Goal: Transaction & Acquisition: Purchase product/service

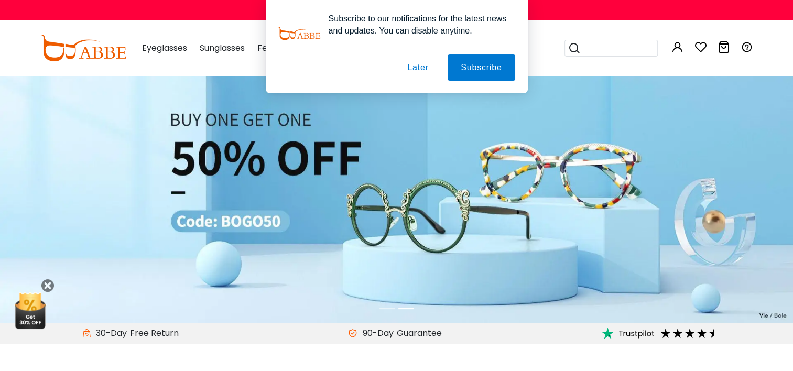
click at [417, 70] on button "Later" at bounding box center [417, 68] width 47 height 26
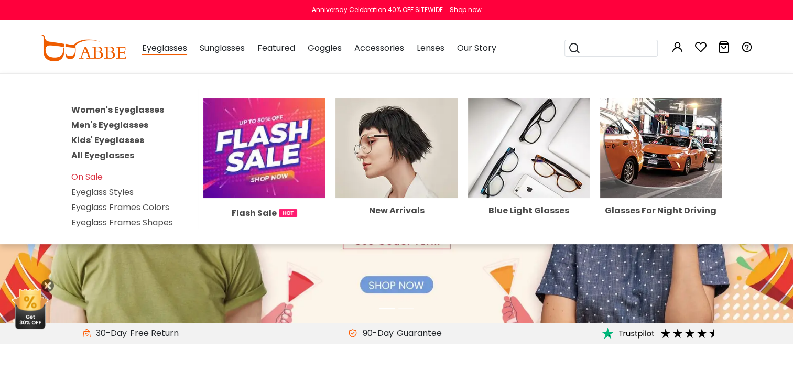
click at [160, 48] on span "Eyeglasses" at bounding box center [164, 48] width 45 height 13
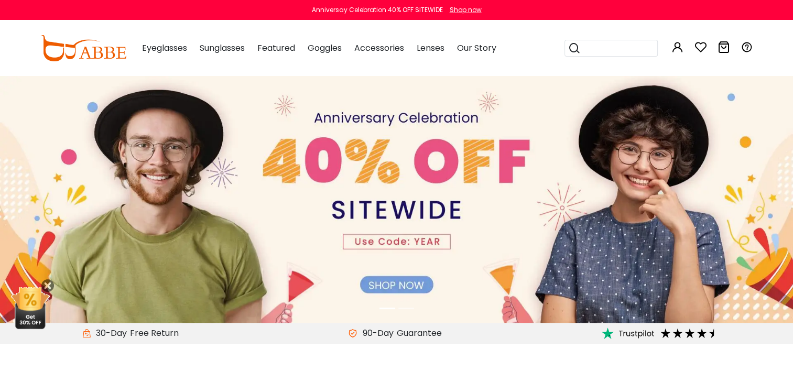
click at [160, 48] on span "Eyeglasses" at bounding box center [164, 48] width 45 height 12
click at [170, 50] on span "Eyeglasses" at bounding box center [164, 48] width 45 height 12
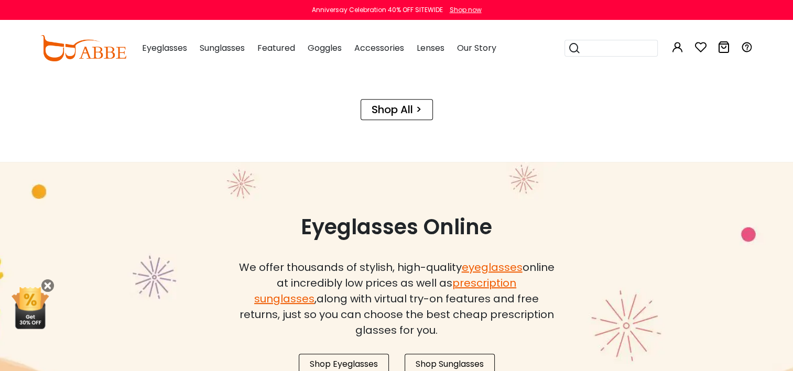
scroll to position [786, 0]
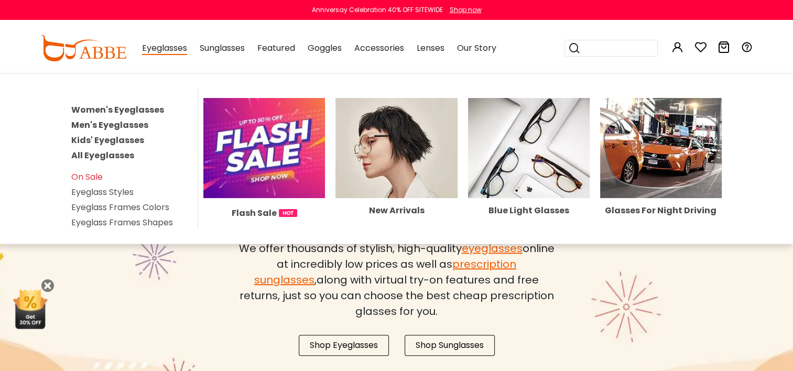
click at [87, 154] on link "All Eyeglasses" at bounding box center [102, 155] width 63 height 12
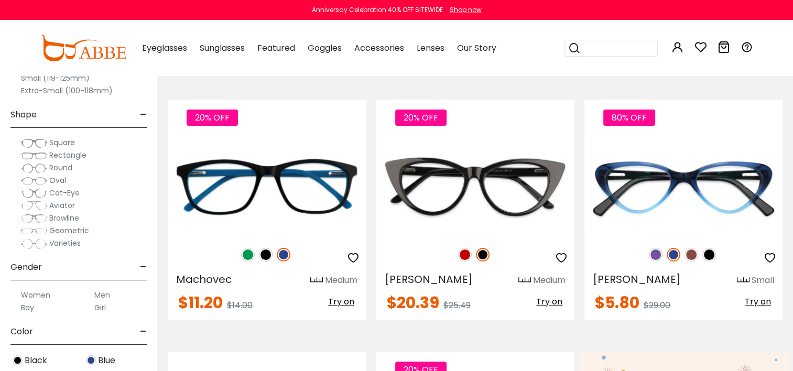
click at [48, 165] on label "Round" at bounding box center [46, 167] width 51 height 13
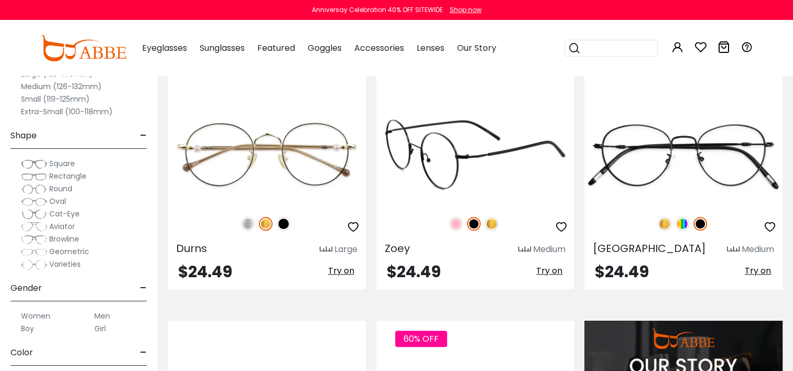
scroll to position [786, 0]
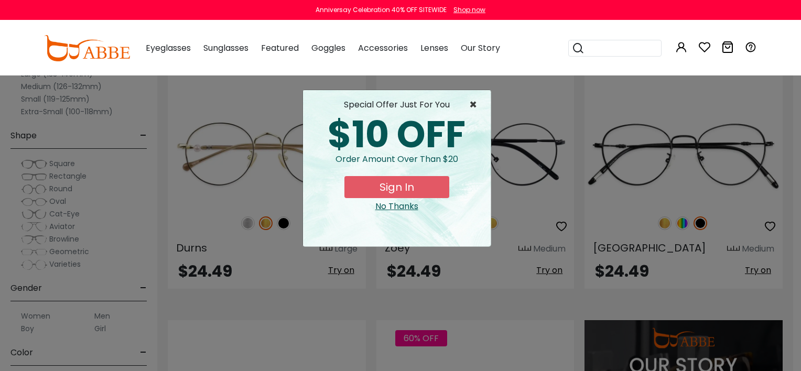
click at [473, 101] on span "×" at bounding box center [475, 105] width 13 height 13
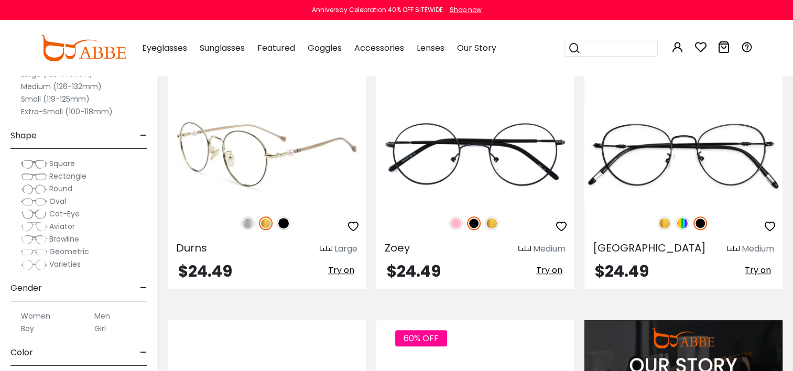
click at [283, 222] on img at bounding box center [284, 224] width 14 height 14
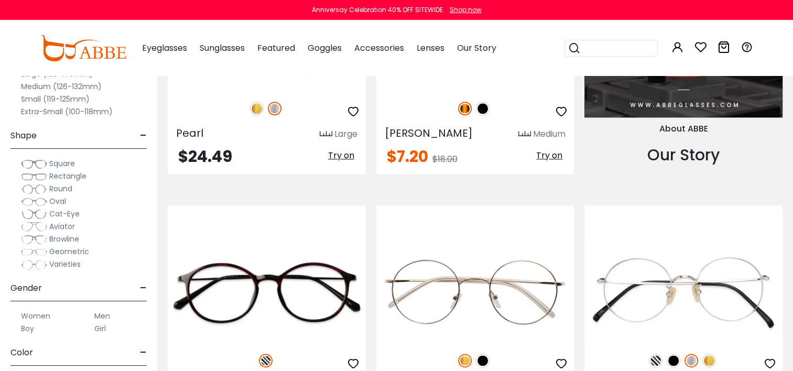
scroll to position [1258, 0]
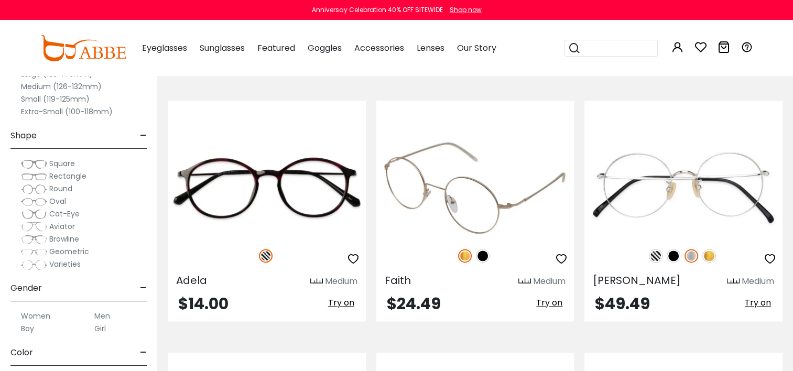
click at [484, 256] on img at bounding box center [483, 256] width 14 height 14
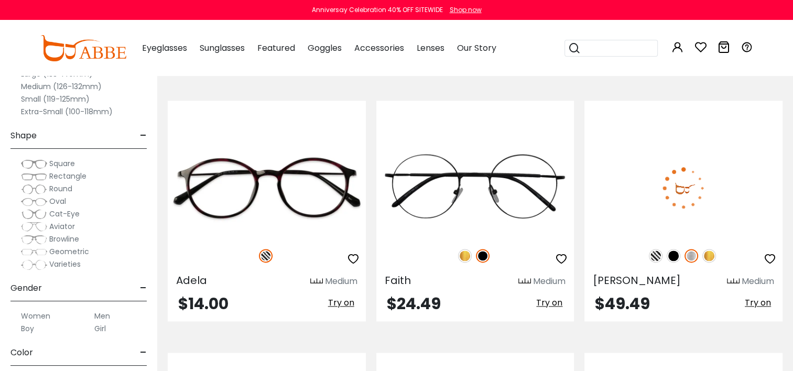
click at [674, 251] on img at bounding box center [674, 256] width 14 height 14
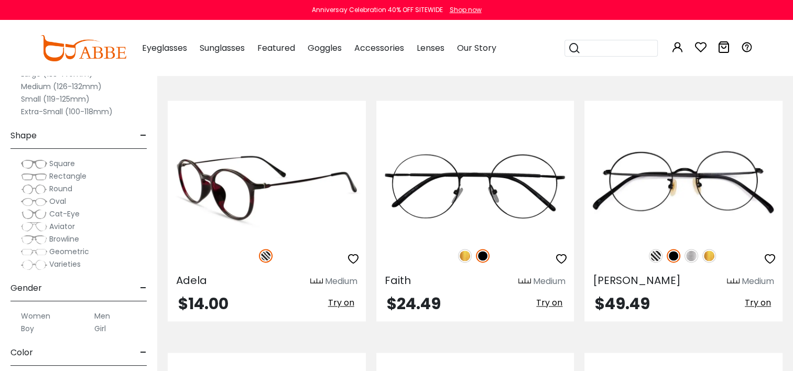
click at [195, 168] on img at bounding box center [267, 187] width 198 height 99
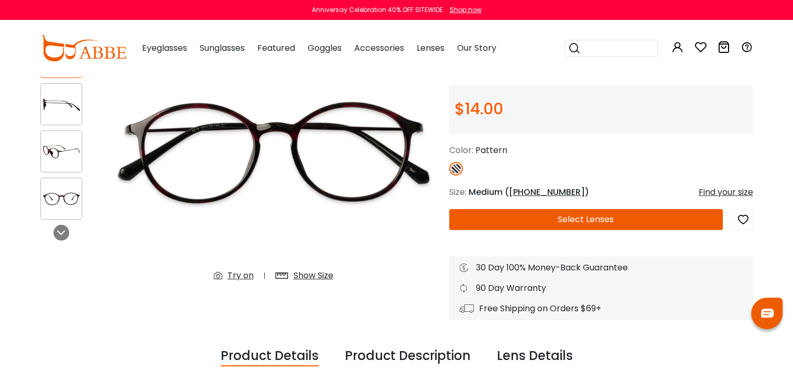
scroll to position [105, 0]
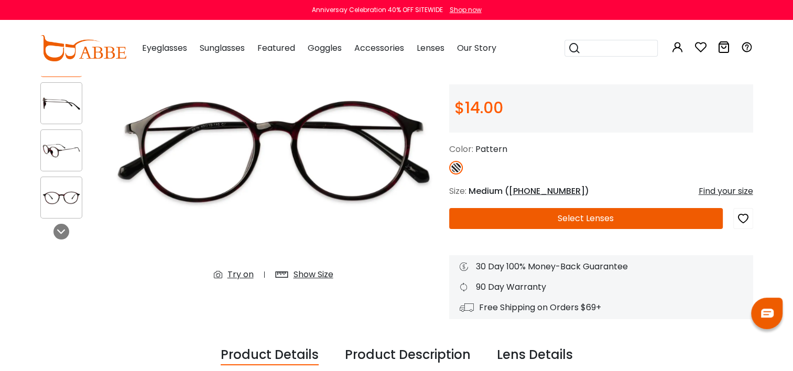
click at [318, 272] on div "Show Size" at bounding box center [314, 274] width 40 height 13
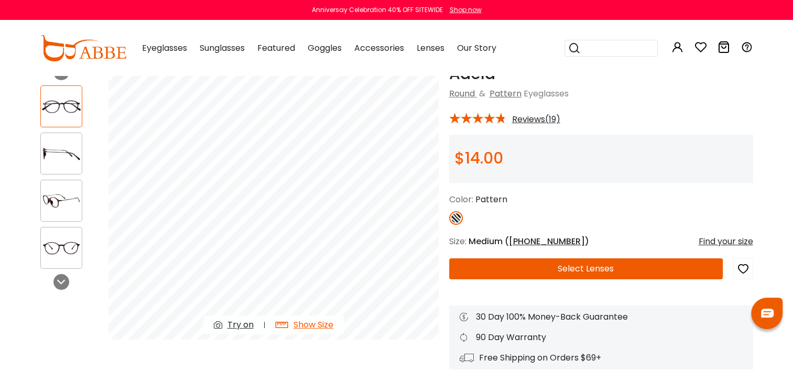
scroll to position [52, 0]
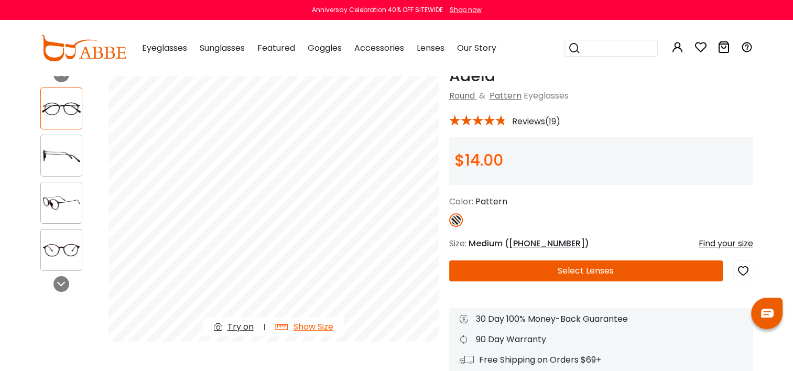
click at [48, 212] on img at bounding box center [61, 203] width 41 height 20
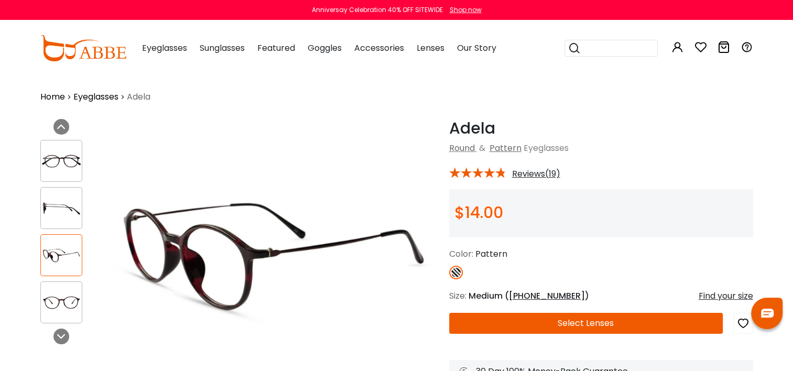
scroll to position [210, 0]
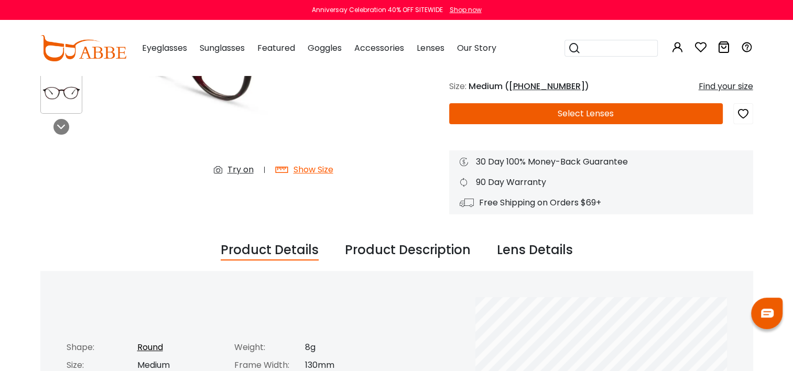
click at [232, 167] on div "Try on" at bounding box center [241, 170] width 26 height 13
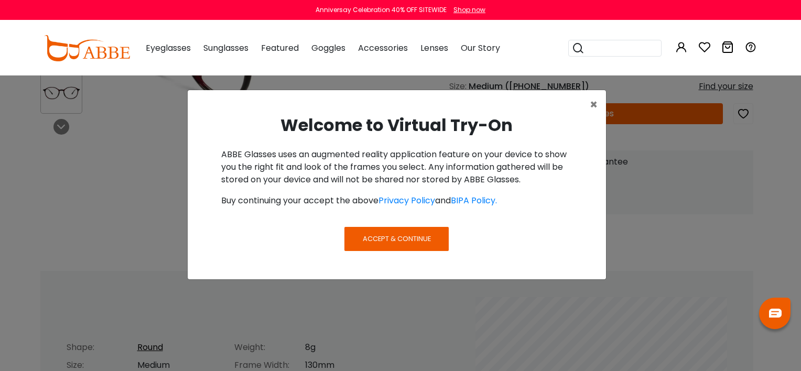
click at [406, 234] on span "Accept & Continue" at bounding box center [397, 239] width 68 height 10
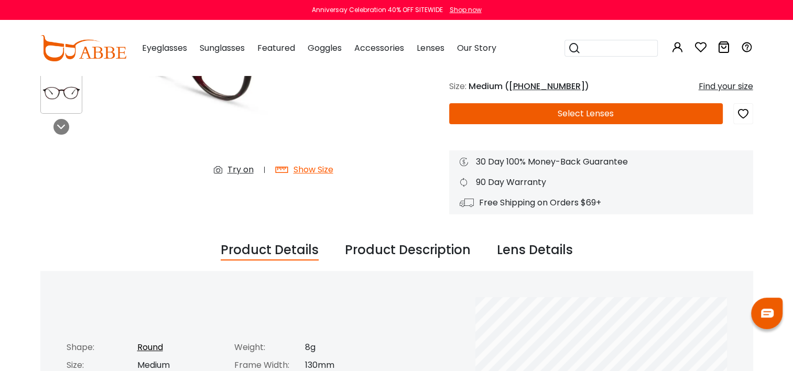
click at [219, 167] on icon at bounding box center [221, 170] width 14 height 13
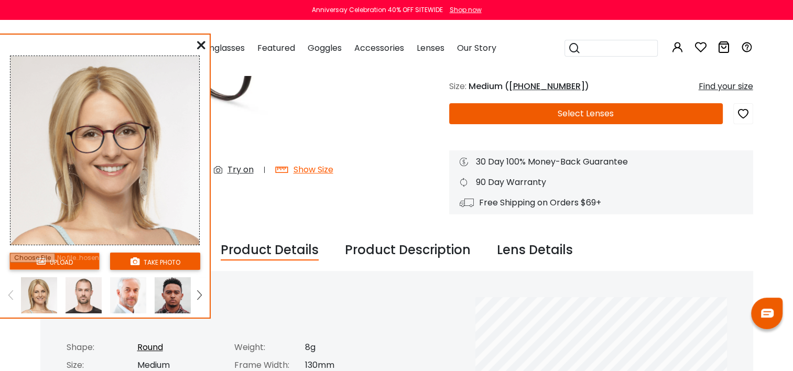
click at [79, 263] on input "file" at bounding box center [54, 261] width 90 height 17
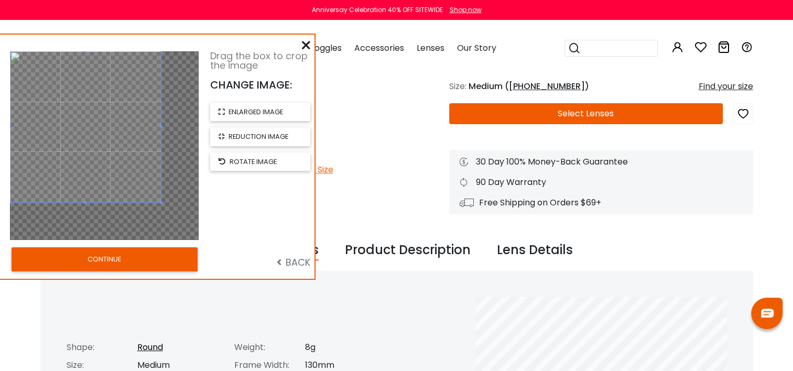
drag, startPoint x: 131, startPoint y: 134, endPoint x: 106, endPoint y: 116, distance: 30.5
click at [106, 116] on span at bounding box center [85, 126] width 151 height 151
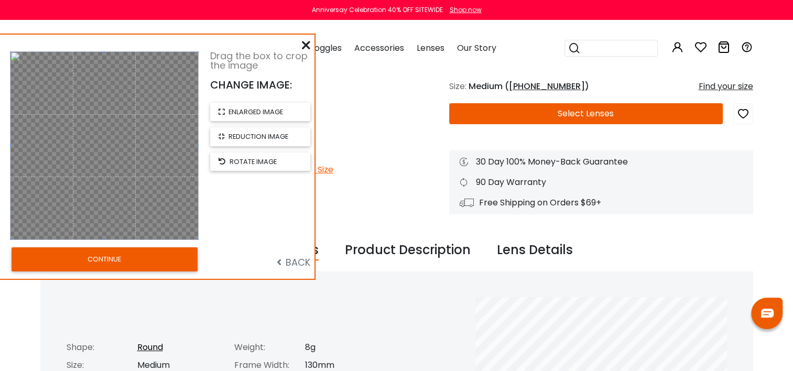
drag, startPoint x: 160, startPoint y: 199, endPoint x: 209, endPoint y: 271, distance: 86.7
click at [209, 271] on div "Drag the box to crop the image CHANGE IMAGE: enlarged image reduction image rot…" at bounding box center [157, 157] width 315 height 244
click at [136, 263] on button "CONTINUE" at bounding box center [105, 259] width 186 height 24
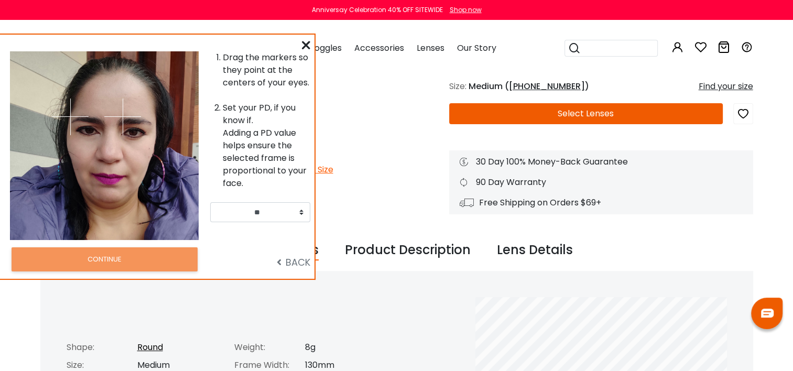
click at [86, 126] on img at bounding box center [70, 117] width 37 height 37
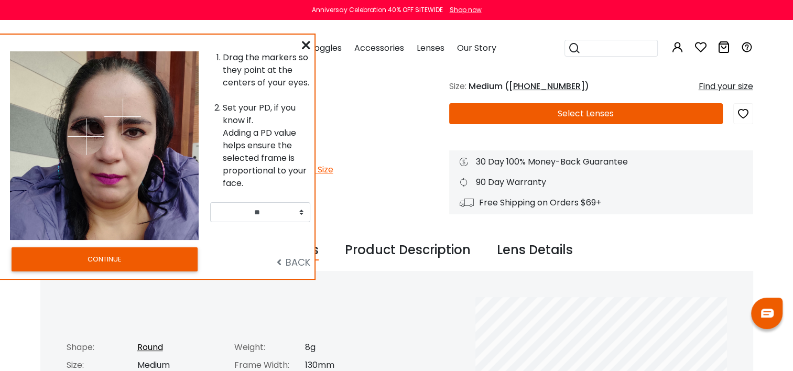
drag, startPoint x: 86, startPoint y: 136, endPoint x: 113, endPoint y: 141, distance: 27.7
click at [88, 136] on img at bounding box center [86, 136] width 37 height 37
drag, startPoint x: 86, startPoint y: 135, endPoint x: 89, endPoint y: 130, distance: 6.1
click at [89, 130] on img at bounding box center [89, 130] width 37 height 37
drag, startPoint x: 122, startPoint y: 107, endPoint x: 133, endPoint y: 111, distance: 12.1
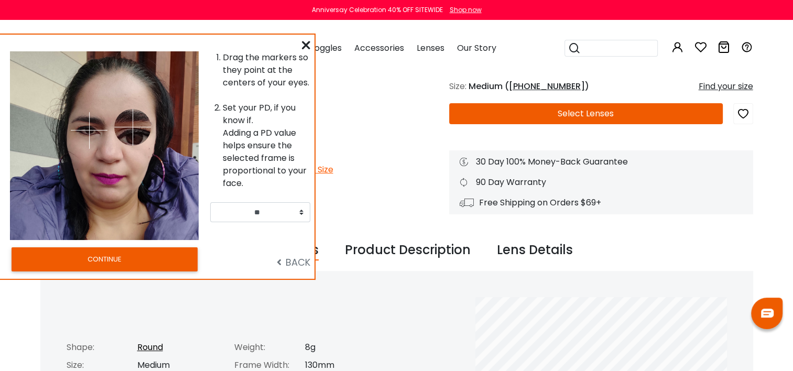
click at [132, 136] on img at bounding box center [132, 127] width 37 height 37
click at [133, 128] on img at bounding box center [132, 127] width 37 height 37
click at [143, 163] on div at bounding box center [151, 145] width 94 height 189
click at [133, 114] on img at bounding box center [132, 127] width 37 height 37
click at [133, 138] on img at bounding box center [132, 127] width 37 height 37
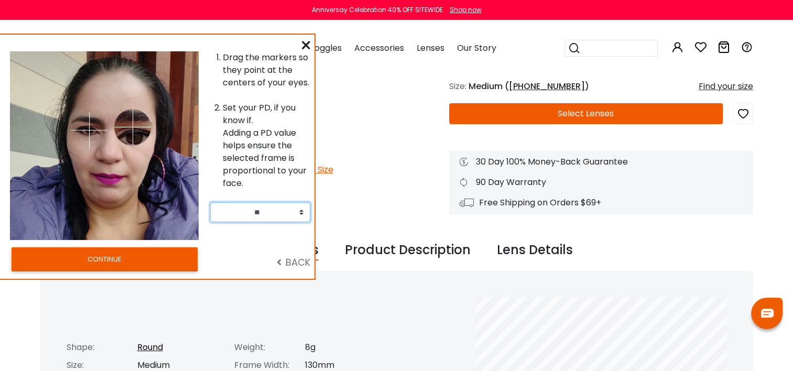
click at [300, 215] on select "** ** ** ** ** ** ** ** ** ** ** ** ** ** ** ** ** ** ** ** ** ** ** ** ** ** *…" at bounding box center [260, 212] width 100 height 20
click at [132, 145] on img at bounding box center [132, 127] width 37 height 37
click at [88, 130] on img at bounding box center [89, 130] width 37 height 37
click at [134, 109] on div at bounding box center [151, 145] width 94 height 189
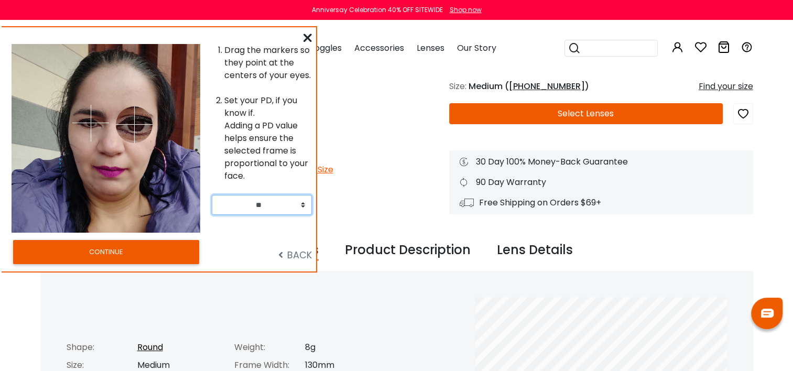
drag, startPoint x: 134, startPoint y: 141, endPoint x: 130, endPoint y: 120, distance: 21.9
click at [146, 124] on img at bounding box center [134, 124] width 37 height 37
click at [138, 122] on img at bounding box center [134, 124] width 37 height 37
click at [144, 123] on img at bounding box center [134, 124] width 37 height 37
click at [304, 202] on select "** ** ** ** ** ** ** ** ** ** ** ** ** ** ** ** ** ** ** ** ** ** ** ** ** ** *…" at bounding box center [262, 205] width 100 height 20
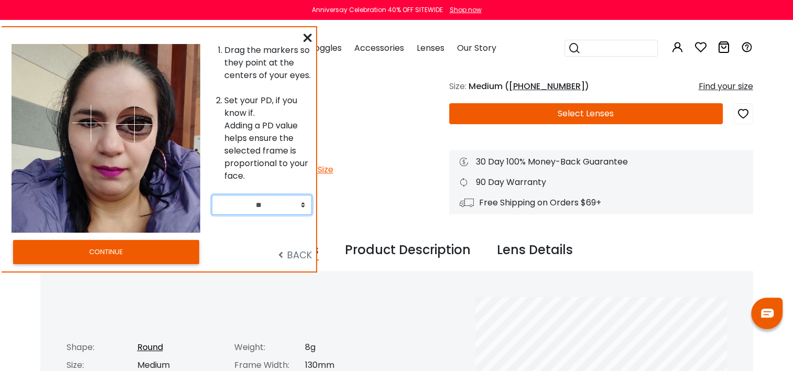
click at [306, 201] on select "** ** ** ** ** ** ** ** ** ** ** ** ** ** ** ** ** ** ** ** ** ** ** ** ** ** *…" at bounding box center [262, 205] width 100 height 20
click at [135, 119] on img at bounding box center [143, 123] width 37 height 37
click at [131, 124] on img at bounding box center [143, 123] width 37 height 37
click at [142, 117] on img at bounding box center [143, 123] width 37 height 37
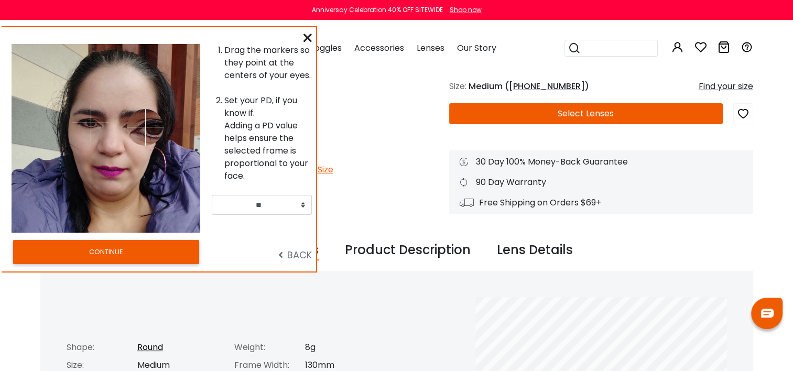
click at [145, 127] on img at bounding box center [145, 127] width 37 height 37
drag, startPoint x: 142, startPoint y: 124, endPoint x: 134, endPoint y: 124, distance: 7.9
click at [134, 124] on img at bounding box center [134, 124] width 37 height 37
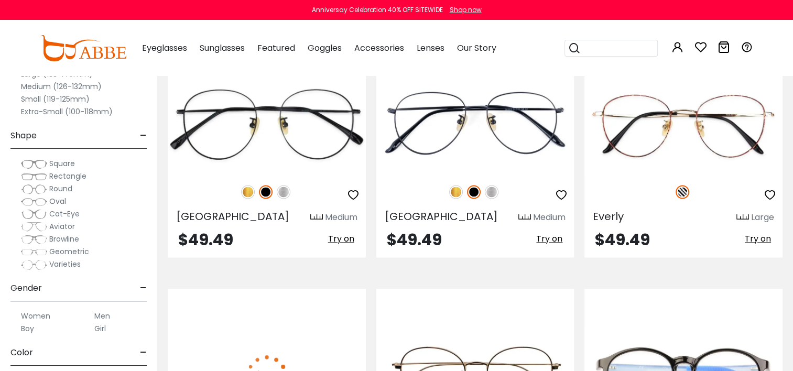
scroll to position [1784, 0]
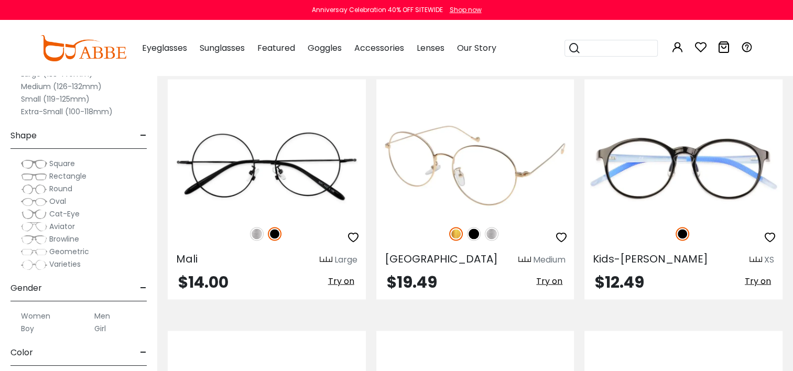
click at [475, 232] on img at bounding box center [474, 234] width 14 height 14
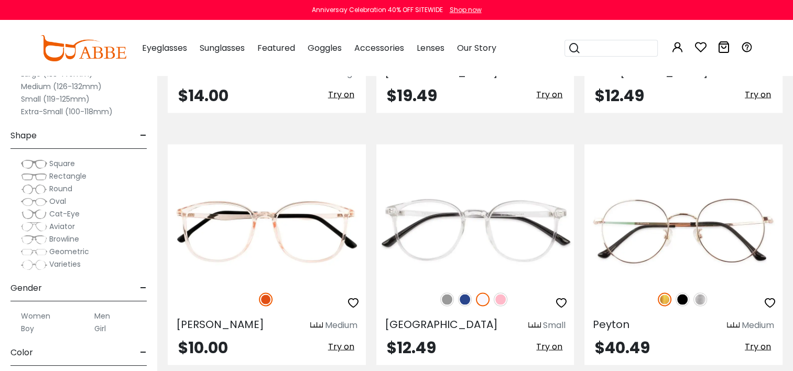
scroll to position [1994, 0]
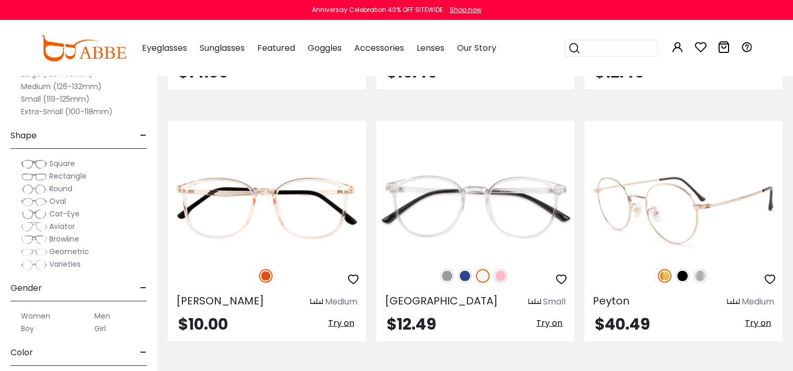
click at [679, 270] on img at bounding box center [683, 276] width 14 height 14
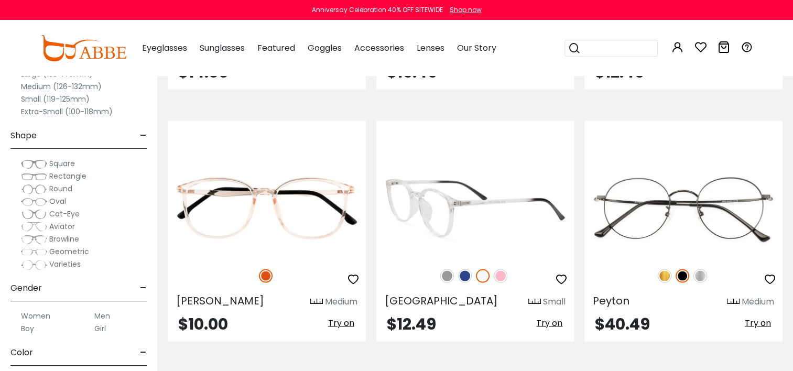
click at [467, 271] on img at bounding box center [465, 276] width 14 height 14
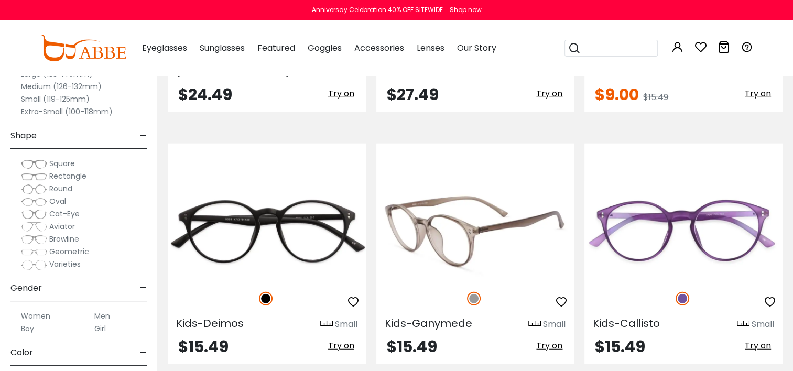
scroll to position [2885, 0]
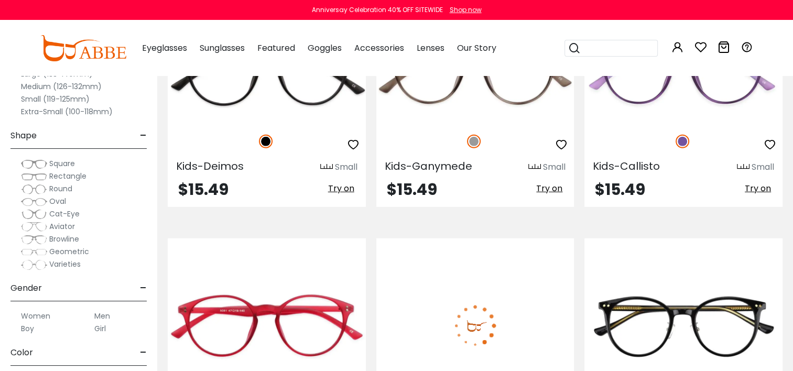
drag, startPoint x: 497, startPoint y: 187, endPoint x: 469, endPoint y: 365, distance: 180.4
click at [433, 245] on div "Alchemist Medium $19.49 Try on" at bounding box center [475, 349] width 198 height 221
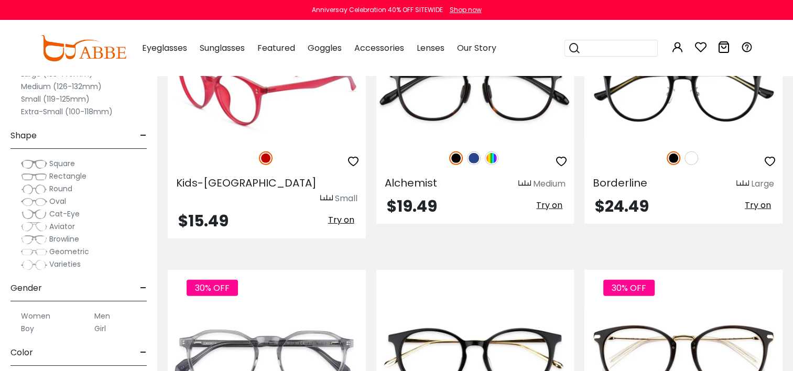
scroll to position [3200, 0]
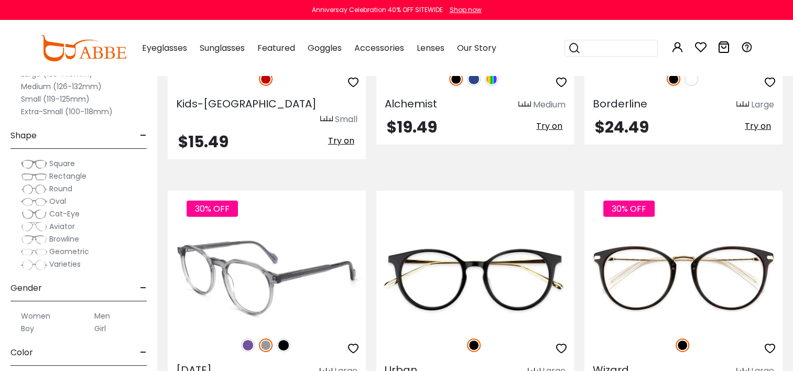
click at [285, 339] on img at bounding box center [284, 346] width 14 height 14
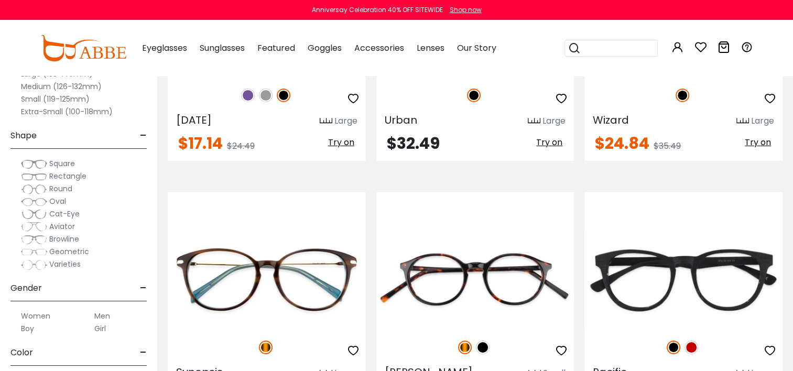
scroll to position [3462, 0]
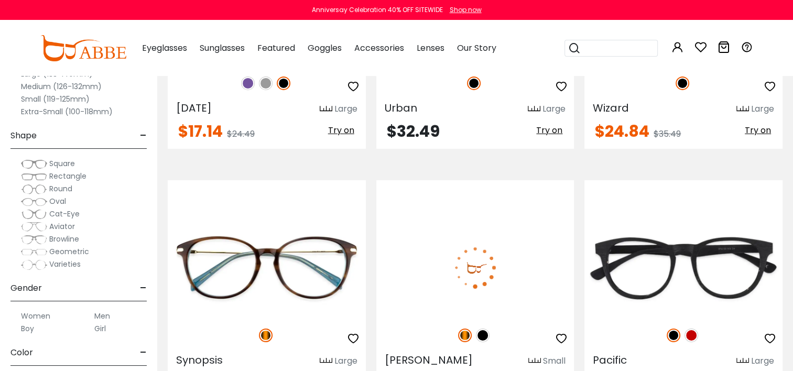
click at [483, 329] on img at bounding box center [483, 336] width 14 height 14
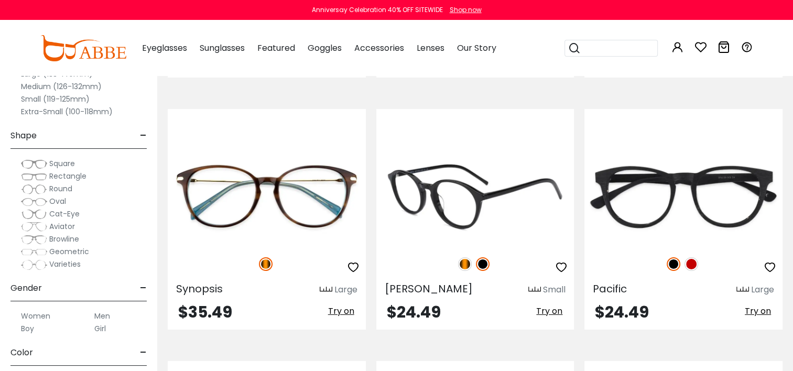
scroll to position [3566, 0]
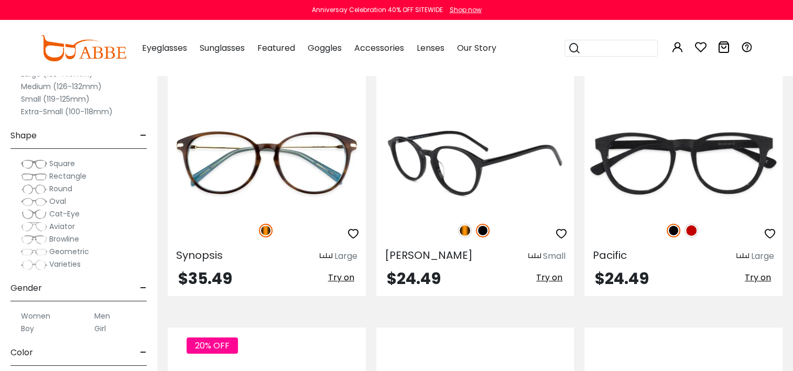
click at [441, 132] on img at bounding box center [475, 162] width 198 height 99
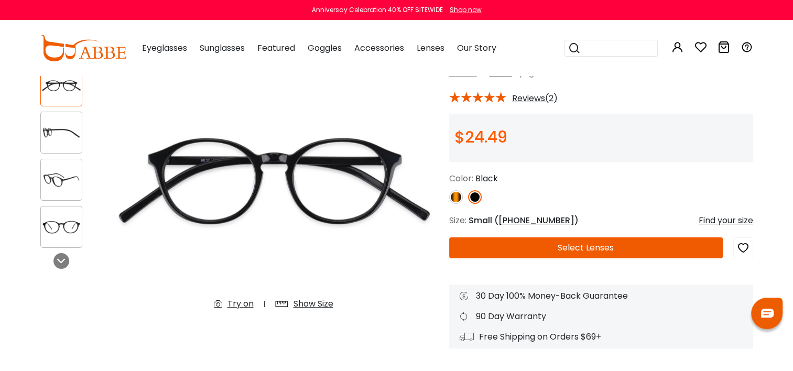
scroll to position [105, 0]
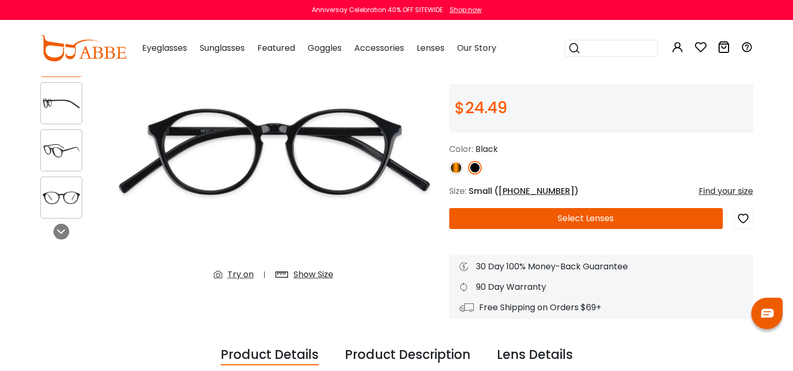
click at [237, 273] on div "Try on" at bounding box center [241, 274] width 26 height 13
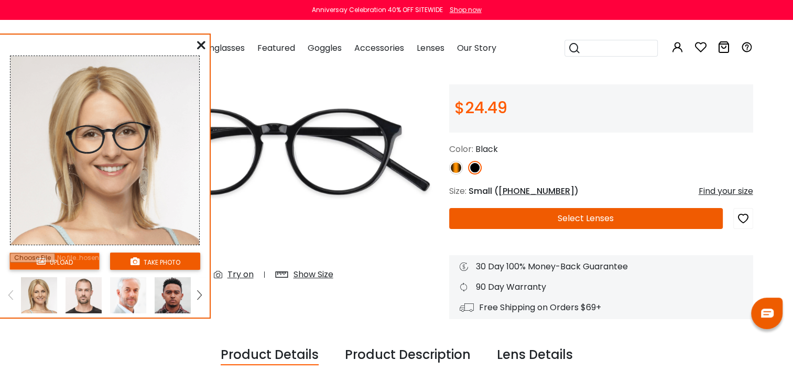
click at [308, 273] on div "Show Size" at bounding box center [314, 274] width 40 height 13
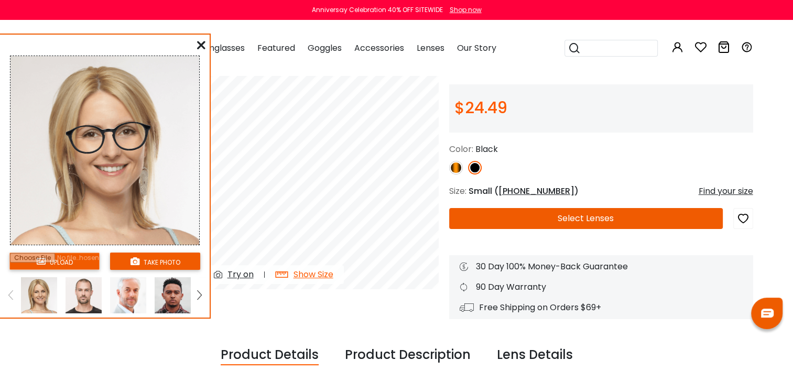
click at [199, 42] on icon at bounding box center [201, 45] width 8 height 8
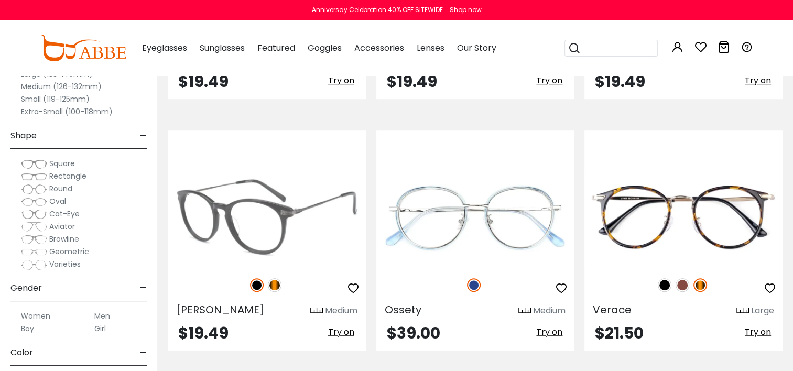
scroll to position [4982, 0]
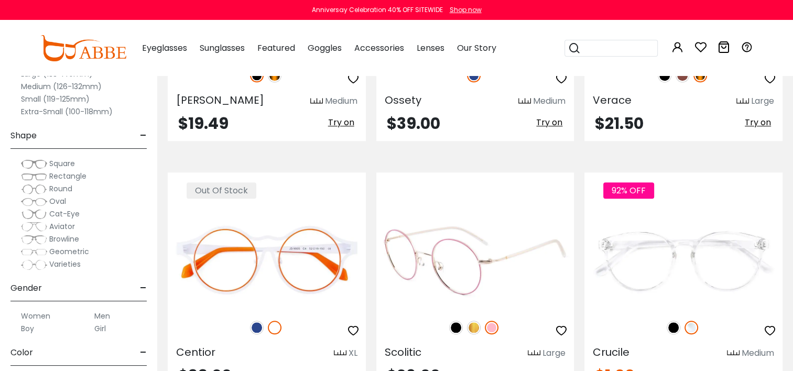
click at [460, 321] on img at bounding box center [456, 328] width 14 height 14
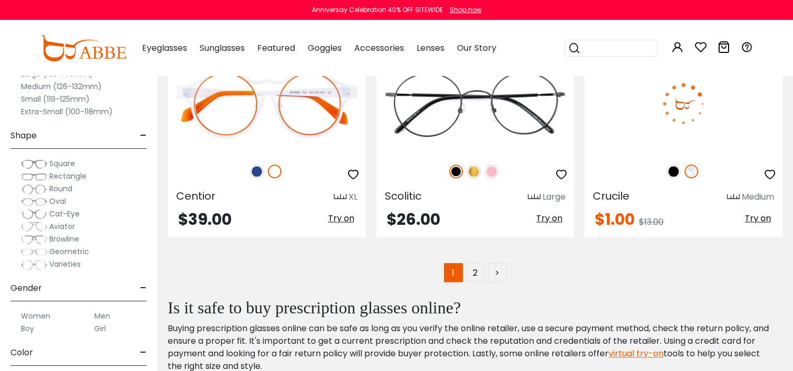
scroll to position [5139, 0]
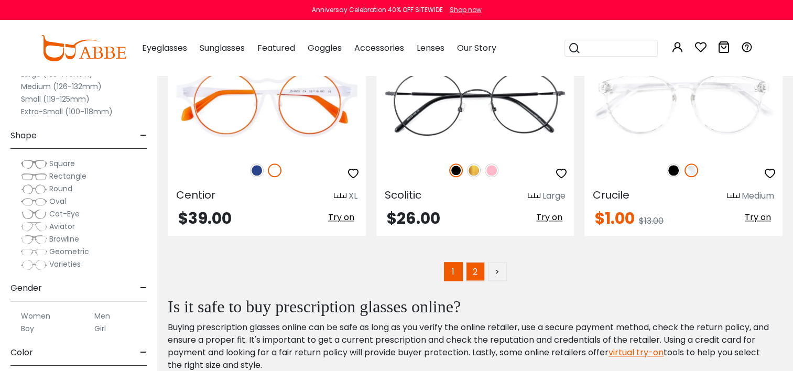
click at [475, 262] on link "2" at bounding box center [475, 271] width 19 height 19
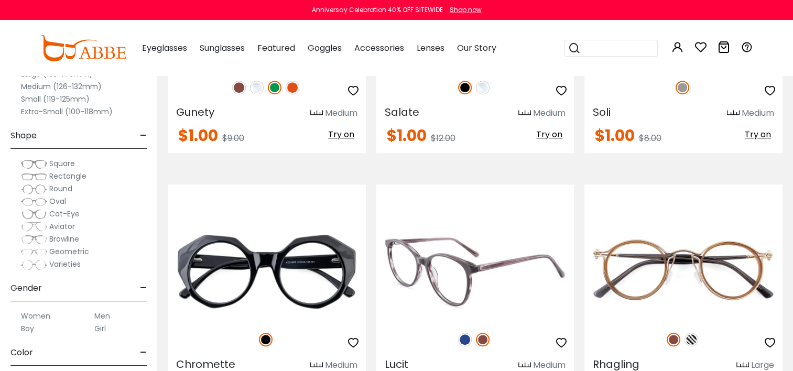
scroll to position [734, 0]
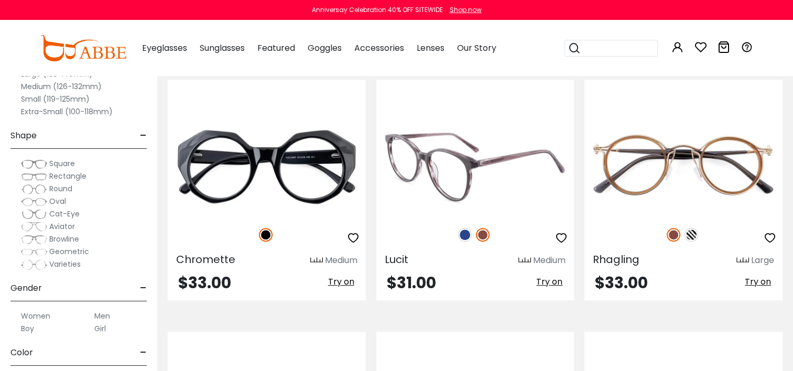
click at [466, 233] on img at bounding box center [465, 235] width 14 height 14
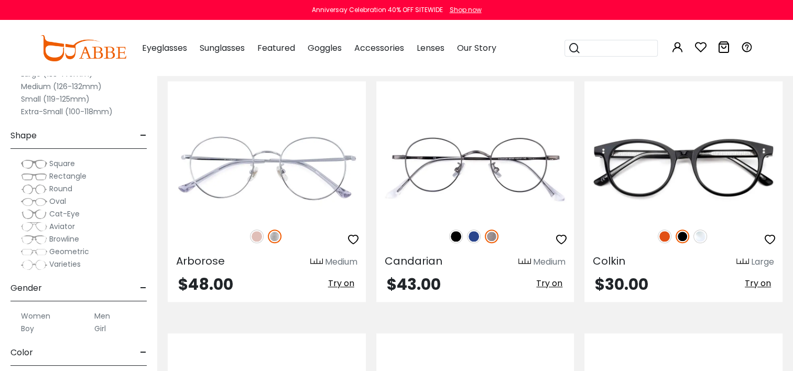
scroll to position [996, 0]
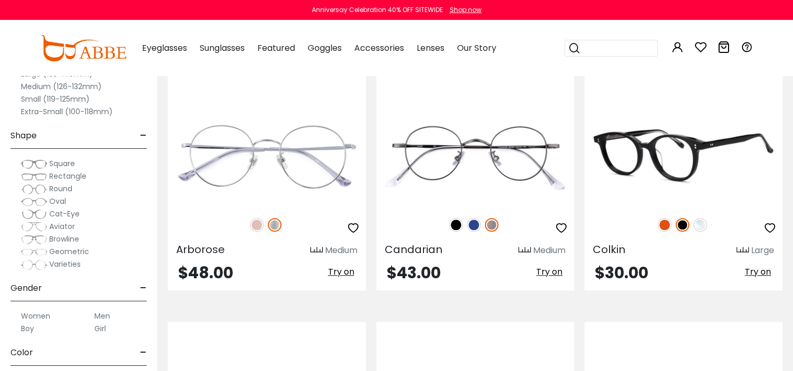
click at [653, 148] on img at bounding box center [684, 156] width 198 height 99
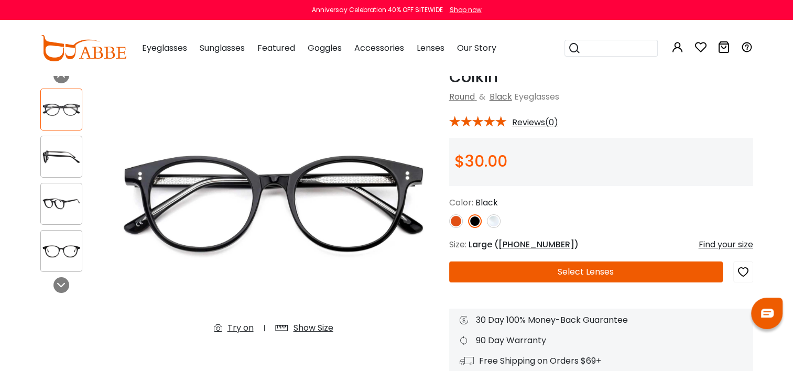
scroll to position [52, 0]
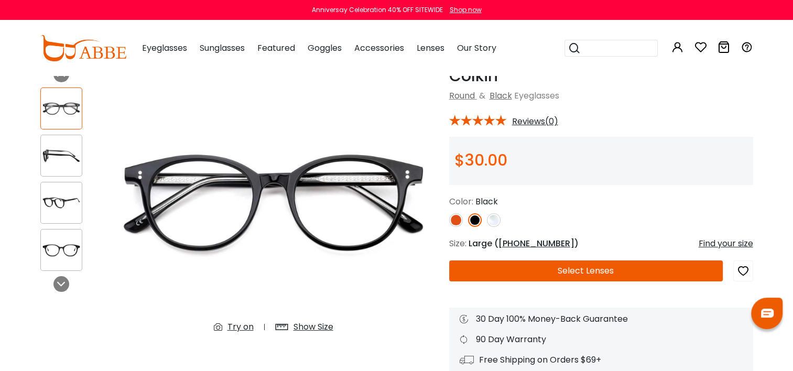
click at [234, 326] on div "Try on" at bounding box center [241, 327] width 26 height 13
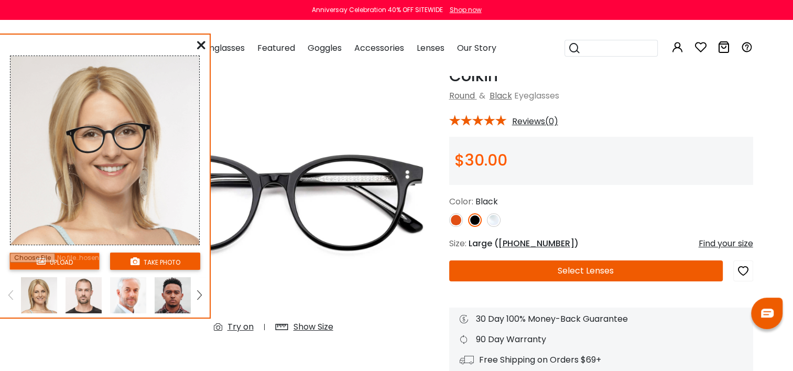
click at [68, 257] on input "file" at bounding box center [54, 261] width 90 height 17
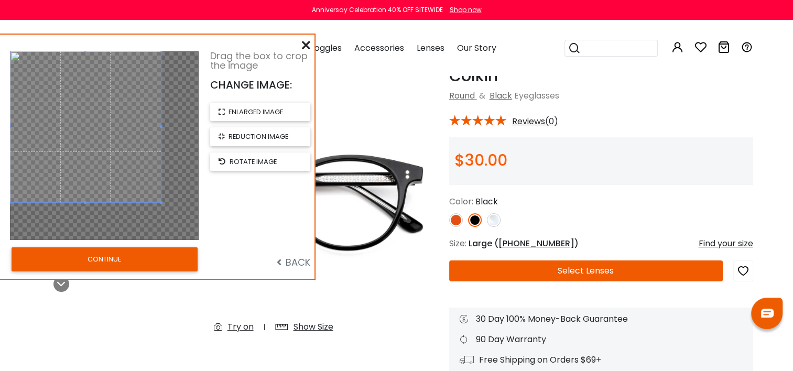
drag, startPoint x: 126, startPoint y: 117, endPoint x: 95, endPoint y: 96, distance: 37.4
click at [95, 96] on span at bounding box center [85, 126] width 151 height 151
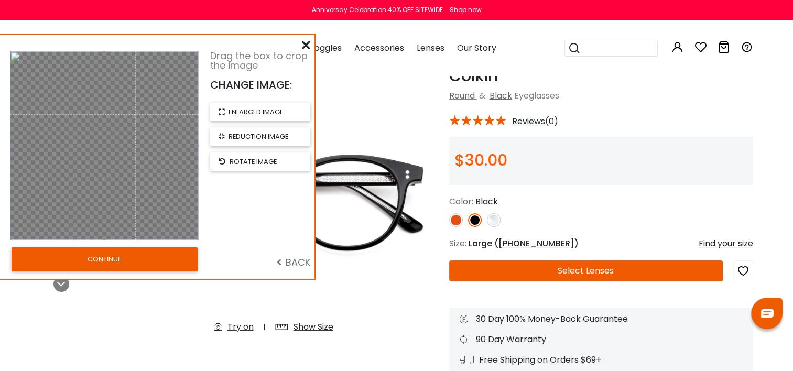
drag, startPoint x: 160, startPoint y: 201, endPoint x: 210, endPoint y: 263, distance: 79.1
click at [210, 263] on div "Drag the box to crop the image CHANGE IMAGE: enlarged image reduction image rot…" at bounding box center [157, 157] width 315 height 244
click at [132, 260] on button "CONTINUE" at bounding box center [105, 259] width 186 height 24
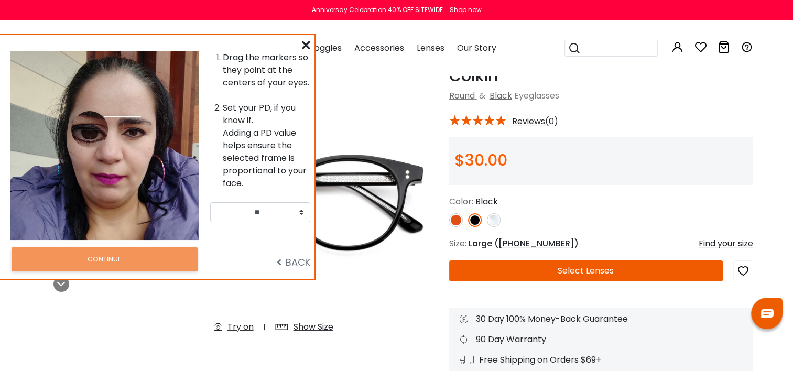
drag, startPoint x: 69, startPoint y: 107, endPoint x: 122, endPoint y: 115, distance: 53.6
click at [89, 138] on img at bounding box center [89, 129] width 37 height 37
click at [88, 135] on img at bounding box center [89, 129] width 37 height 37
click at [128, 127] on img at bounding box center [122, 117] width 37 height 37
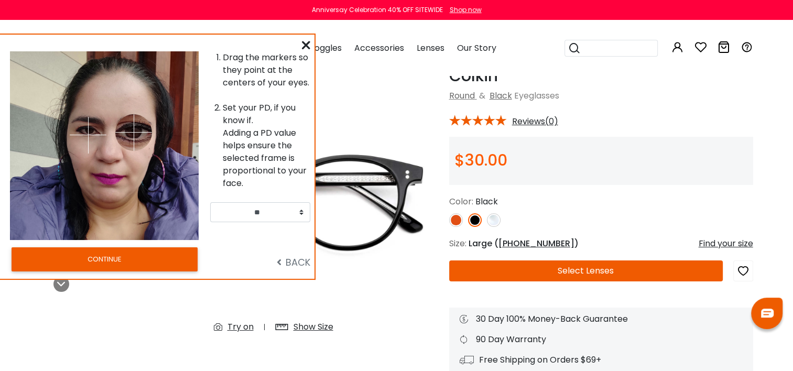
drag, startPoint x: 128, startPoint y: 122, endPoint x: 134, endPoint y: 132, distance: 12.0
click at [134, 132] on img at bounding box center [133, 132] width 37 height 37
drag, startPoint x: 87, startPoint y: 138, endPoint x: 90, endPoint y: 131, distance: 8.0
click at [90, 131] on img at bounding box center [89, 131] width 37 height 37
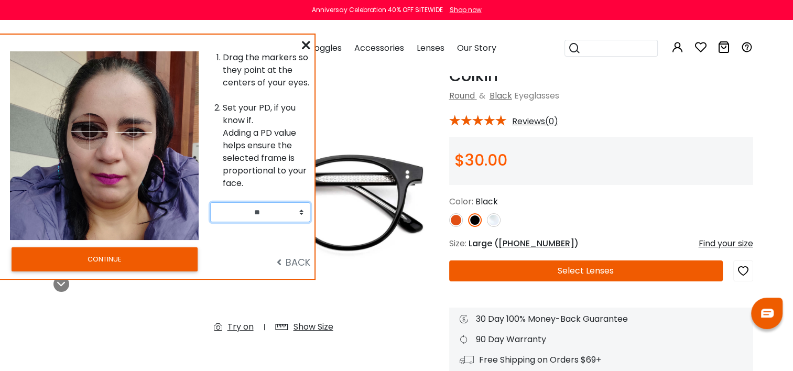
click at [303, 209] on select "** ** ** ** ** ** ** ** ** ** ** ** ** ** ** ** ** ** ** ** ** ** ** ** ** ** *…" at bounding box center [260, 212] width 100 height 20
click at [143, 262] on button "CONTINUE" at bounding box center [105, 259] width 186 height 24
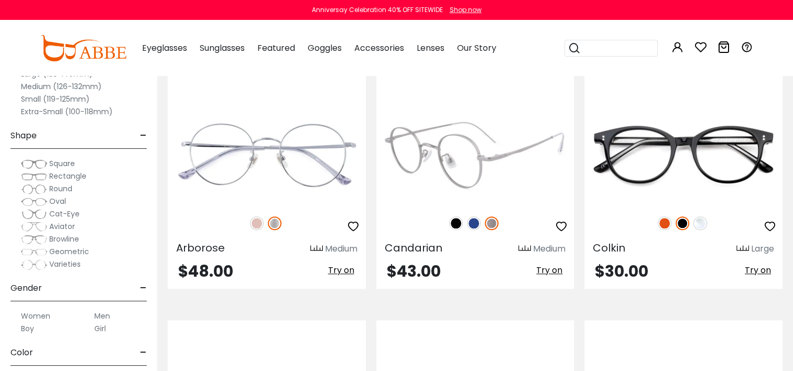
scroll to position [996, 0]
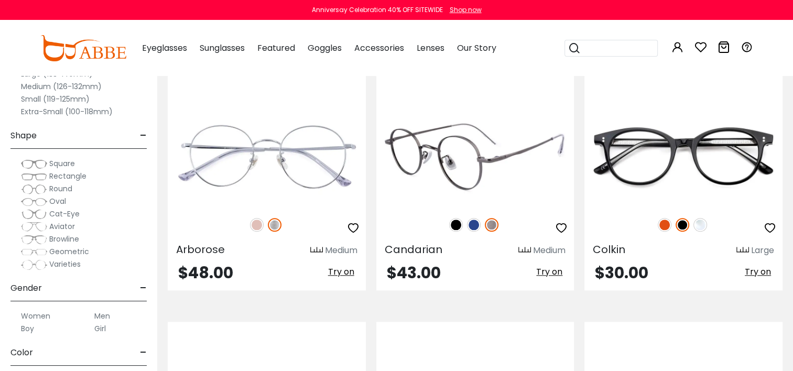
click at [457, 223] on img at bounding box center [456, 225] width 14 height 14
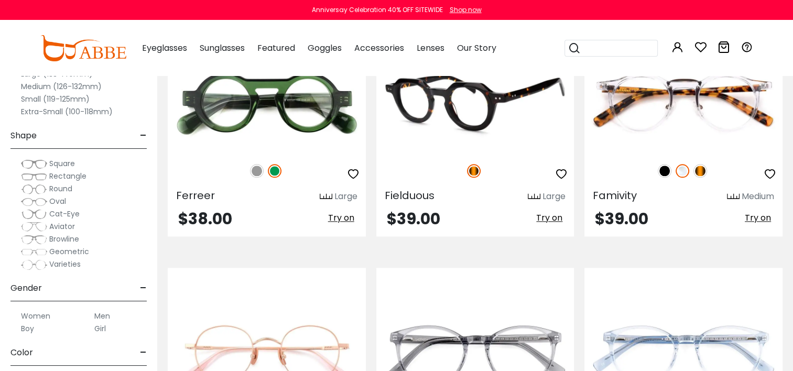
scroll to position [1258, 0]
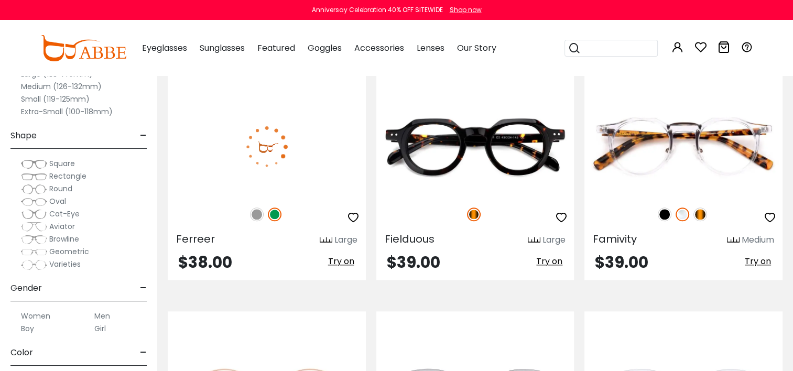
drag, startPoint x: 484, startPoint y: 203, endPoint x: 168, endPoint y: 174, distance: 317.5
click at [168, 174] on div "Ferreer Large $38.00 Try on" at bounding box center [267, 170] width 209 height 221
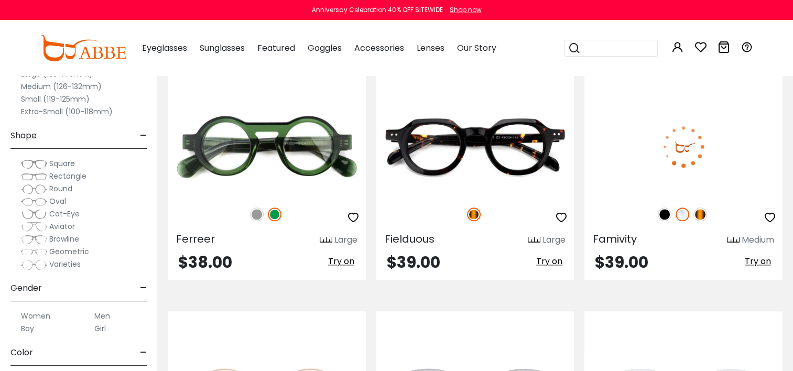
click at [662, 211] on img at bounding box center [665, 215] width 14 height 14
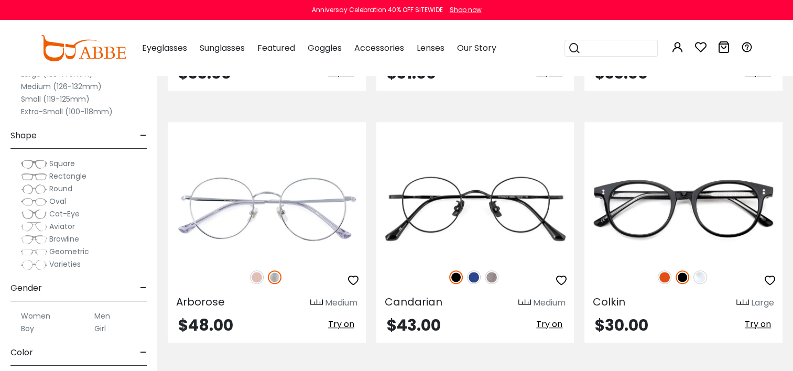
scroll to position [734, 0]
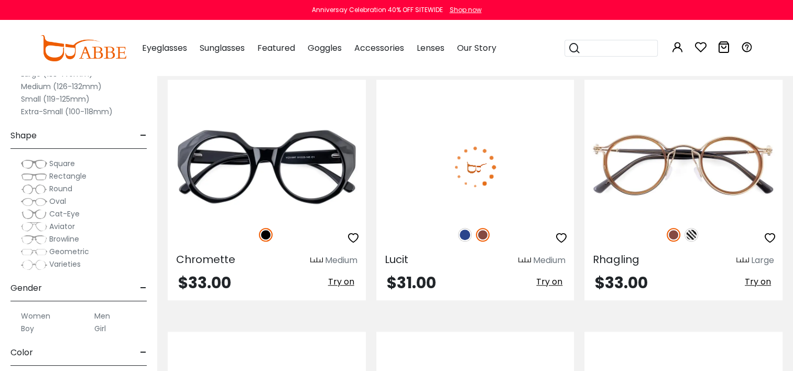
click at [462, 236] on img at bounding box center [465, 235] width 14 height 14
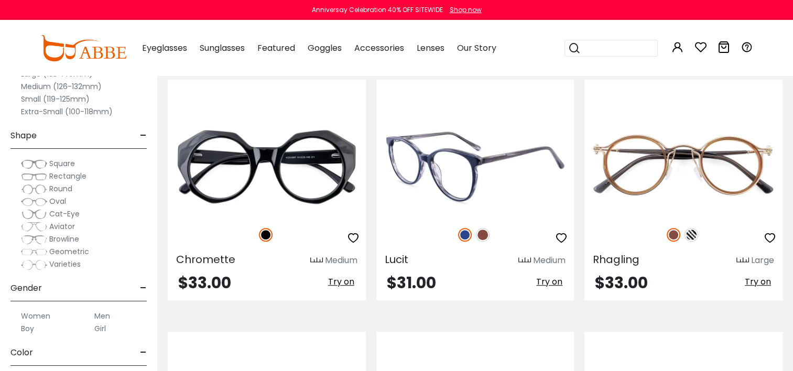
click at [547, 281] on span "Try on" at bounding box center [549, 282] width 26 height 12
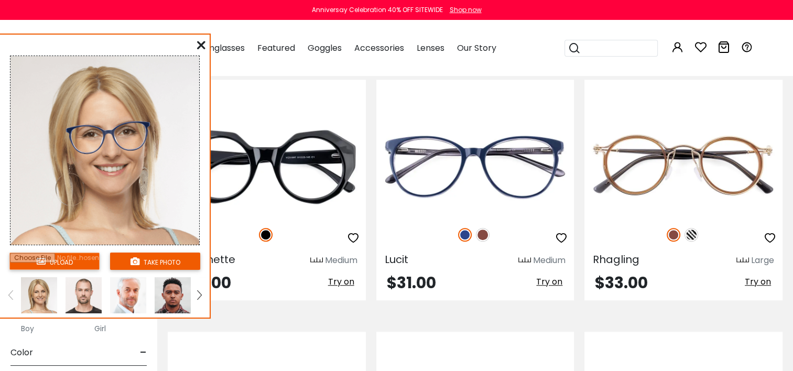
click at [51, 264] on input "file" at bounding box center [54, 261] width 90 height 17
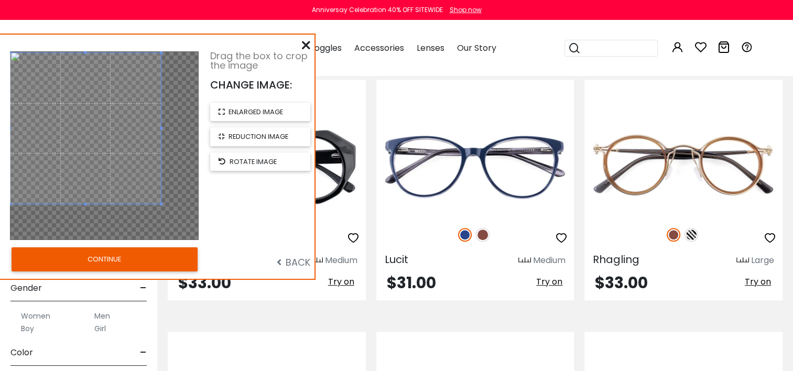
drag, startPoint x: 77, startPoint y: 183, endPoint x: 58, endPoint y: 166, distance: 25.6
click at [58, 166] on span at bounding box center [85, 128] width 151 height 151
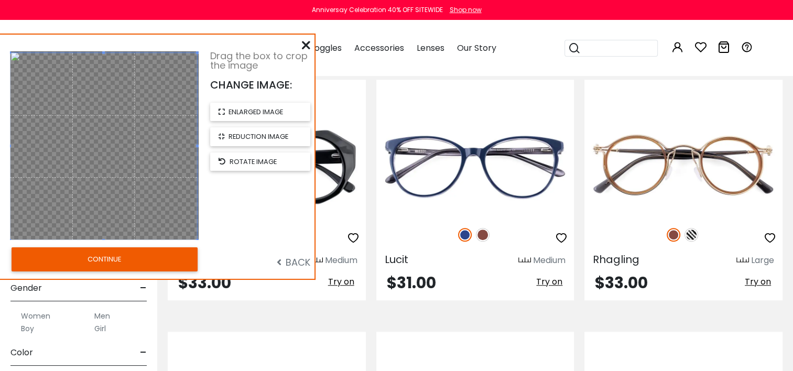
drag, startPoint x: 159, startPoint y: 202, endPoint x: 200, endPoint y: 251, distance: 63.2
click at [201, 251] on div "Drag the box to crop the image CHANGE IMAGE: enlarged image reduction image rot…" at bounding box center [157, 157] width 315 height 244
click at [149, 262] on button "CONTINUE" at bounding box center [105, 259] width 186 height 24
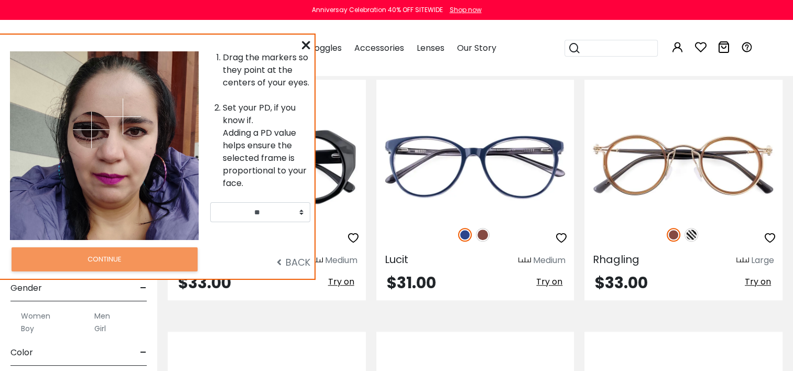
drag, startPoint x: 69, startPoint y: 115, endPoint x: 122, endPoint y: 111, distance: 53.6
click at [88, 129] on img at bounding box center [91, 130] width 37 height 37
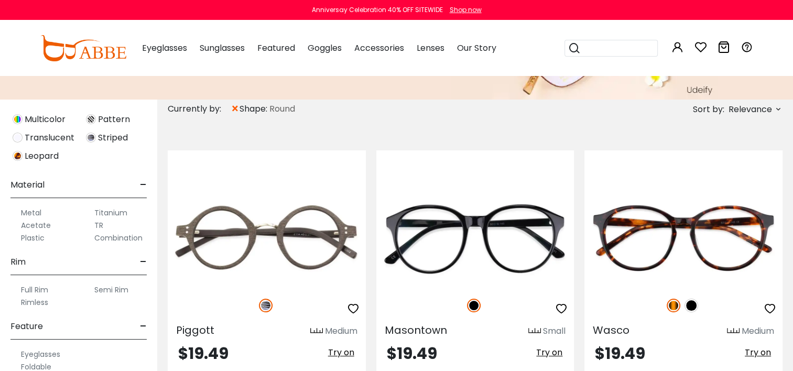
scroll to position [565, 0]
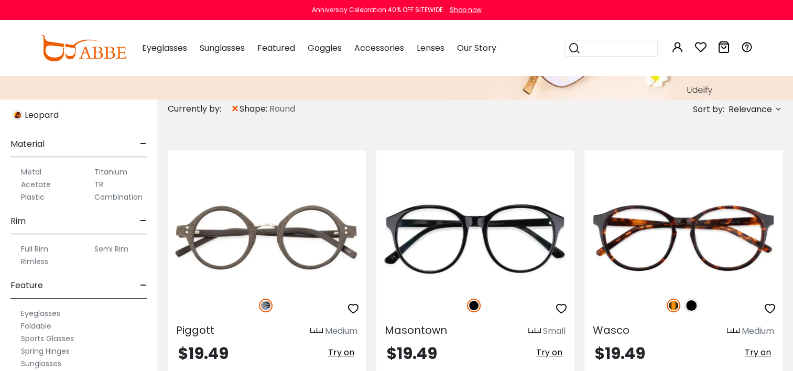
click at [36, 258] on label "Rimless" at bounding box center [34, 261] width 27 height 13
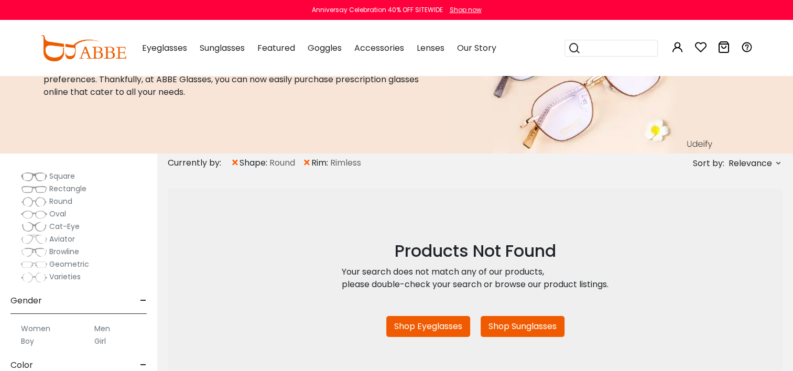
scroll to position [157, 0]
click at [65, 203] on span "Round" at bounding box center [60, 201] width 23 height 10
drag, startPoint x: 65, startPoint y: 203, endPoint x: 27, endPoint y: 203, distance: 38.3
click at [27, 203] on img at bounding box center [34, 201] width 26 height 10
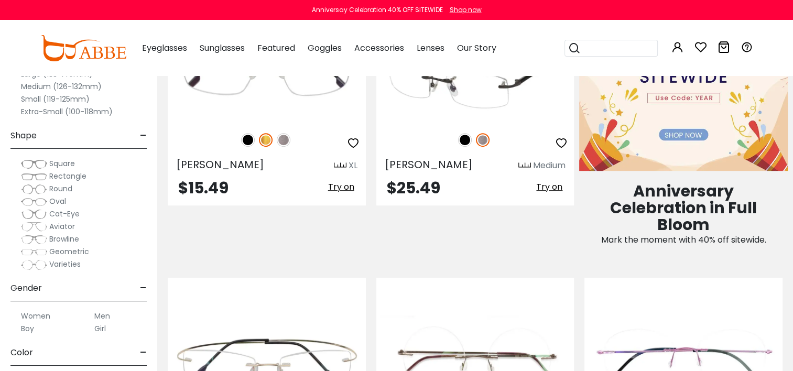
scroll to position [734, 0]
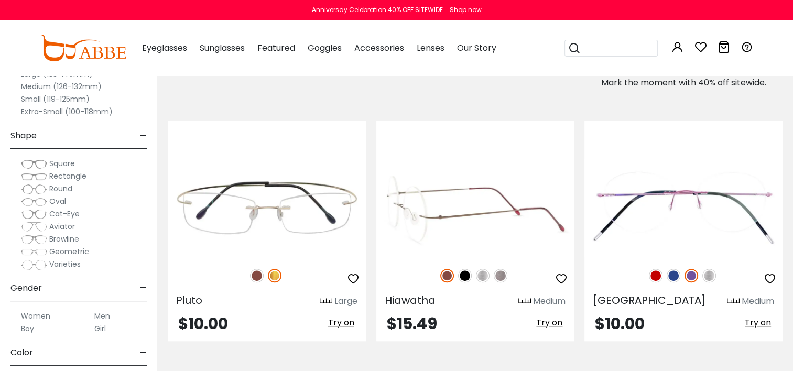
click at [463, 275] on img at bounding box center [465, 276] width 14 height 14
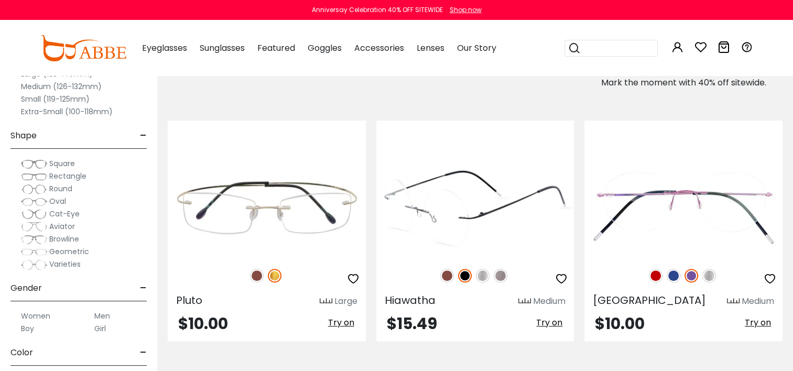
click at [449, 273] on img at bounding box center [447, 276] width 14 height 14
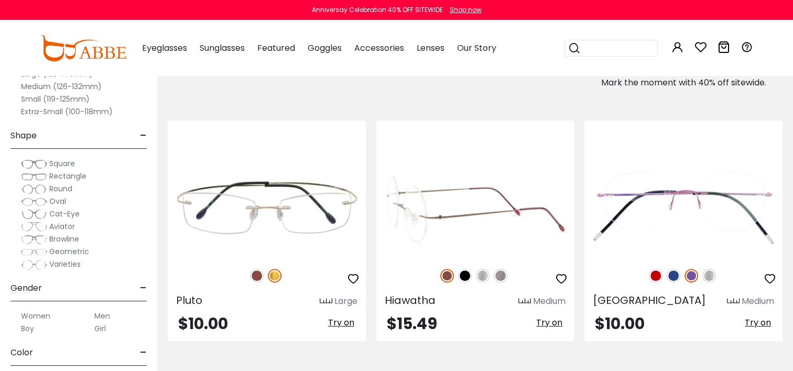
click at [477, 278] on div at bounding box center [475, 276] width 198 height 22
click at [481, 274] on img at bounding box center [483, 276] width 14 height 14
click at [497, 274] on img at bounding box center [501, 276] width 14 height 14
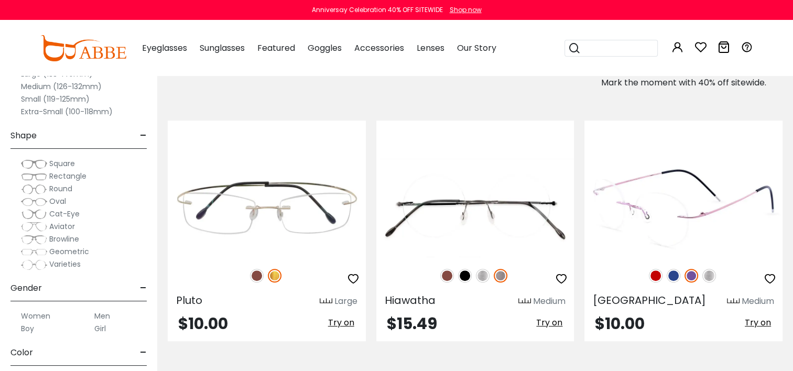
click at [673, 275] on img at bounding box center [674, 276] width 14 height 14
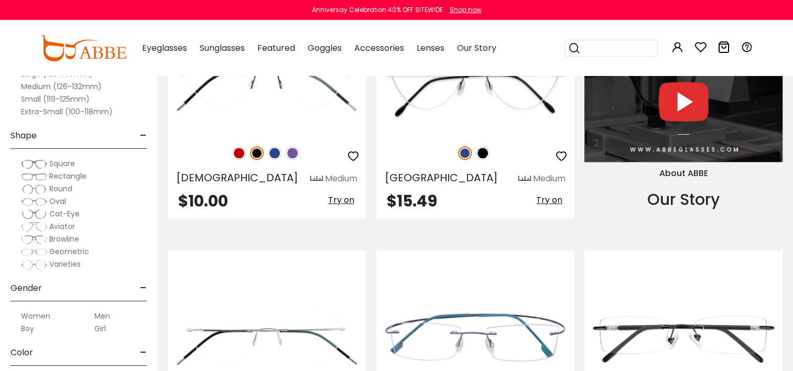
scroll to position [1101, 0]
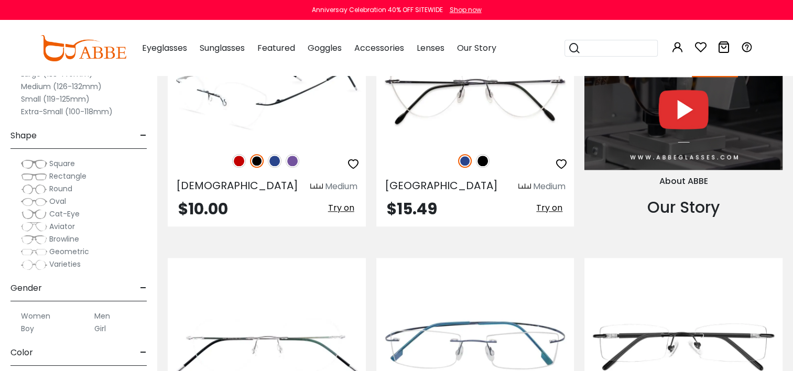
drag, startPoint x: 321, startPoint y: 254, endPoint x: 169, endPoint y: 146, distance: 186.2
click at [166, 145] on div "[DEMOGRAPHIC_DATA] Medium $10.00 Try on" at bounding box center [267, 116] width 209 height 221
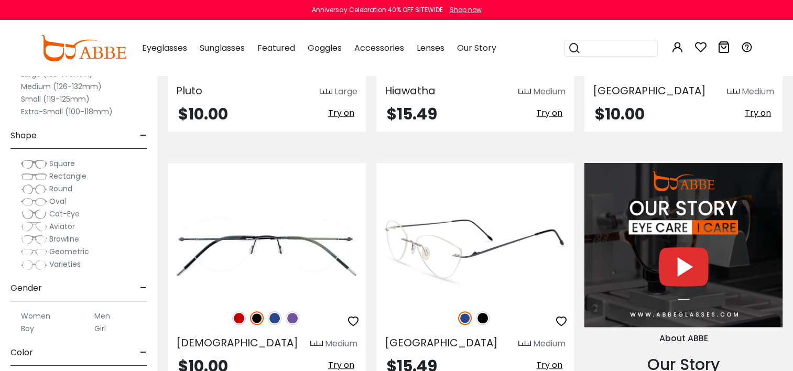
scroll to position [734, 0]
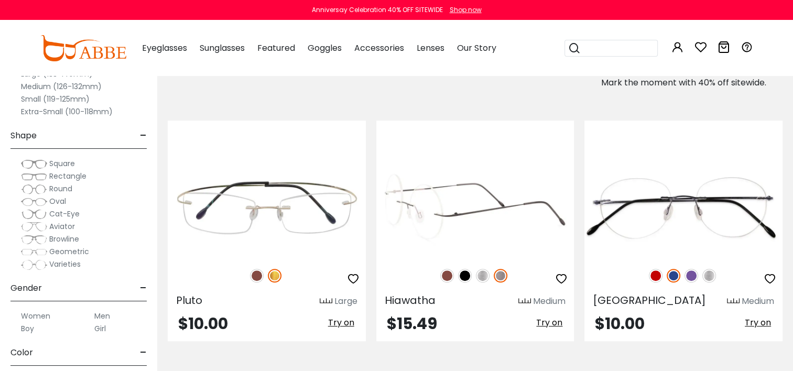
click at [462, 273] on img at bounding box center [465, 276] width 14 height 14
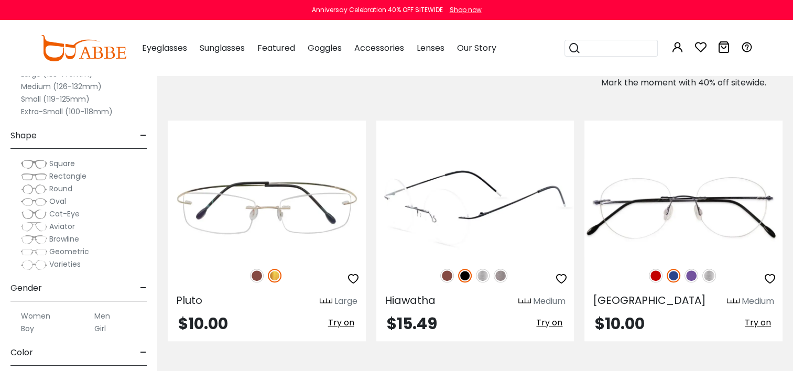
click at [552, 320] on span "Try on" at bounding box center [549, 323] width 26 height 12
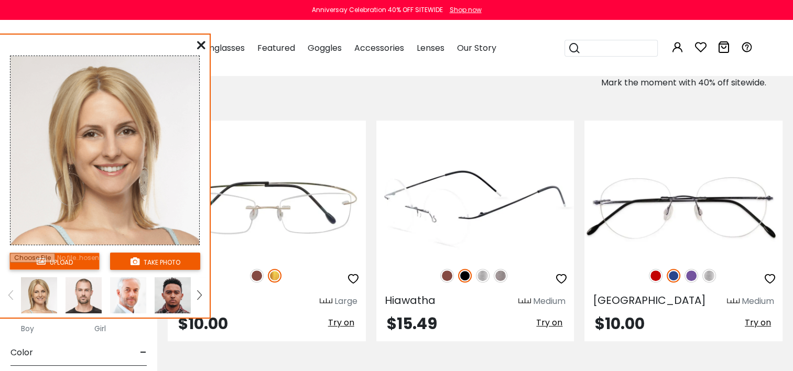
click at [542, 323] on span "Try on" at bounding box center [549, 323] width 26 height 12
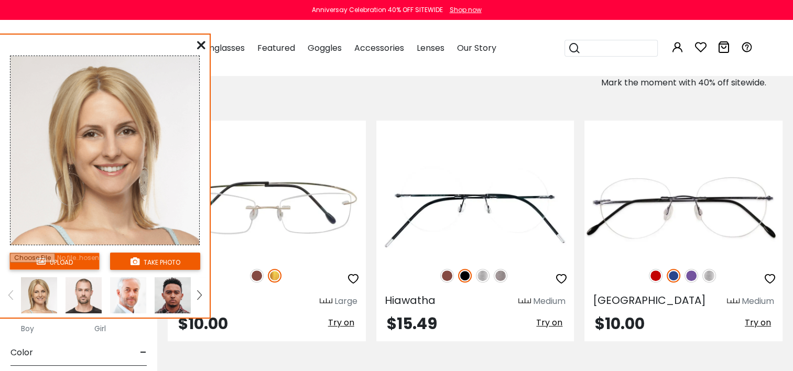
click at [58, 265] on input "file" at bounding box center [54, 261] width 90 height 17
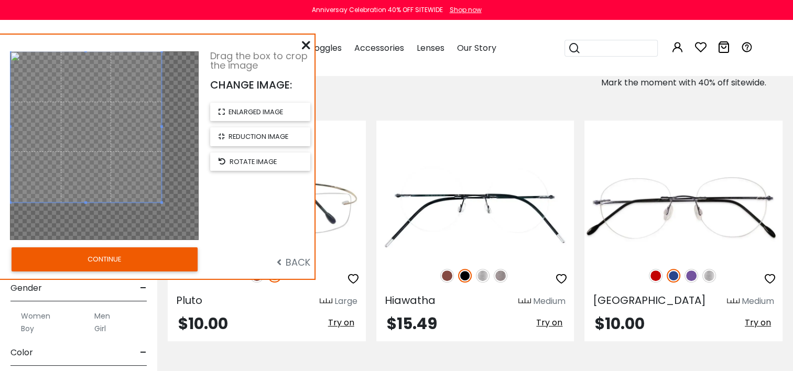
drag, startPoint x: 68, startPoint y: 153, endPoint x: 67, endPoint y: 146, distance: 7.4
click at [38, 133] on span at bounding box center [85, 126] width 151 height 151
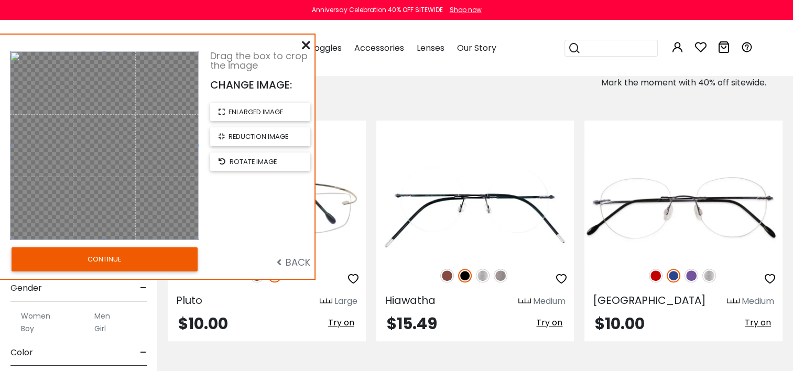
drag, startPoint x: 160, startPoint y: 200, endPoint x: 203, endPoint y: 258, distance: 72.3
click at [203, 258] on div "Drag the box to crop the image CHANGE IMAGE: enlarged image reduction image rot…" at bounding box center [157, 157] width 315 height 244
click at [174, 259] on button "CONTINUE" at bounding box center [105, 259] width 186 height 24
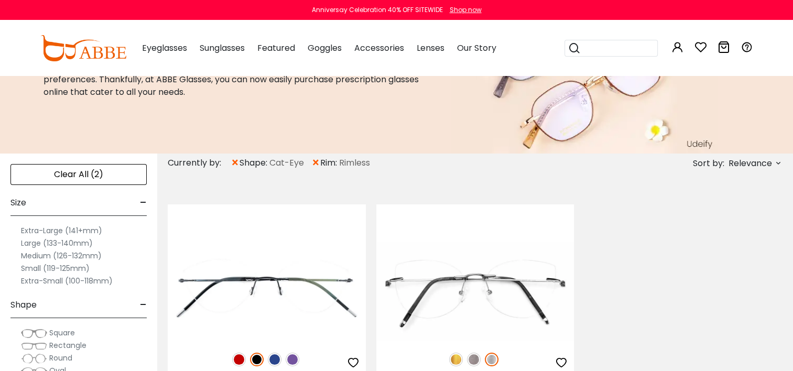
click at [88, 175] on div "Clear All (2)" at bounding box center [78, 174] width 136 height 21
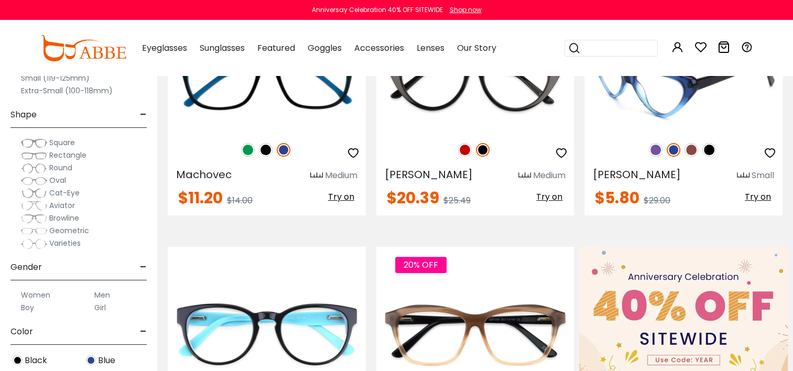
scroll to position [157, 0]
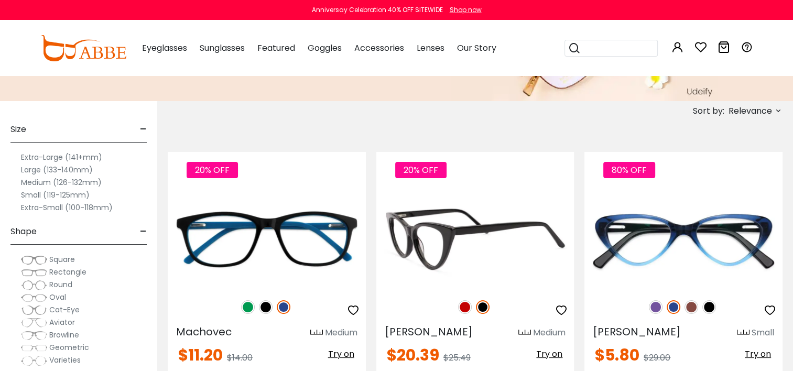
click at [464, 308] on img at bounding box center [465, 307] width 14 height 14
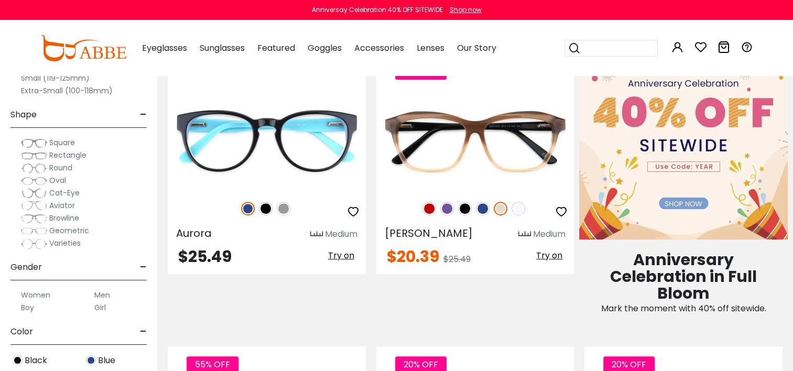
scroll to position [524, 0]
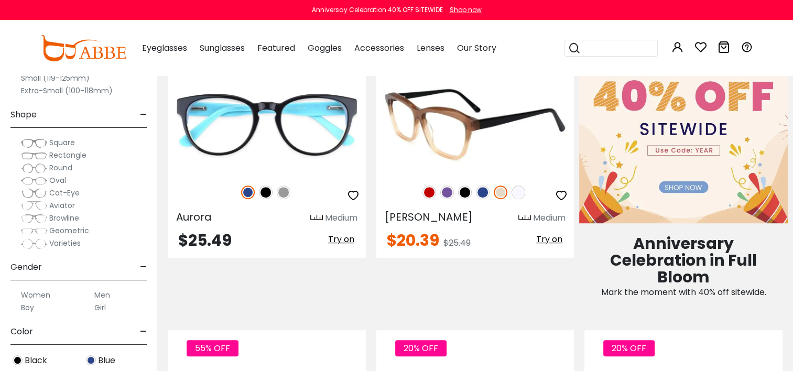
click at [463, 190] on img at bounding box center [465, 193] width 14 height 14
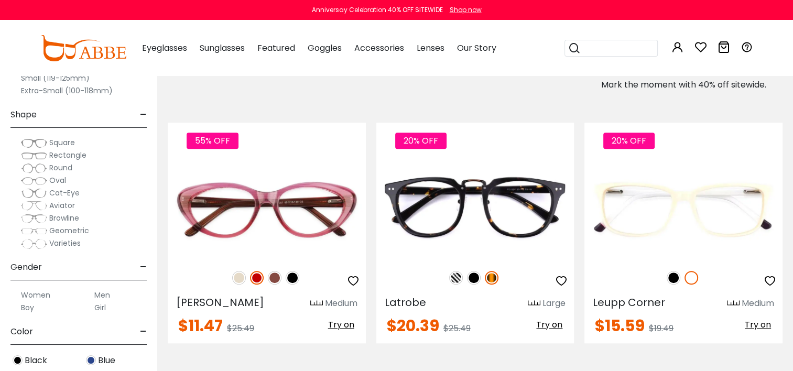
scroll to position [734, 0]
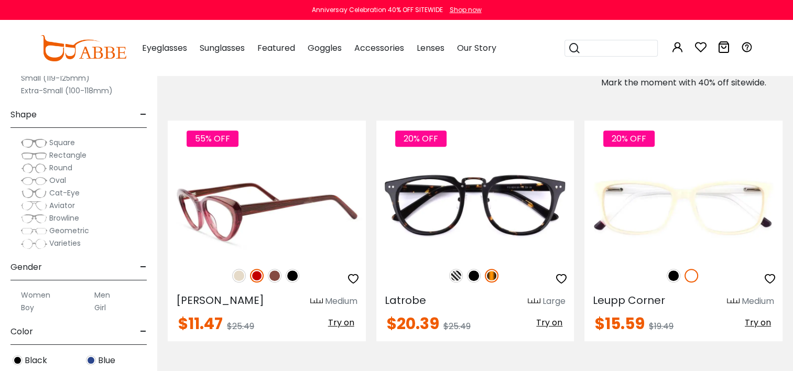
click at [295, 281] on div "55% OFF" at bounding box center [267, 276] width 198 height 22
click at [292, 275] on img at bounding box center [293, 276] width 14 height 14
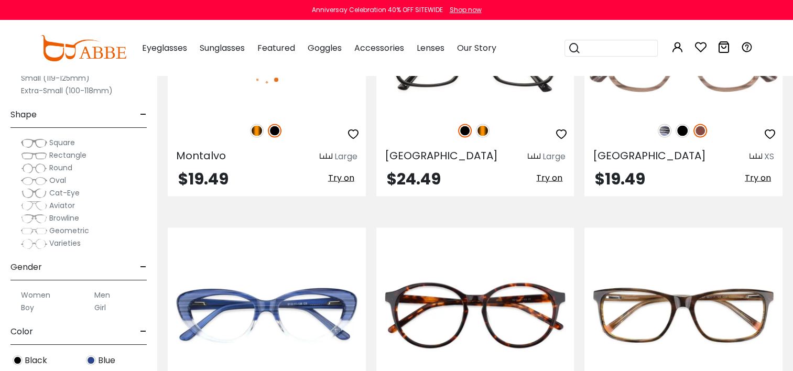
scroll to position [2045, 0]
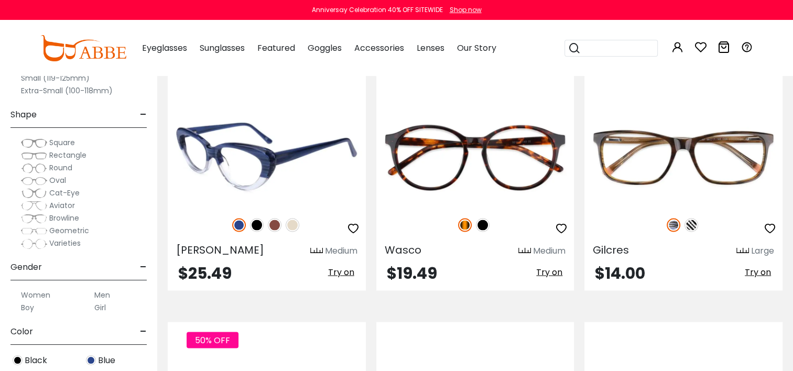
click at [254, 222] on img at bounding box center [257, 226] width 14 height 14
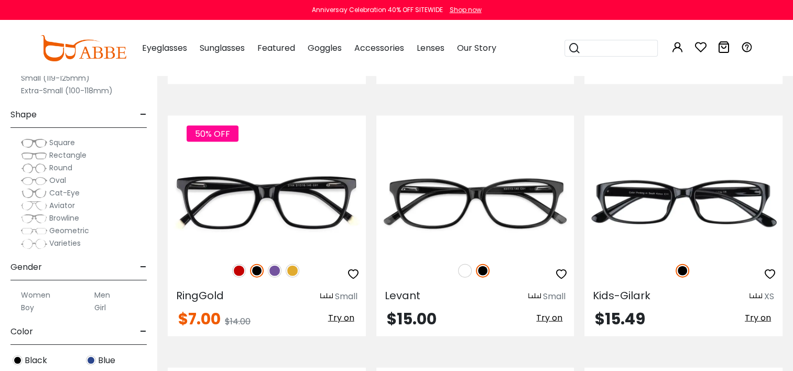
scroll to position [2254, 0]
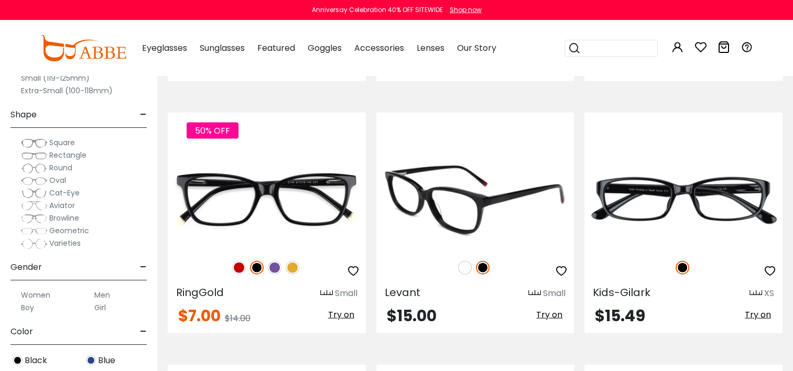
click at [434, 197] on img at bounding box center [475, 199] width 198 height 99
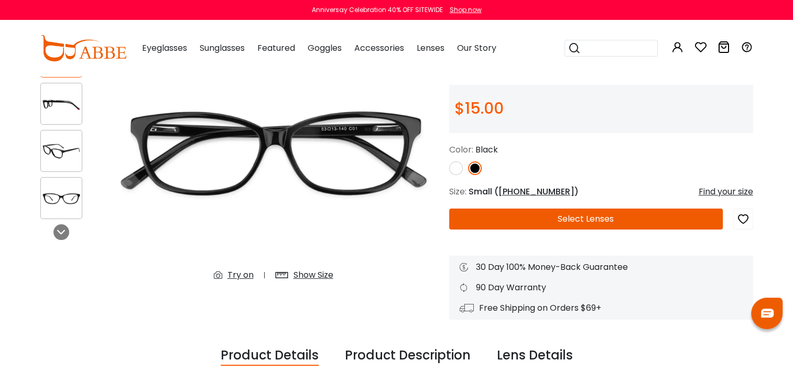
scroll to position [105, 0]
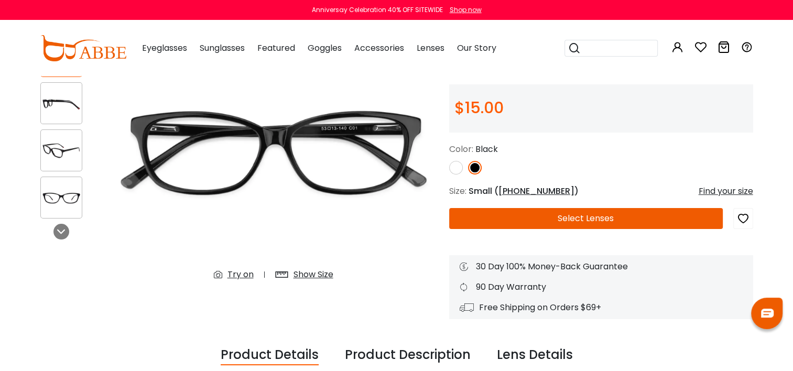
click at [244, 276] on div "Try on" at bounding box center [241, 274] width 26 height 13
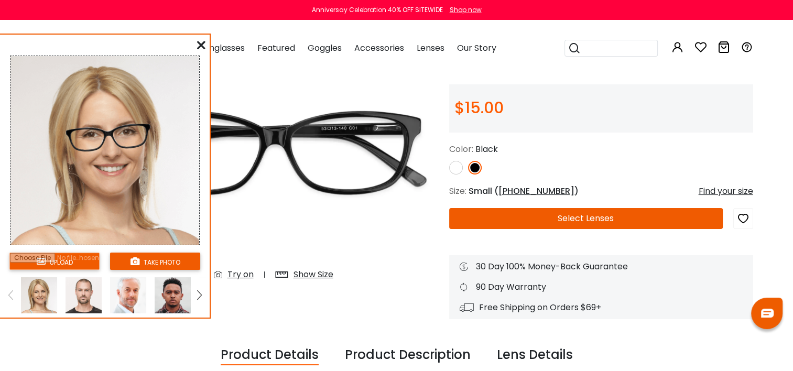
click at [56, 264] on input "file" at bounding box center [54, 261] width 90 height 17
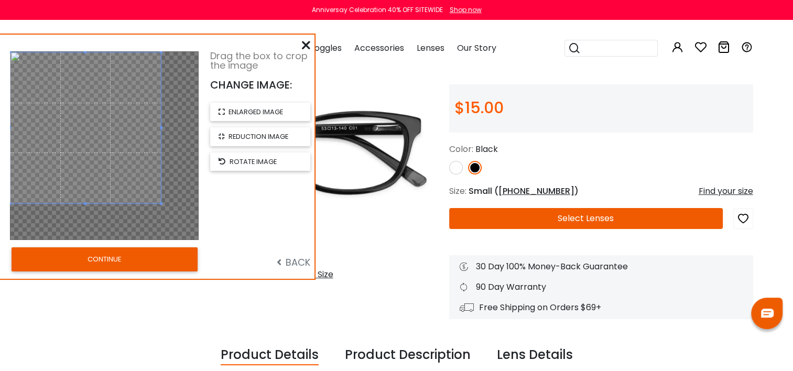
drag, startPoint x: 159, startPoint y: 199, endPoint x: 139, endPoint y: 182, distance: 26.4
click at [139, 182] on span at bounding box center [85, 127] width 151 height 151
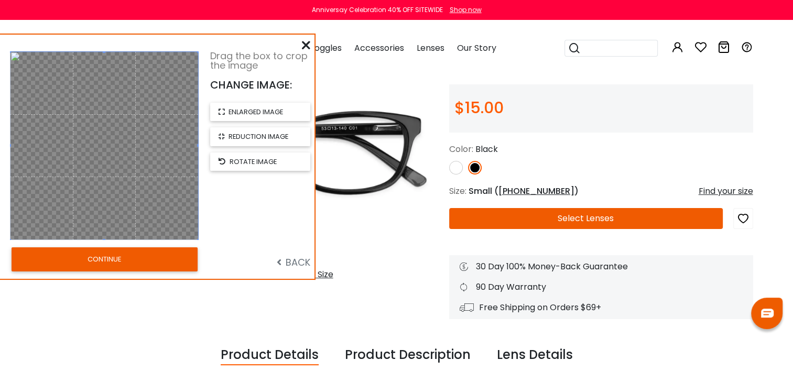
drag, startPoint x: 159, startPoint y: 201, endPoint x: 198, endPoint y: 254, distance: 66.0
click at [198, 254] on div "Drag the box to crop the image CHANGE IMAGE: enlarged image reduction image rot…" at bounding box center [157, 157] width 315 height 244
click at [161, 254] on button "CONTINUE" at bounding box center [105, 259] width 186 height 24
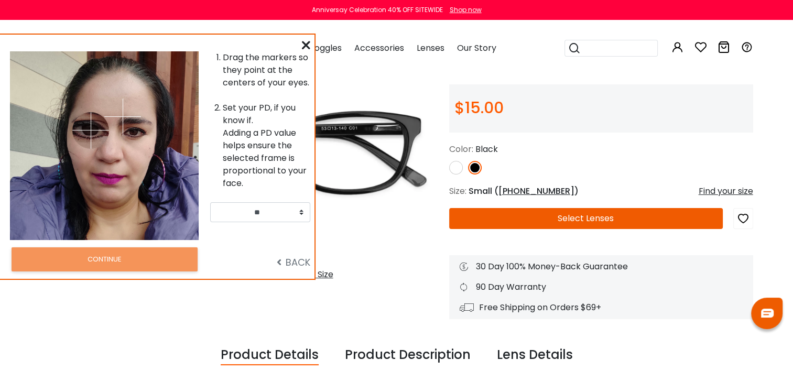
drag, startPoint x: 69, startPoint y: 112, endPoint x: 91, endPoint y: 130, distance: 27.9
click at [91, 130] on img at bounding box center [90, 130] width 37 height 37
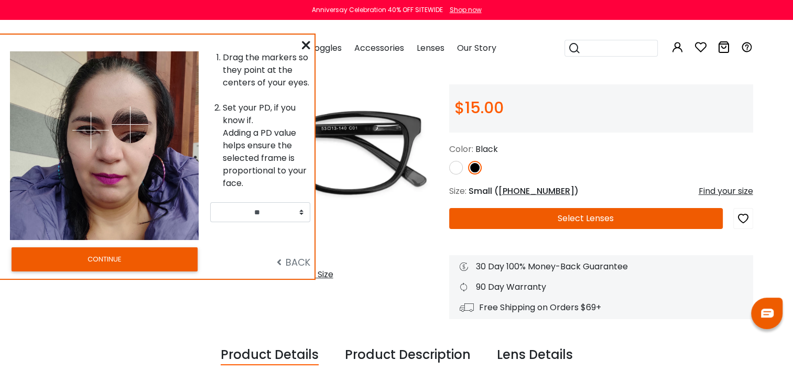
drag, startPoint x: 120, startPoint y: 111, endPoint x: 172, endPoint y: 133, distance: 57.5
click at [135, 141] on img at bounding box center [130, 124] width 37 height 37
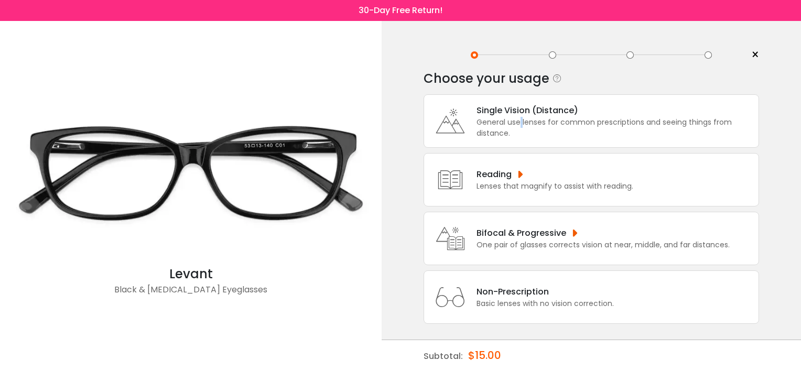
click at [522, 120] on div "General use lenses for common prescriptions and seeing things from distance." at bounding box center [615, 128] width 277 height 22
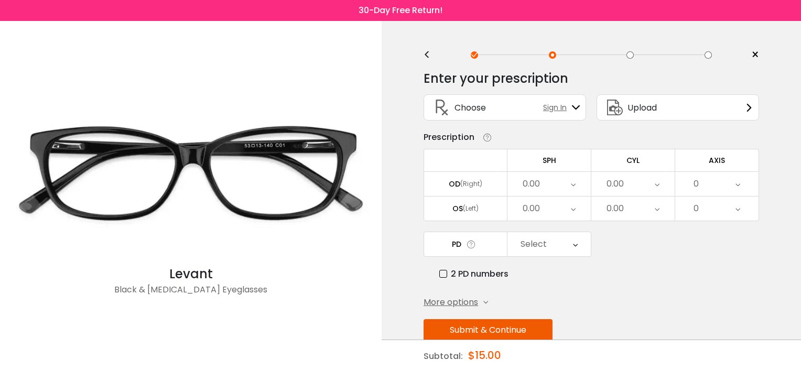
click at [571, 181] on icon at bounding box center [573, 184] width 5 height 24
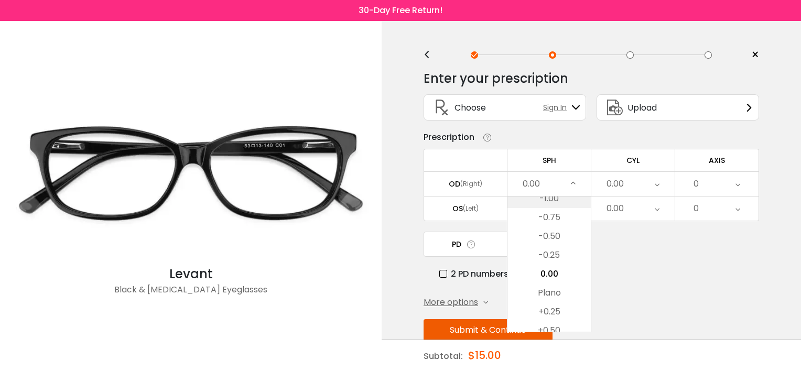
click at [551, 201] on li "-1.00" at bounding box center [548, 198] width 83 height 19
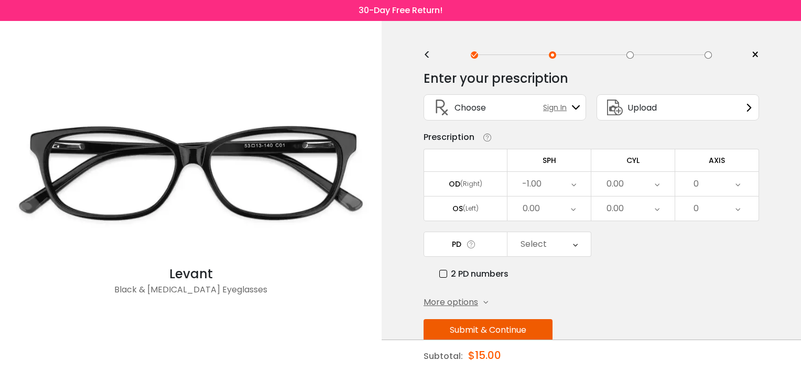
click at [568, 205] on div "0.00" at bounding box center [548, 209] width 83 height 24
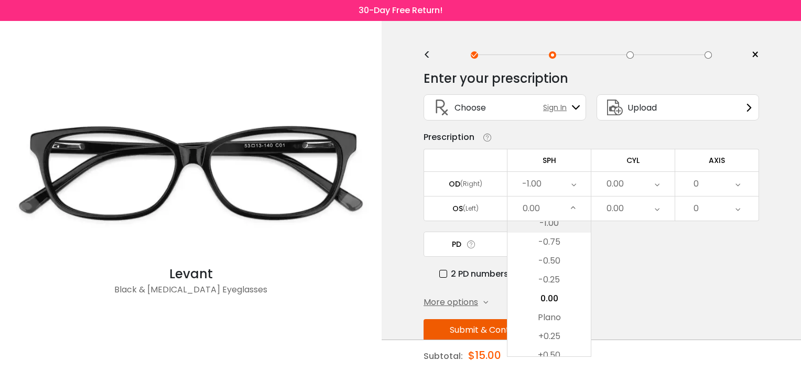
click at [553, 220] on li "-1.00" at bounding box center [548, 223] width 83 height 19
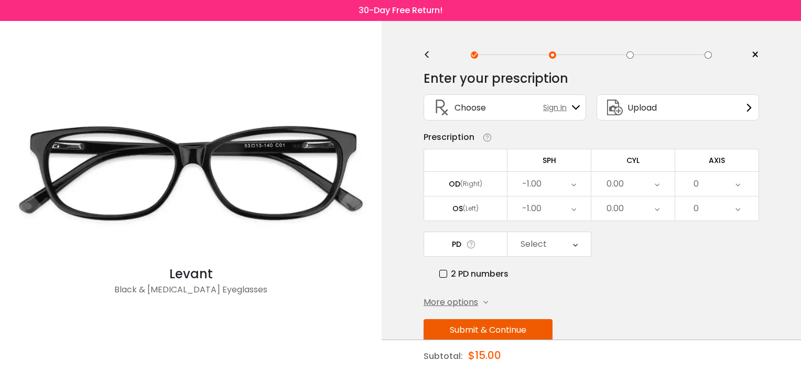
click at [569, 237] on div "Select" at bounding box center [548, 244] width 83 height 24
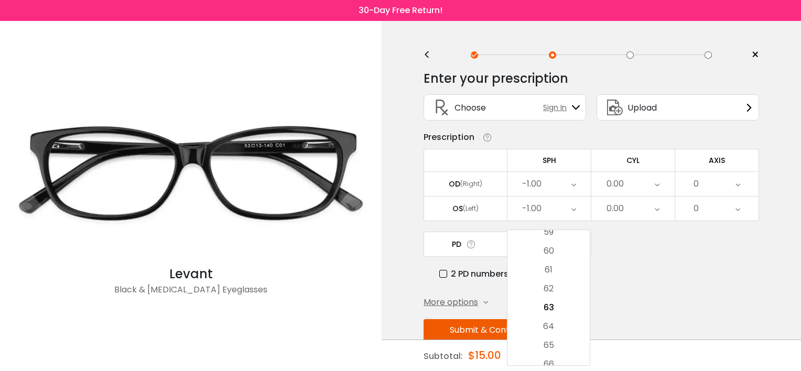
click at [556, 325] on li "64" at bounding box center [548, 326] width 82 height 19
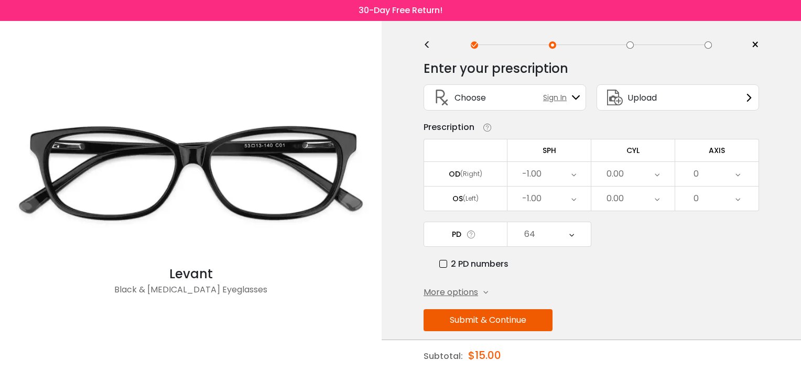
scroll to position [21, 0]
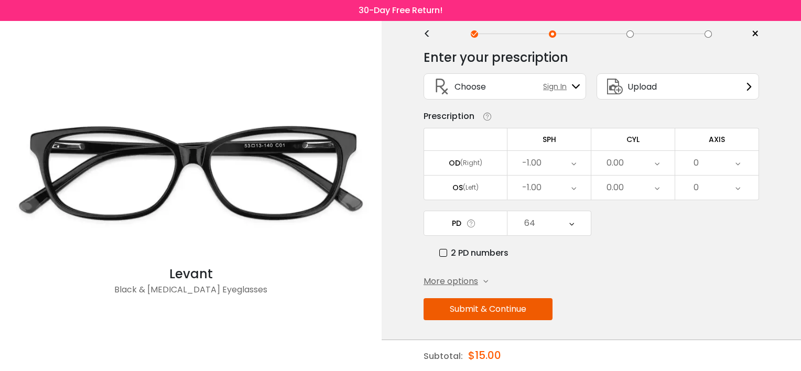
click at [495, 309] on button "Submit & Continue" at bounding box center [488, 309] width 129 height 22
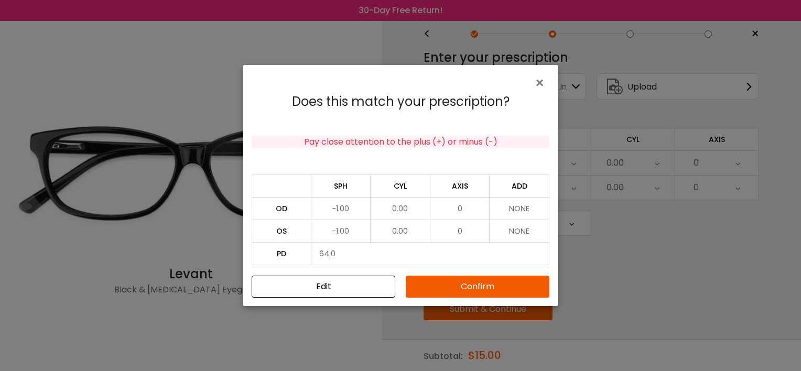
click at [438, 285] on button "Confirm" at bounding box center [478, 287] width 144 height 22
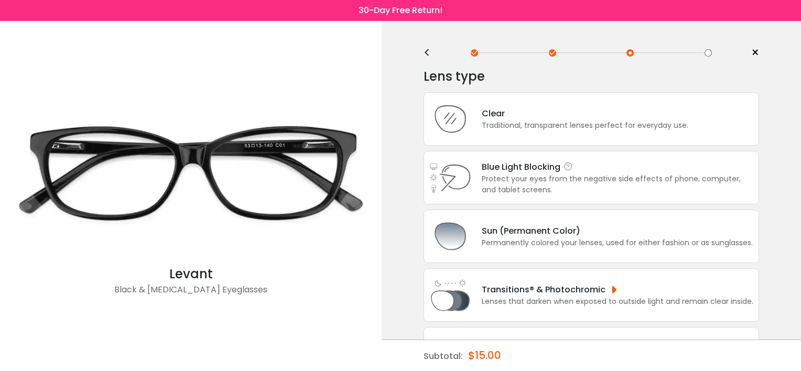
scroll to position [0, 0]
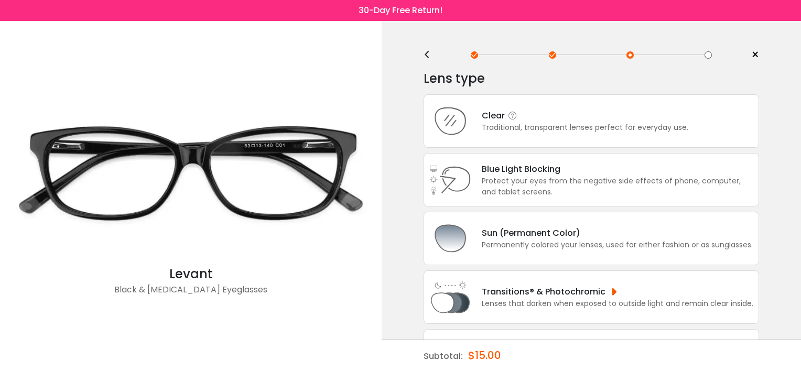
click at [510, 122] on div "Traditional, transparent lenses perfect for everyday use." at bounding box center [585, 127] width 207 height 11
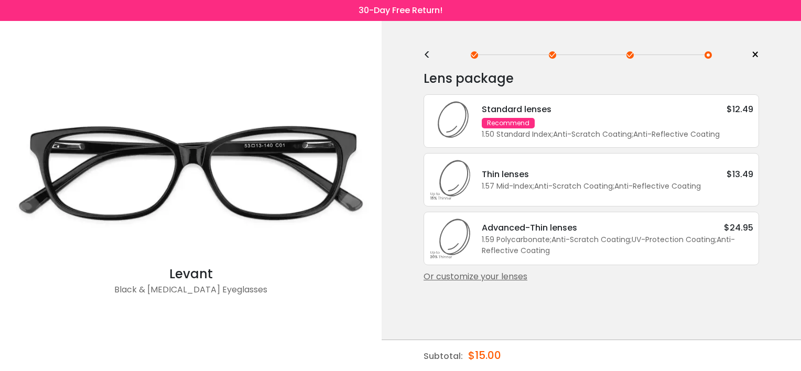
click at [428, 52] on div "<" at bounding box center [432, 55] width 16 height 8
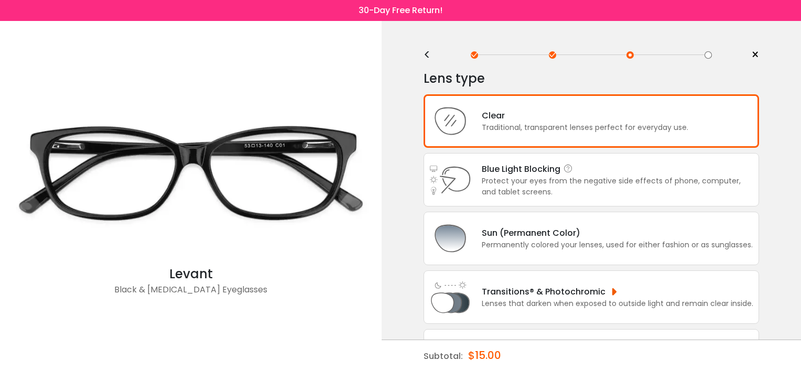
click at [492, 176] on div "Protect your eyes from the negative side effects of phone, computer, and tablet…" at bounding box center [618, 187] width 272 height 22
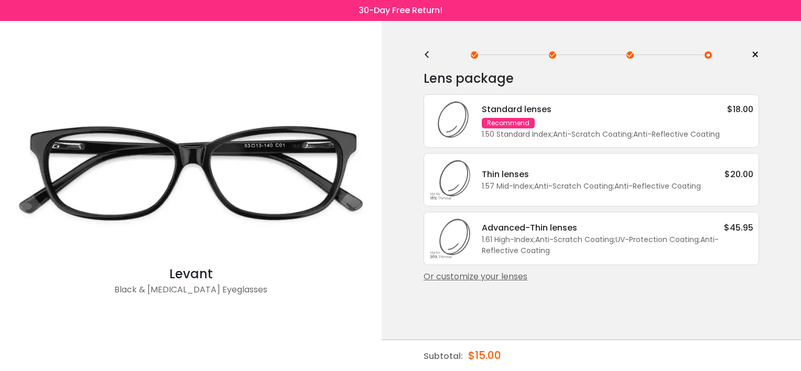
click at [493, 124] on div "Recommend" at bounding box center [508, 123] width 53 height 10
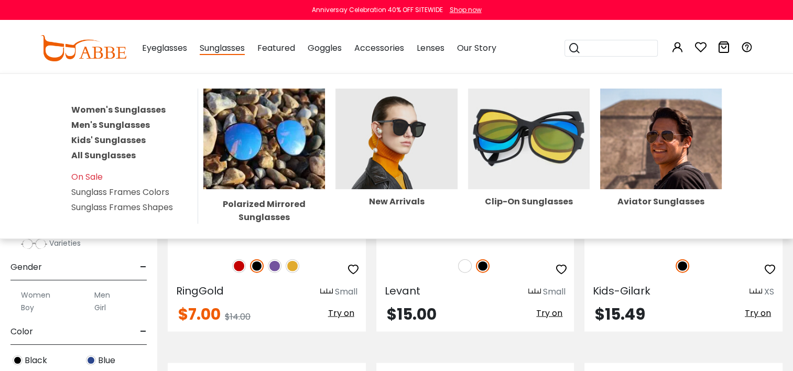
scroll to position [2254, 0]
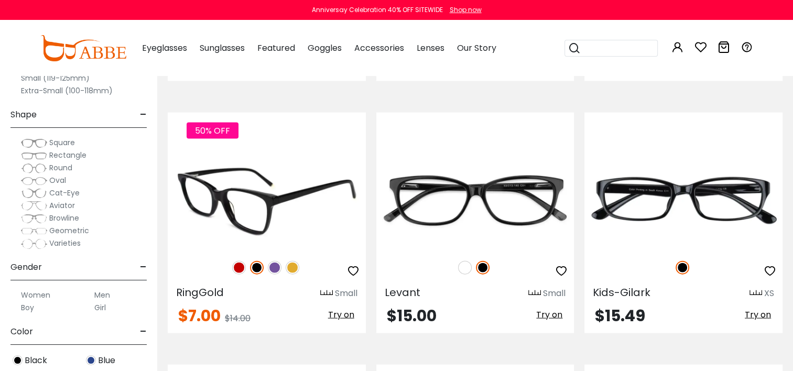
click at [229, 210] on img at bounding box center [267, 199] width 198 height 99
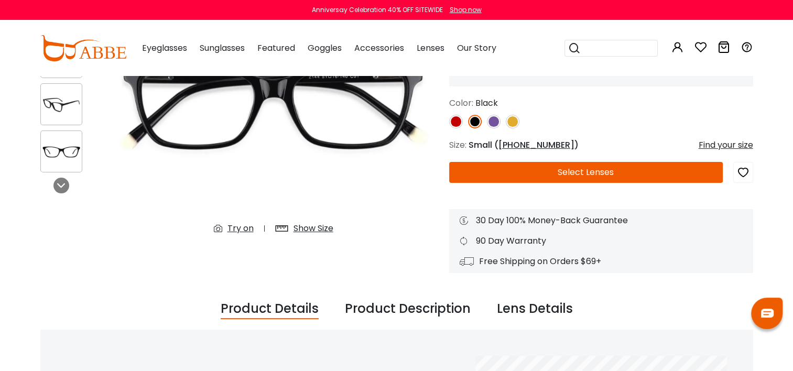
scroll to position [157, 0]
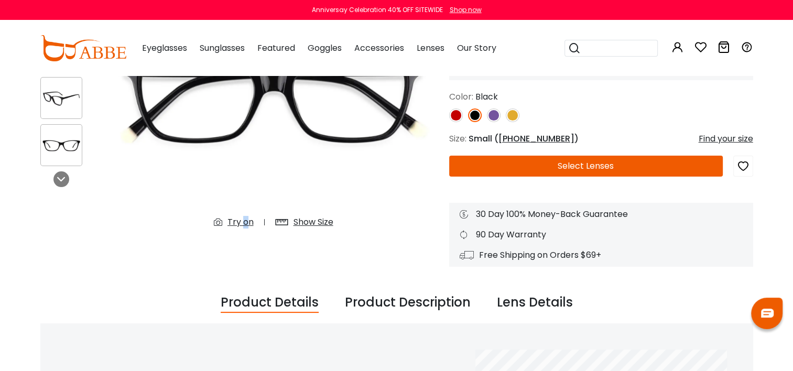
click at [245, 221] on div "Try on" at bounding box center [241, 222] width 26 height 13
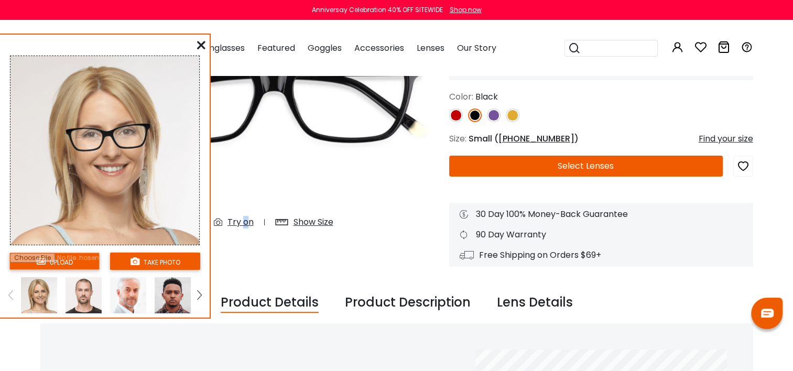
click at [69, 265] on input "file" at bounding box center [54, 261] width 90 height 17
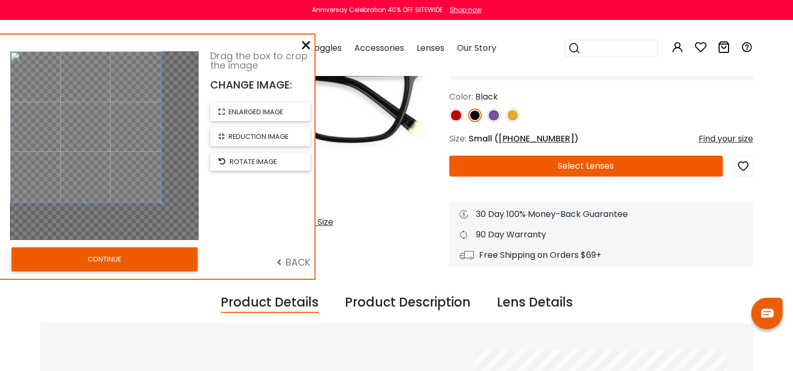
drag, startPoint x: 123, startPoint y: 100, endPoint x: 104, endPoint y: 74, distance: 31.1
click at [104, 74] on span at bounding box center [85, 126] width 151 height 151
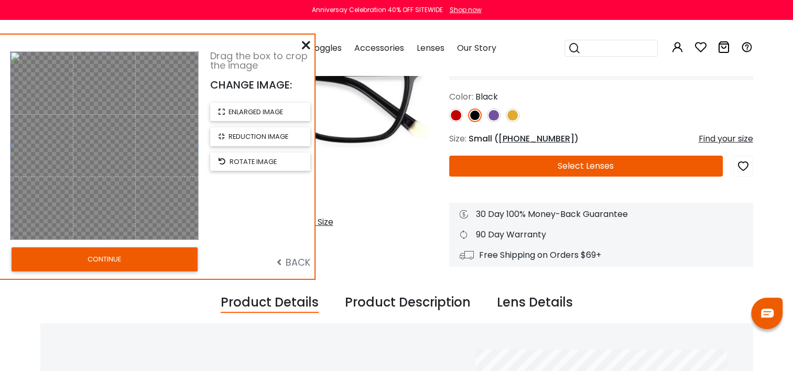
drag, startPoint x: 160, startPoint y: 202, endPoint x: 206, endPoint y: 252, distance: 67.6
click at [206, 252] on div "Drag the box to crop the image CHANGE IMAGE: enlarged image reduction image rot…" at bounding box center [157, 157] width 315 height 244
click at [153, 262] on button "CONTINUE" at bounding box center [105, 259] width 186 height 24
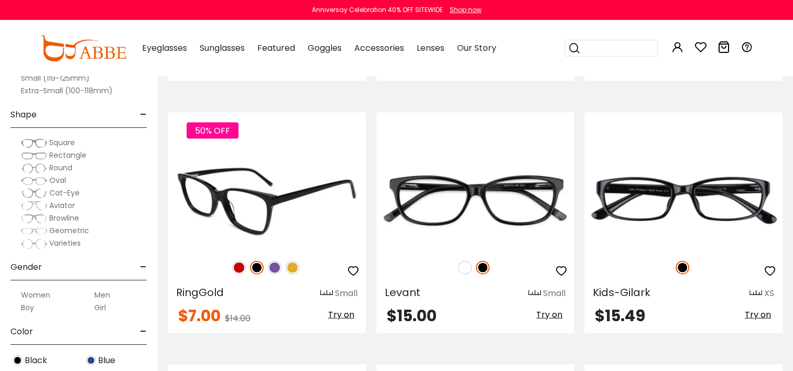
click at [239, 265] on img at bounding box center [239, 268] width 14 height 14
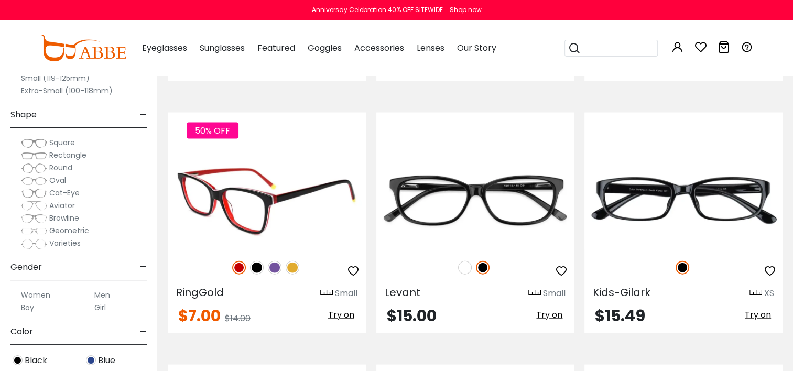
click at [276, 262] on img at bounding box center [275, 268] width 14 height 14
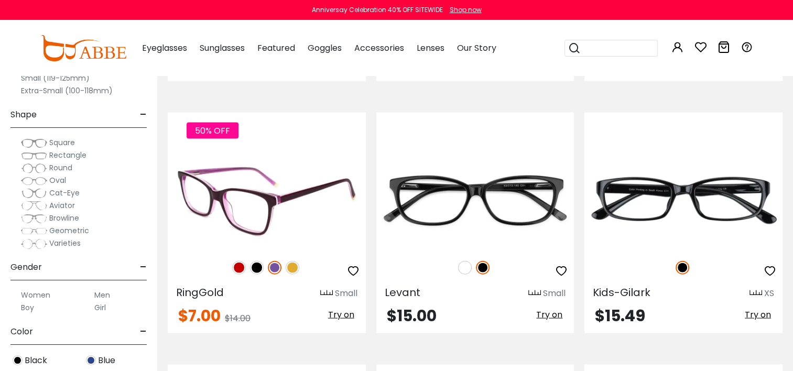
click at [290, 262] on img at bounding box center [293, 268] width 14 height 14
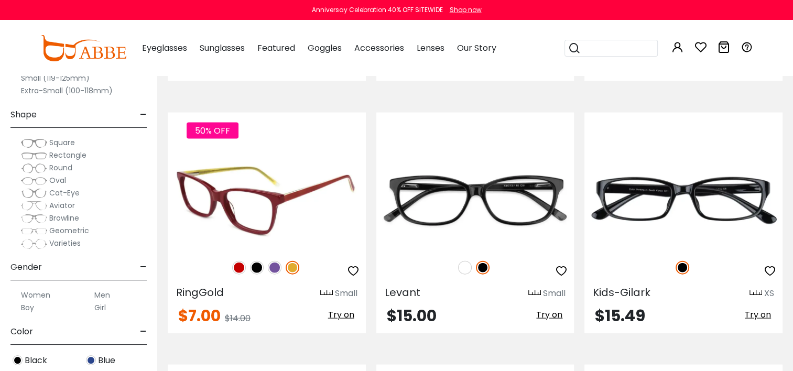
click at [263, 266] on div "50% OFF" at bounding box center [267, 268] width 198 height 22
click at [273, 264] on img at bounding box center [275, 268] width 14 height 14
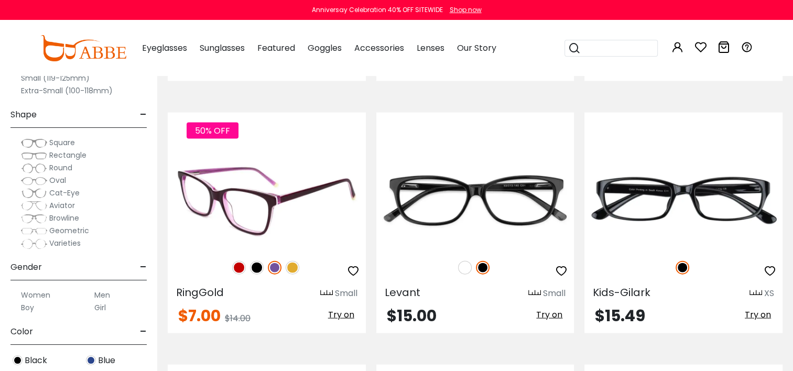
click at [239, 265] on img at bounding box center [239, 268] width 14 height 14
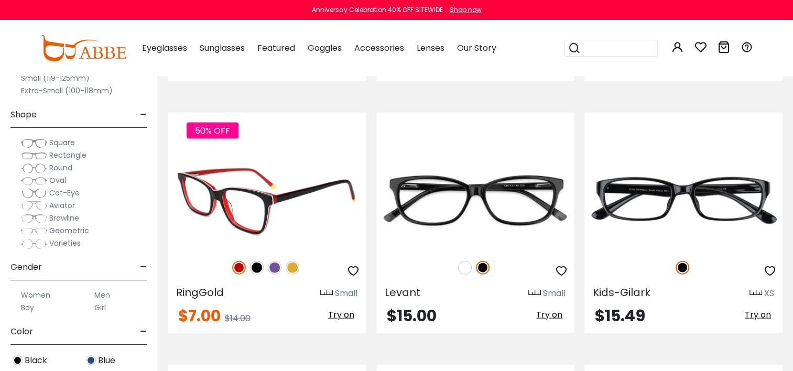
click at [241, 190] on img at bounding box center [267, 199] width 198 height 99
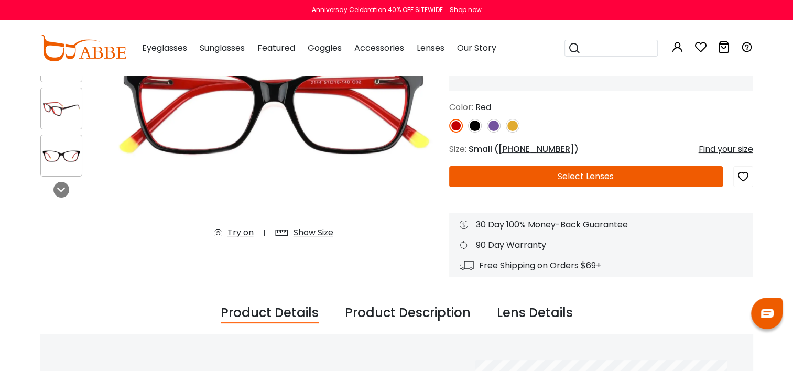
scroll to position [157, 0]
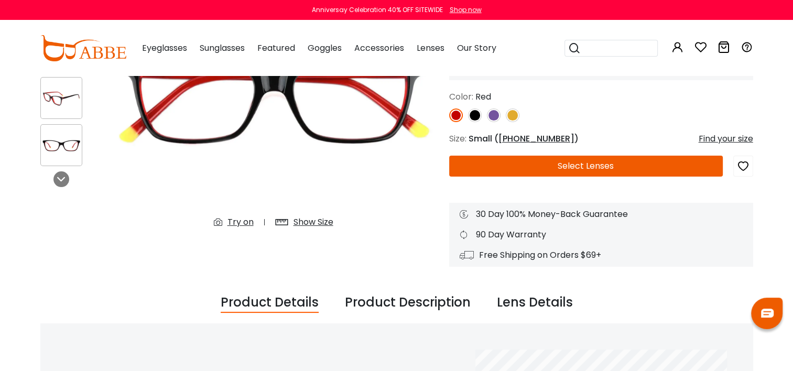
click at [239, 221] on div "Try on" at bounding box center [241, 222] width 26 height 13
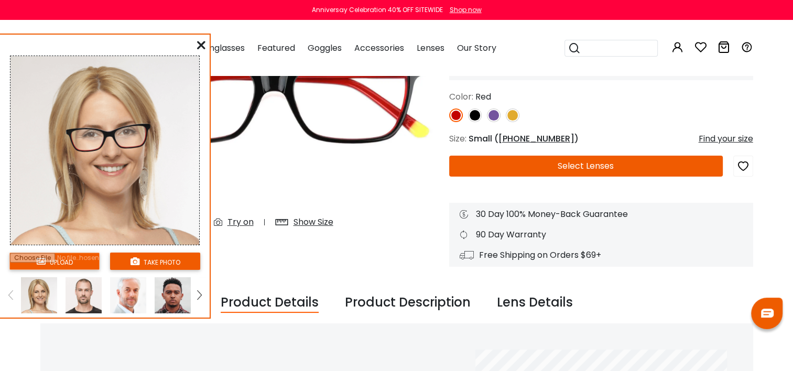
click at [44, 262] on input "file" at bounding box center [54, 261] width 90 height 17
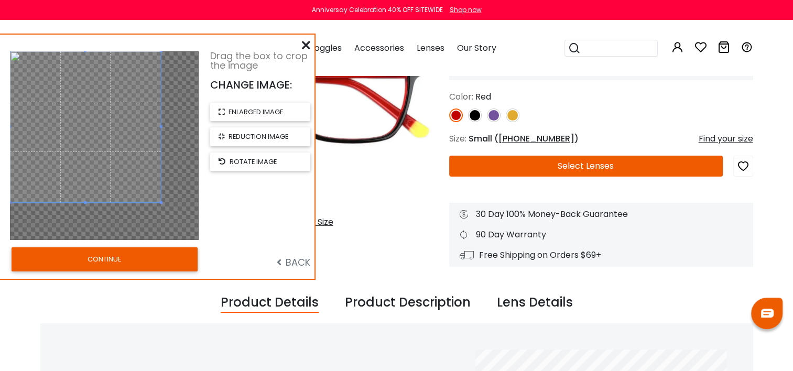
drag, startPoint x: 57, startPoint y: 159, endPoint x: 34, endPoint y: 138, distance: 31.2
click at [34, 138] on span at bounding box center [85, 126] width 151 height 151
click at [158, 201] on div at bounding box center [85, 126] width 151 height 151
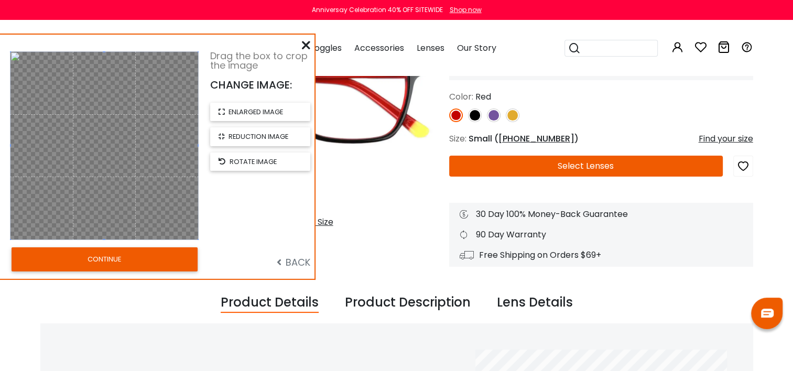
drag, startPoint x: 159, startPoint y: 201, endPoint x: 200, endPoint y: 256, distance: 68.5
click at [214, 257] on div "Drag the box to crop the image CHANGE IMAGE: enlarged image reduction image rot…" at bounding box center [157, 157] width 315 height 244
click at [174, 256] on button "CONTINUE" at bounding box center [105, 259] width 186 height 24
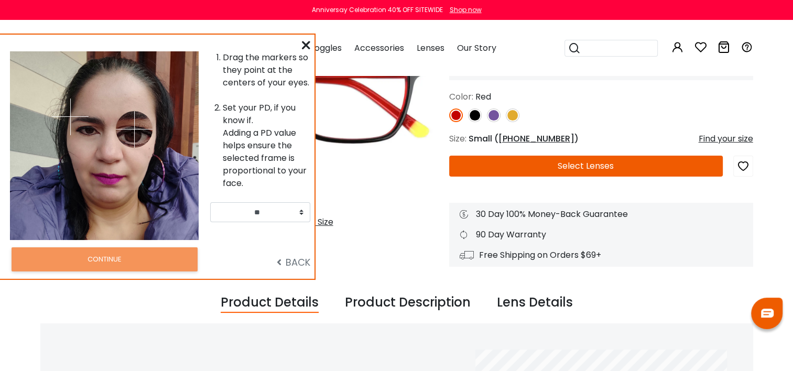
drag, startPoint x: 121, startPoint y: 110, endPoint x: 187, endPoint y: 84, distance: 71.1
click at [128, 134] on img at bounding box center [134, 129] width 37 height 37
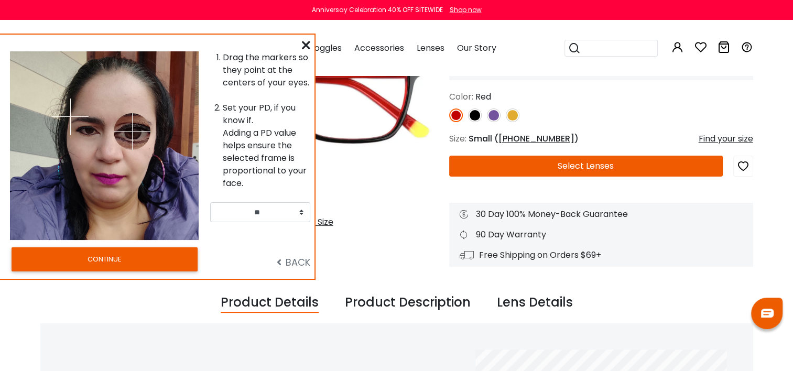
drag, startPoint x: 127, startPoint y: 133, endPoint x: 134, endPoint y: 131, distance: 7.0
click at [133, 131] on img at bounding box center [132, 131] width 37 height 37
click at [75, 122] on img at bounding box center [70, 117] width 37 height 37
click at [72, 115] on img at bounding box center [70, 117] width 37 height 37
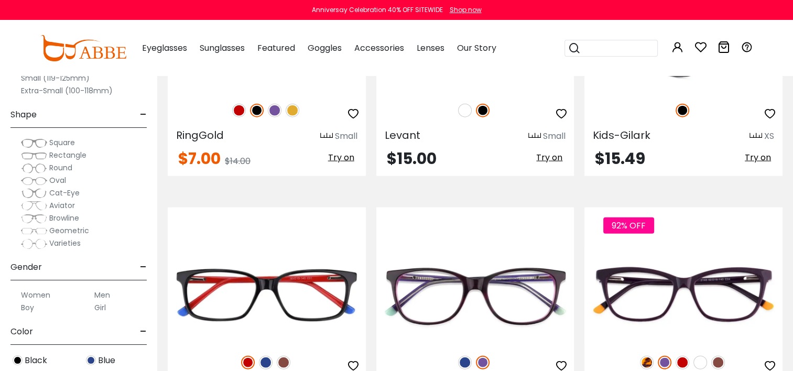
scroll to position [2464, 0]
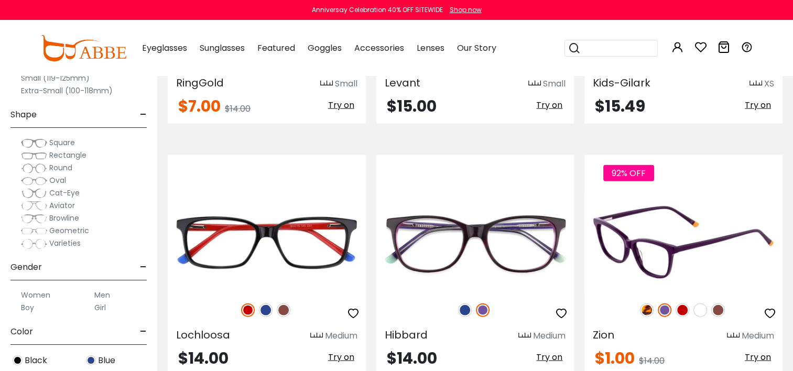
click at [686, 306] on img at bounding box center [683, 311] width 14 height 14
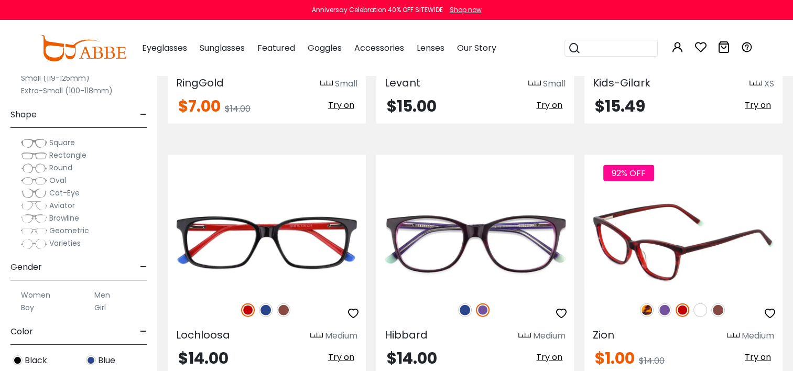
click at [713, 304] on img at bounding box center [718, 311] width 14 height 14
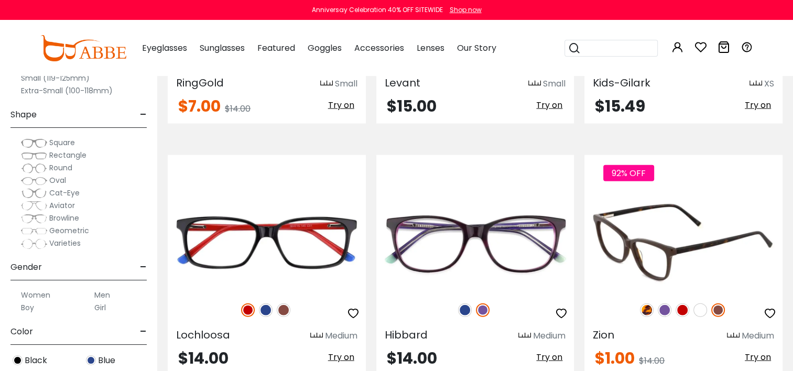
click at [699, 308] on img at bounding box center [701, 311] width 14 height 14
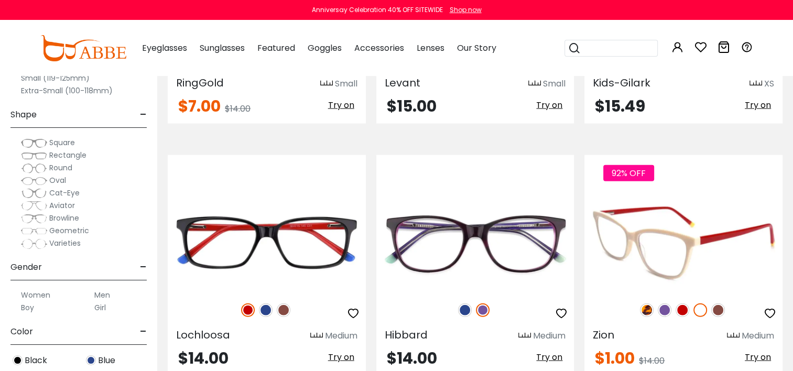
click at [658, 306] on img at bounding box center [665, 311] width 14 height 14
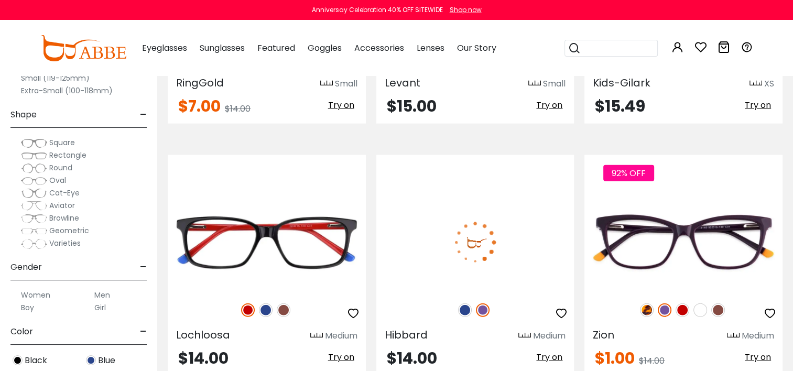
click at [465, 306] on img at bounding box center [465, 311] width 14 height 14
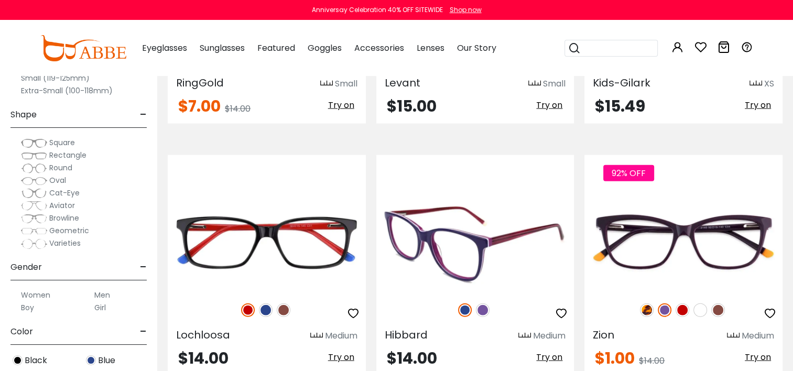
click at [479, 307] on img at bounding box center [483, 311] width 14 height 14
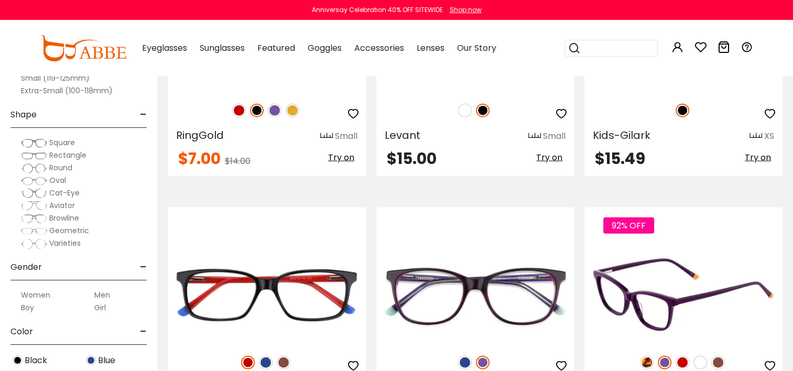
scroll to position [2516, 0]
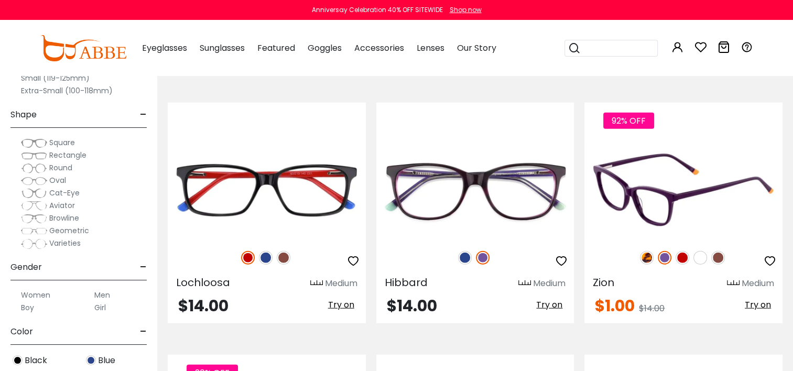
click at [678, 252] on img at bounding box center [683, 258] width 14 height 14
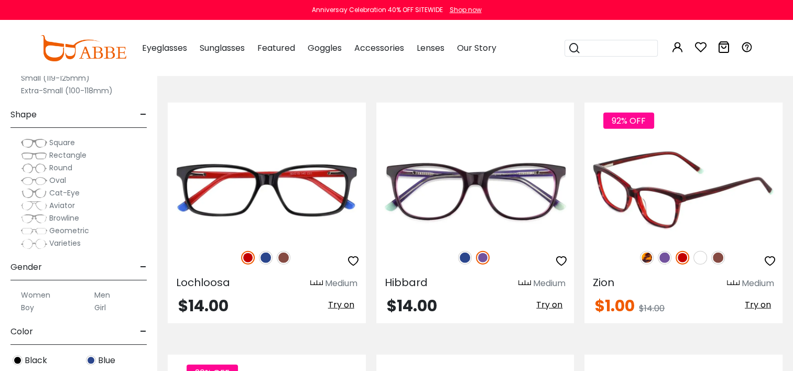
click at [627, 186] on img at bounding box center [684, 189] width 198 height 99
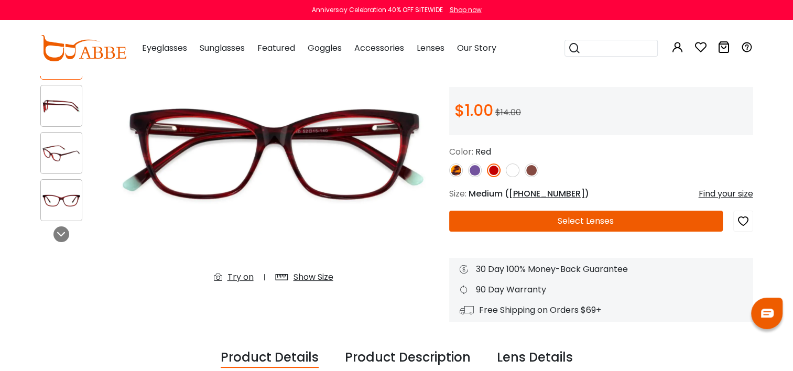
scroll to position [105, 0]
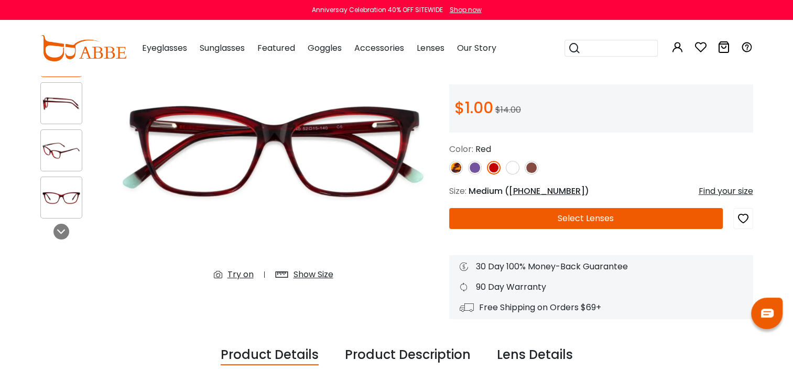
click at [241, 273] on div "Try on" at bounding box center [241, 274] width 26 height 13
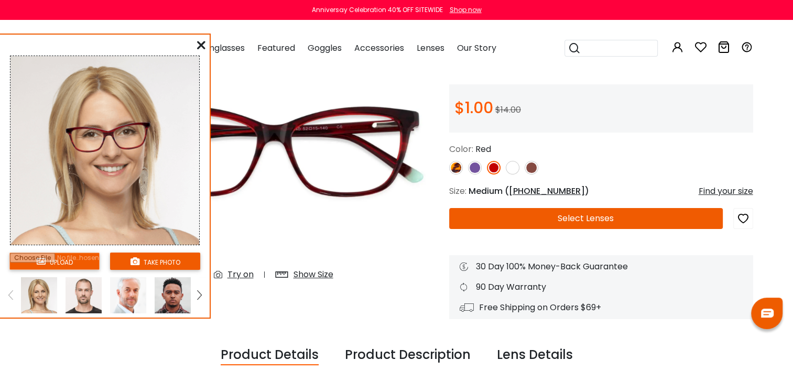
click at [36, 257] on input "file" at bounding box center [54, 261] width 90 height 17
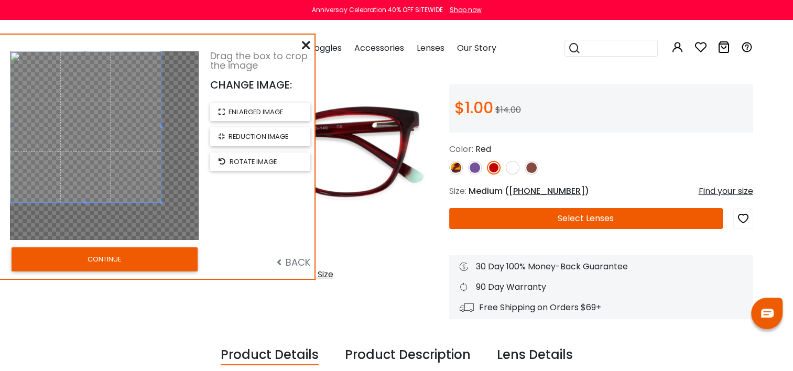
drag, startPoint x: 138, startPoint y: 143, endPoint x: 116, endPoint y: 120, distance: 32.3
click at [116, 120] on span at bounding box center [85, 126] width 151 height 151
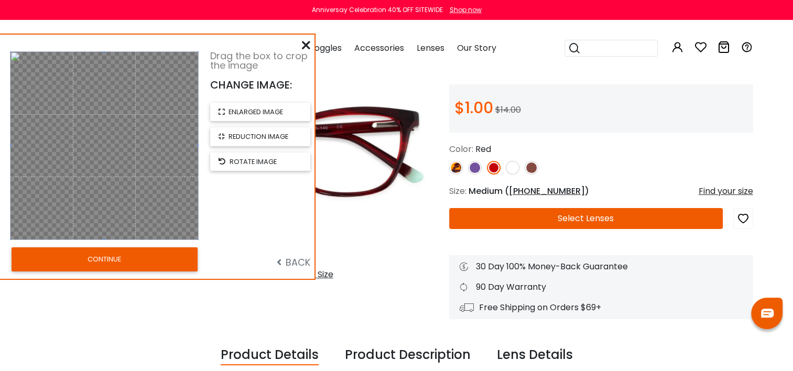
drag, startPoint x: 160, startPoint y: 201, endPoint x: 208, endPoint y: 262, distance: 77.0
click at [208, 262] on div "Drag the box to crop the image CHANGE IMAGE: enlarged image reduction image rot…" at bounding box center [157, 157] width 315 height 244
click at [167, 271] on div "CONTINUE" at bounding box center [104, 259] width 211 height 30
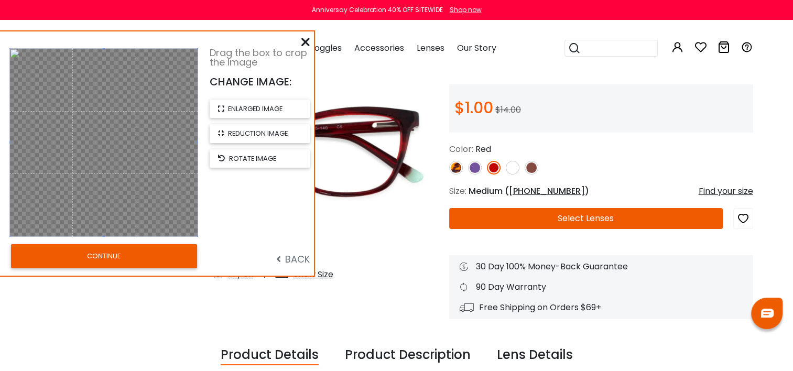
click at [159, 255] on button "CONTINUE" at bounding box center [104, 256] width 186 height 24
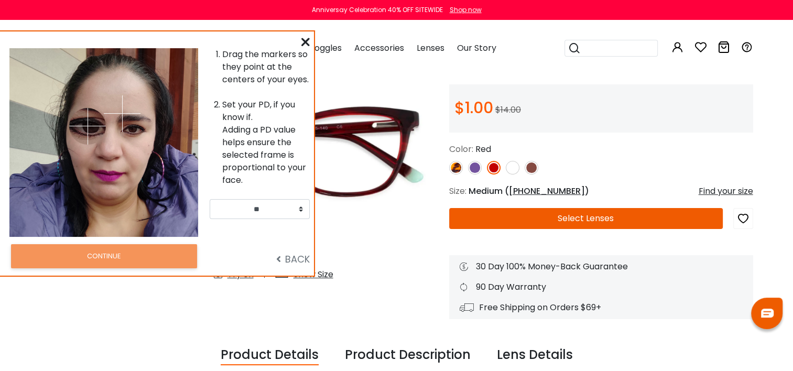
drag, startPoint x: 68, startPoint y: 103, endPoint x: 265, endPoint y: 0, distance: 222.8
click at [89, 126] on img at bounding box center [87, 126] width 37 height 37
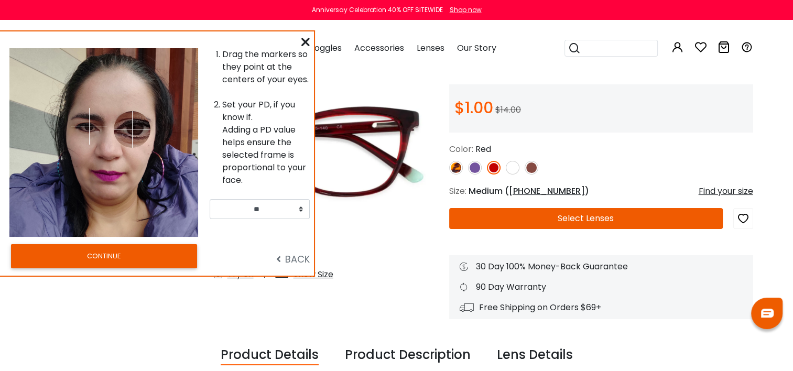
drag, startPoint x: 122, startPoint y: 103, endPoint x: 138, endPoint y: 128, distance: 30.0
click at [136, 129] on img at bounding box center [132, 129] width 37 height 37
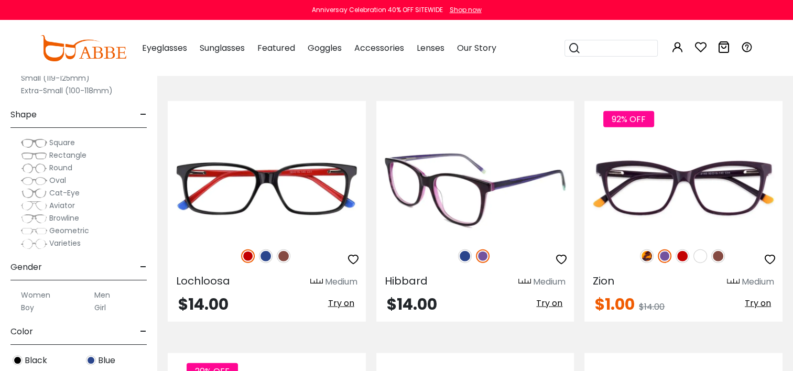
scroll to position [2516, 0]
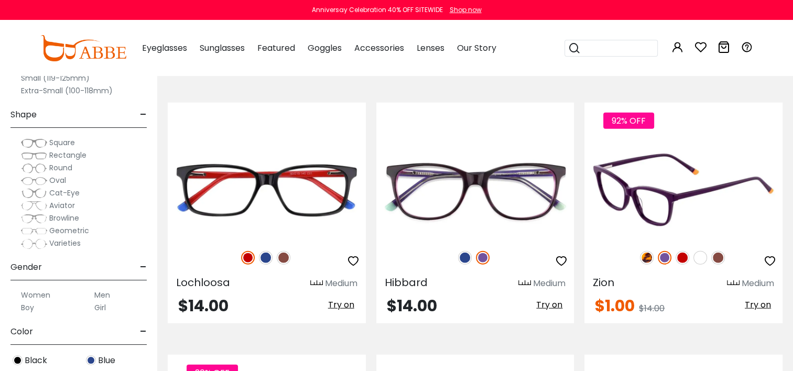
click at [683, 252] on img at bounding box center [683, 258] width 14 height 14
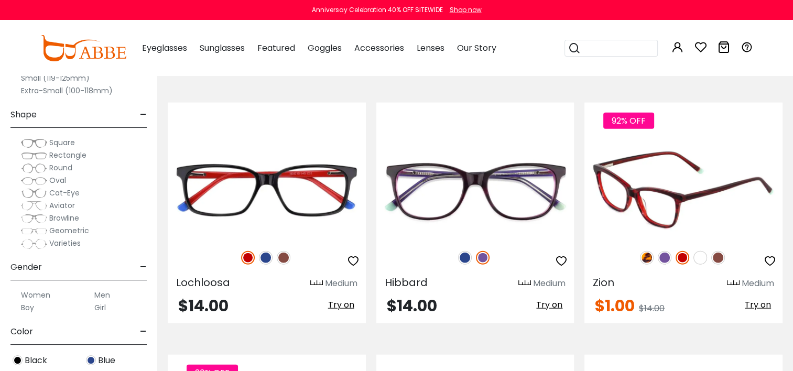
click at [754, 304] on span "Try on" at bounding box center [758, 305] width 26 height 12
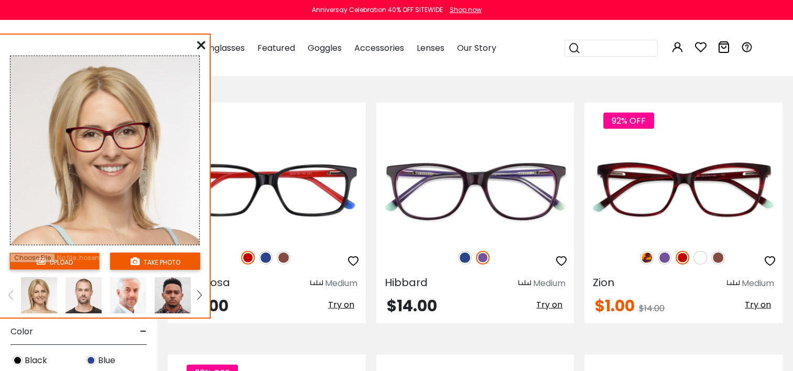
click at [50, 262] on input "file" at bounding box center [54, 261] width 90 height 17
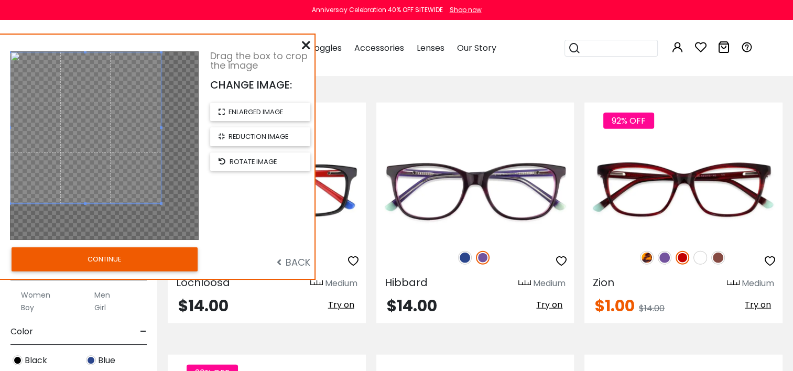
drag, startPoint x: 44, startPoint y: 91, endPoint x: 17, endPoint y: 69, distance: 35.0
click at [17, 69] on span at bounding box center [85, 127] width 151 height 151
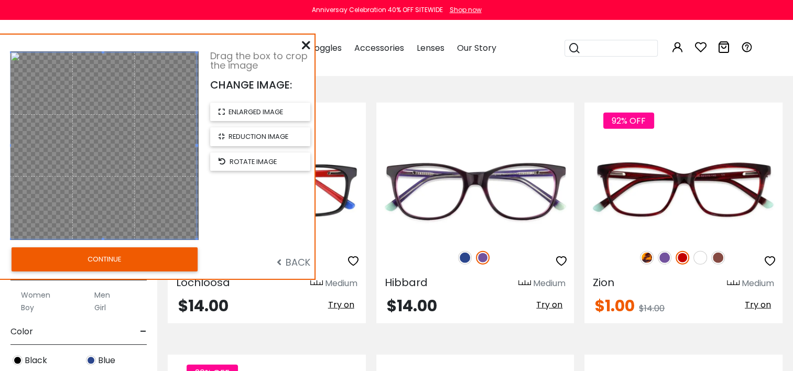
drag, startPoint x: 168, startPoint y: 210, endPoint x: 196, endPoint y: 256, distance: 54.6
click at [196, 256] on div "Drag the box to crop the image CHANGE IMAGE: enlarged image reduction image rot…" at bounding box center [157, 157] width 315 height 244
click at [180, 262] on button "CONTINUE" at bounding box center [105, 259] width 186 height 24
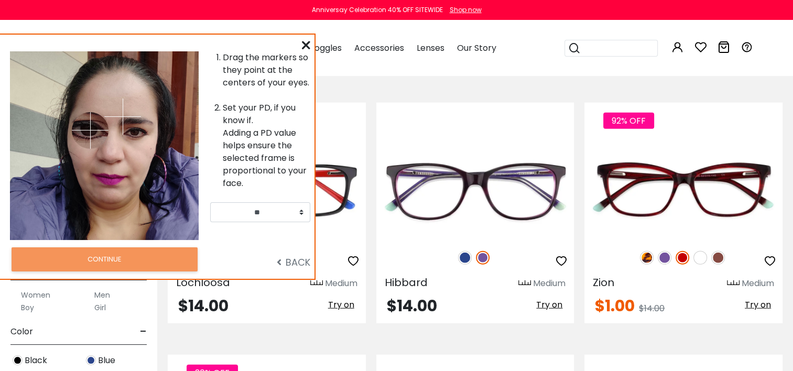
drag, startPoint x: 68, startPoint y: 107, endPoint x: 90, endPoint y: 130, distance: 31.9
click at [90, 130] on img at bounding box center [90, 130] width 37 height 37
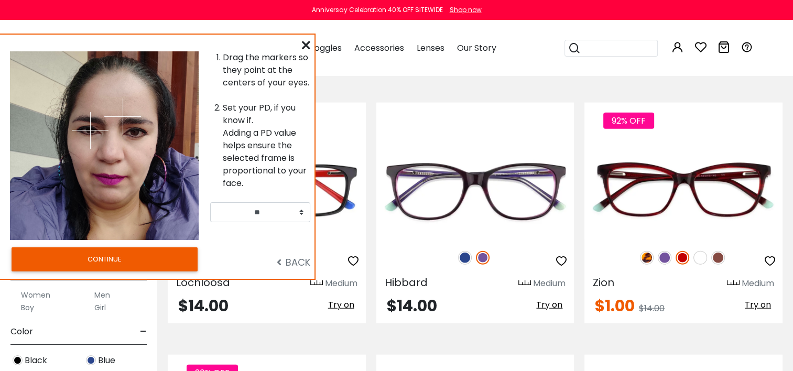
click at [129, 126] on img at bounding box center [122, 117] width 37 height 37
click at [127, 124] on img at bounding box center [122, 117] width 37 height 37
click at [121, 122] on img at bounding box center [122, 117] width 37 height 37
drag, startPoint x: 121, startPoint y: 114, endPoint x: 134, endPoint y: 131, distance: 21.0
click at [134, 131] on img at bounding box center [133, 131] width 37 height 37
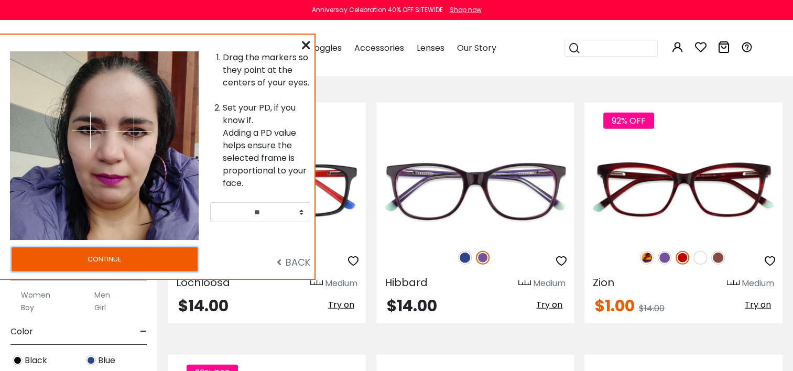
click at [138, 263] on button "CONTINUE" at bounding box center [105, 259] width 186 height 24
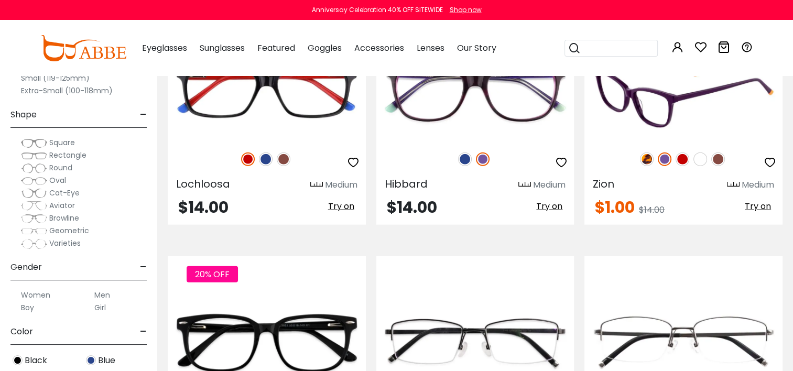
scroll to position [2569, 0]
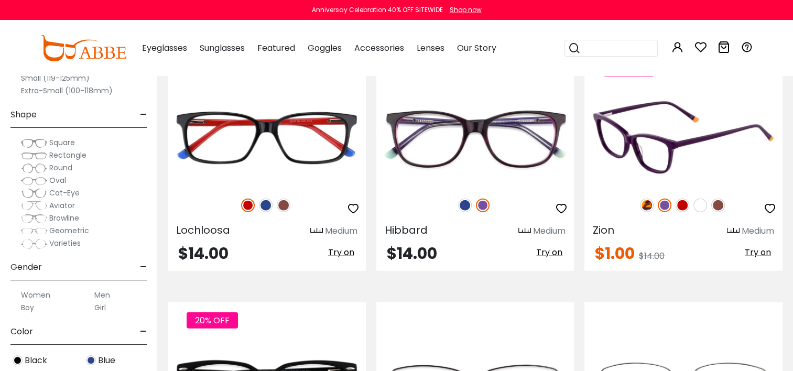
click at [666, 138] on img at bounding box center [684, 137] width 198 height 99
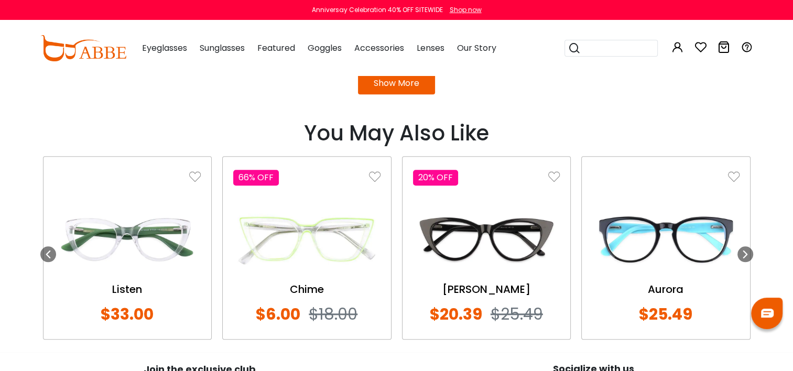
scroll to position [1206, 0]
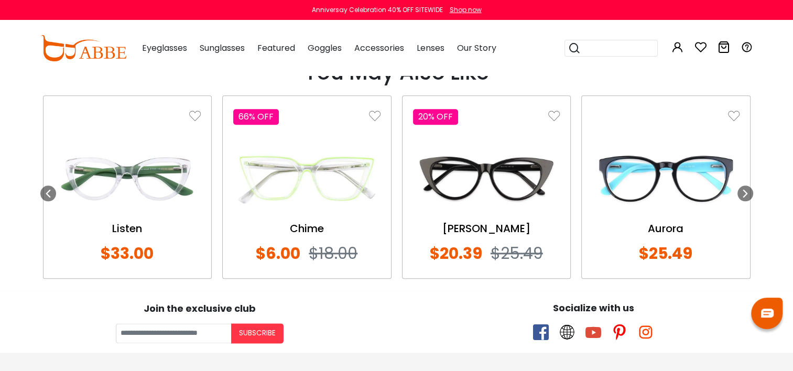
click at [494, 174] on img at bounding box center [486, 178] width 147 height 73
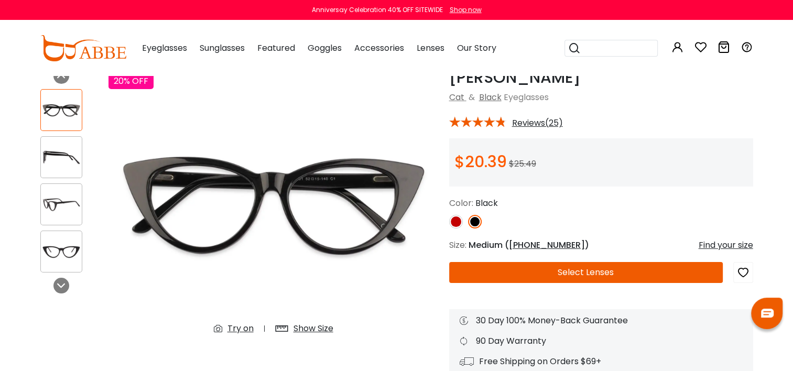
scroll to position [52, 0]
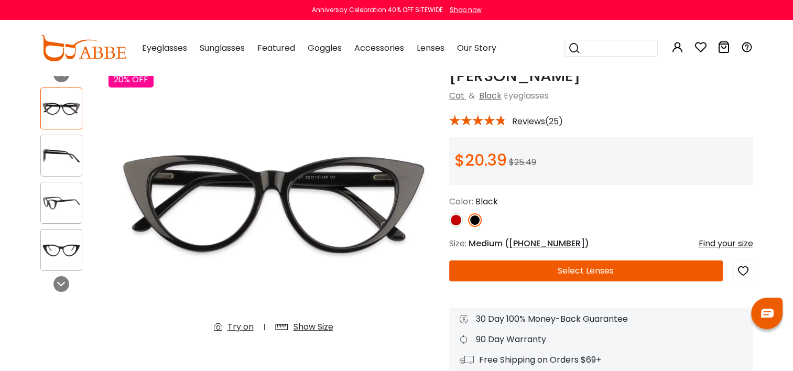
click at [241, 329] on div "Try on" at bounding box center [241, 327] width 26 height 13
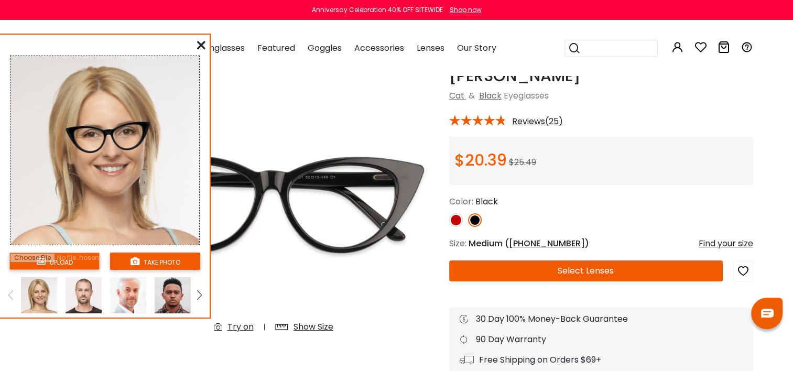
click at [61, 261] on input "file" at bounding box center [54, 261] width 90 height 17
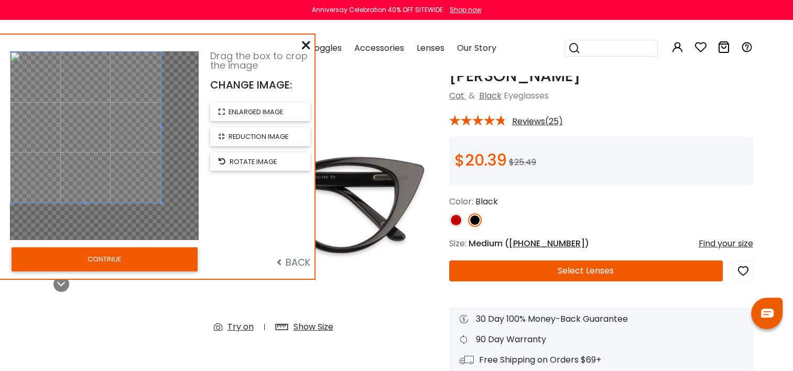
drag, startPoint x: 101, startPoint y: 139, endPoint x: 79, endPoint y: 117, distance: 30.8
click at [79, 117] on span at bounding box center [85, 127] width 151 height 151
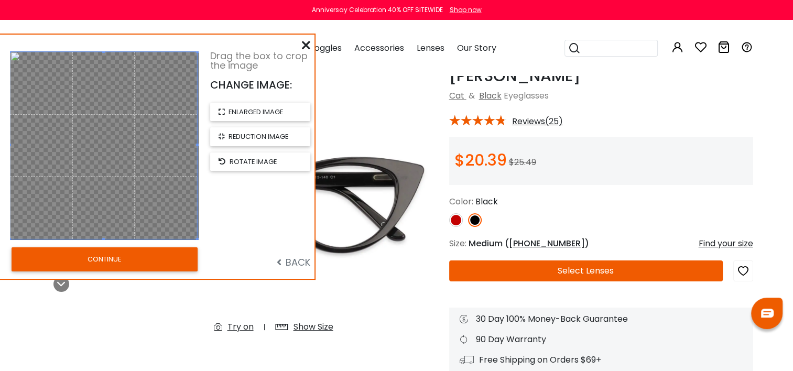
drag, startPoint x: 160, startPoint y: 201, endPoint x: 197, endPoint y: 249, distance: 60.3
click at [197, 248] on div "Drag the box to crop the image CHANGE IMAGE: enlarged image reduction image rot…" at bounding box center [157, 157] width 315 height 244
click at [142, 262] on button "CONTINUE" at bounding box center [105, 259] width 186 height 24
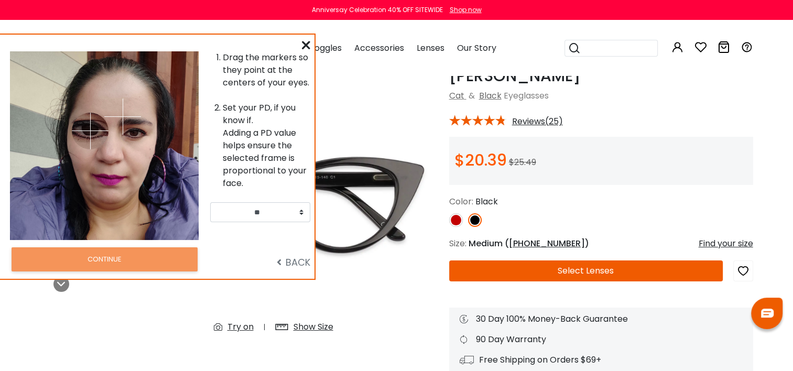
drag, startPoint x: 70, startPoint y: 105, endPoint x: 90, endPoint y: 131, distance: 32.1
click at [90, 131] on img at bounding box center [90, 131] width 37 height 37
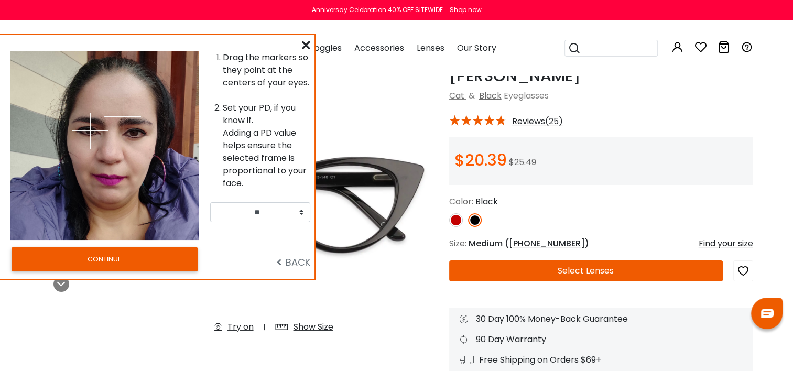
click at [131, 131] on img at bounding box center [122, 117] width 37 height 37
click at [134, 133] on img at bounding box center [134, 133] width 37 height 37
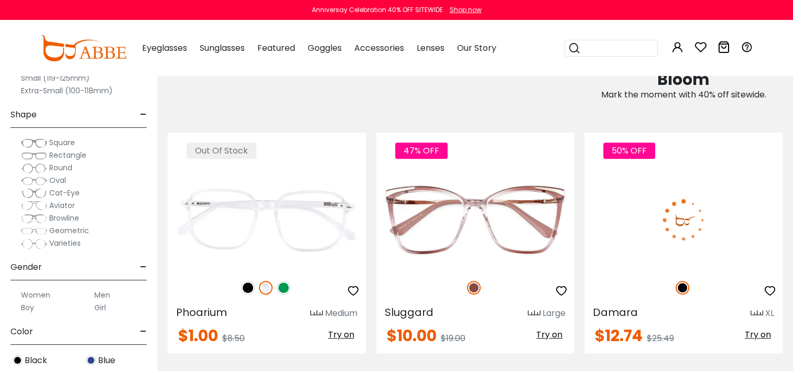
scroll to position [734, 0]
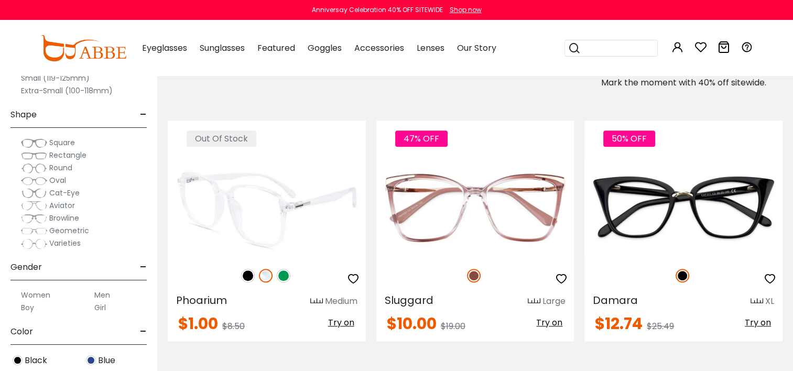
click at [244, 275] on img at bounding box center [248, 276] width 14 height 14
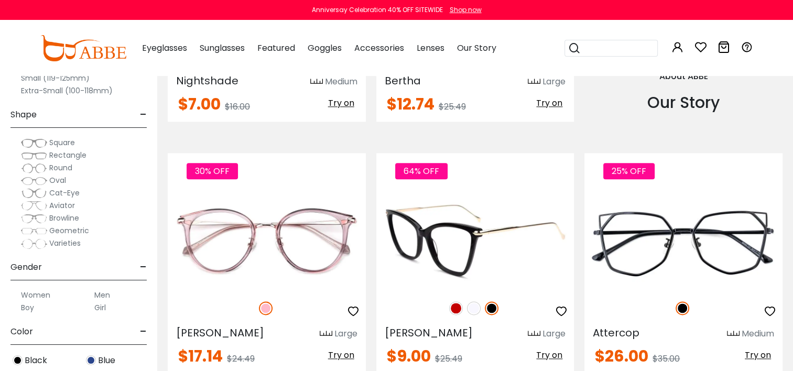
scroll to position [1311, 0]
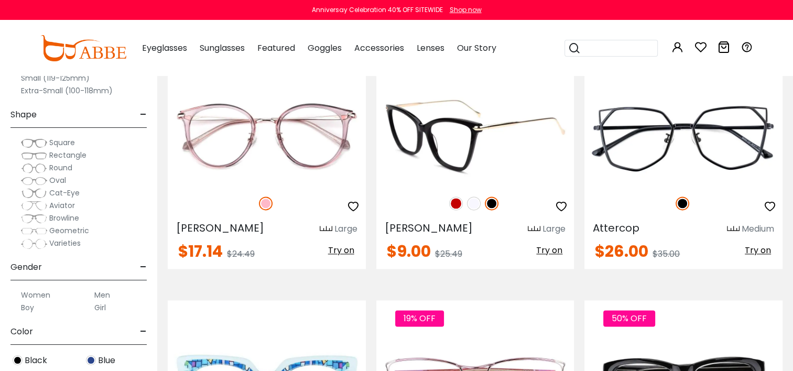
click at [461, 199] on img at bounding box center [456, 204] width 14 height 14
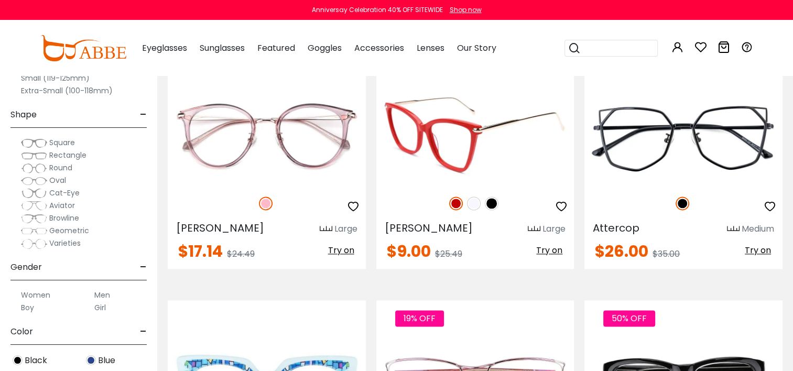
click at [473, 202] on img at bounding box center [474, 204] width 14 height 14
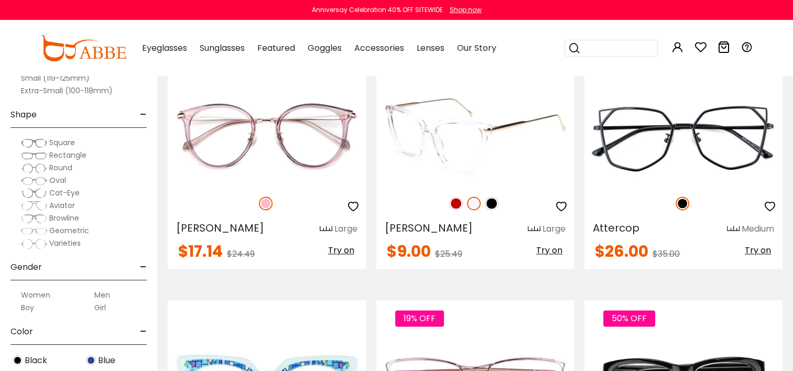
click at [487, 206] on img at bounding box center [492, 204] width 14 height 14
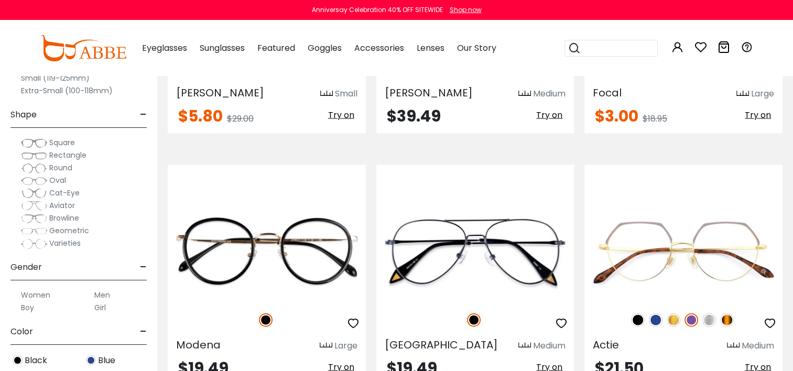
scroll to position [2307, 0]
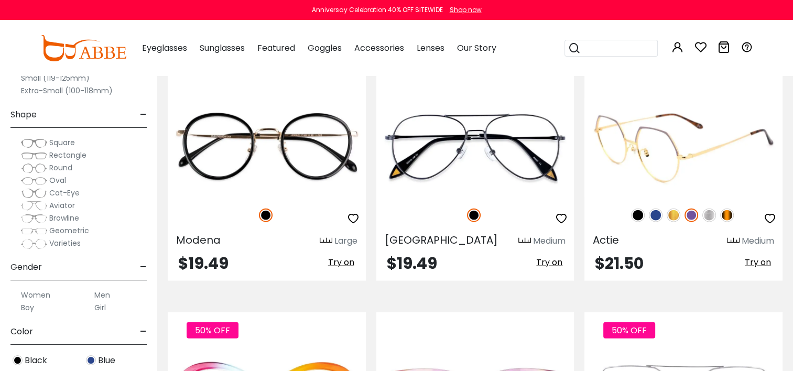
click at [633, 214] on img at bounding box center [638, 216] width 14 height 14
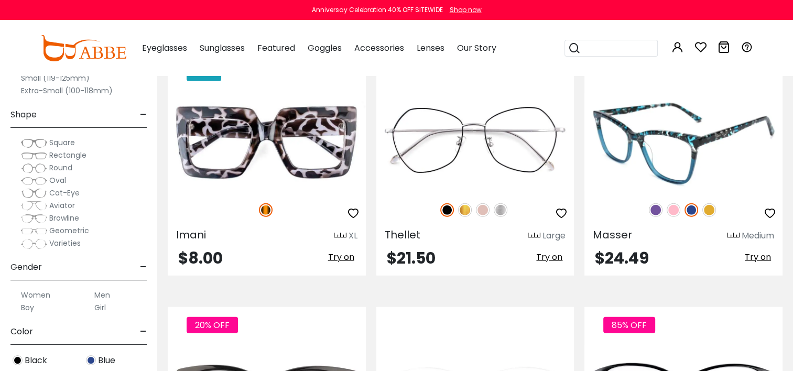
scroll to position [2831, 0]
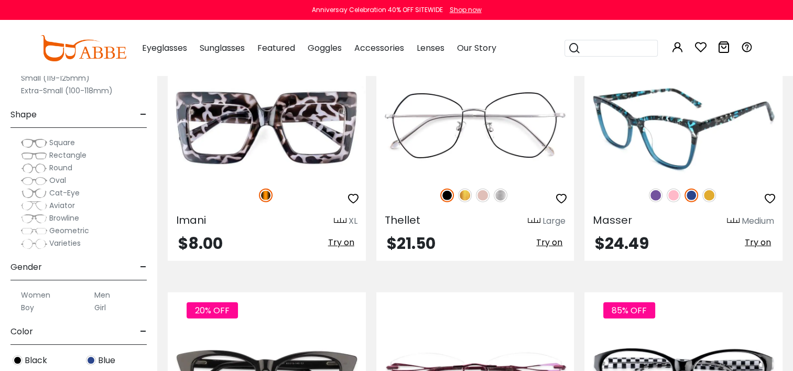
click at [655, 189] on img at bounding box center [656, 196] width 14 height 14
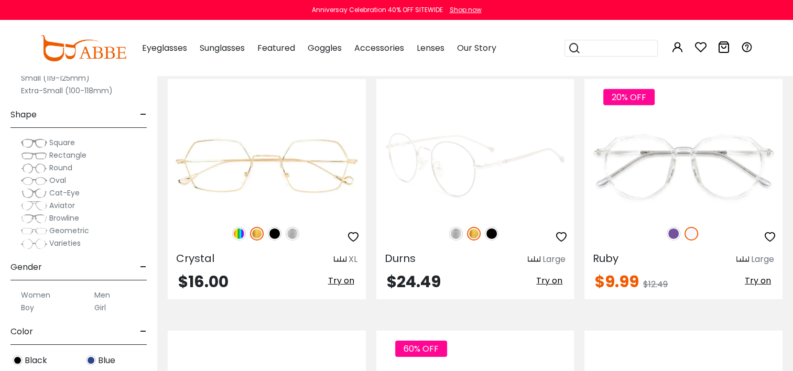
scroll to position [3303, 0]
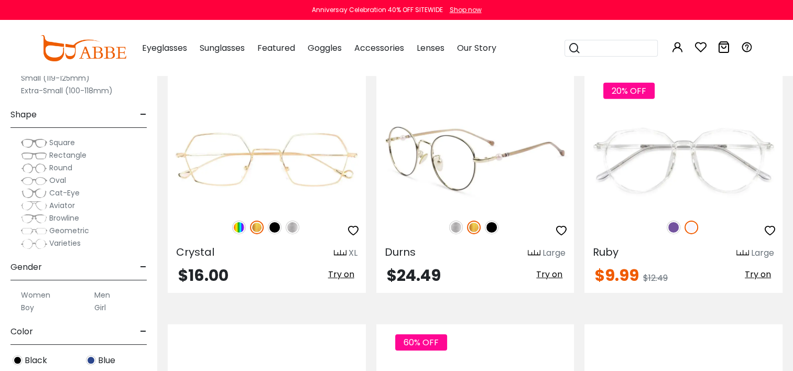
click at [492, 221] on img at bounding box center [492, 228] width 14 height 14
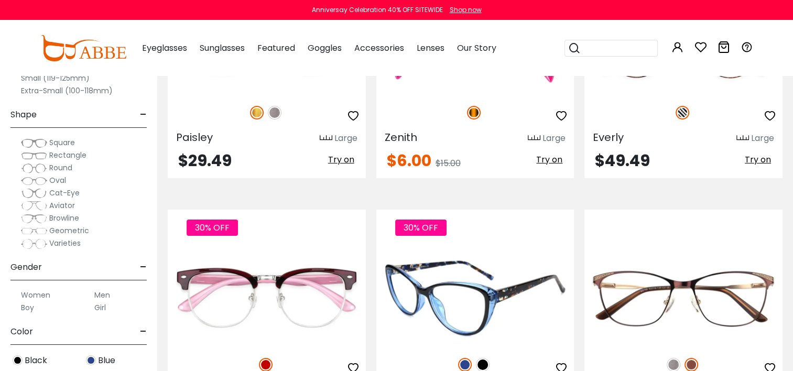
scroll to position [3775, 0]
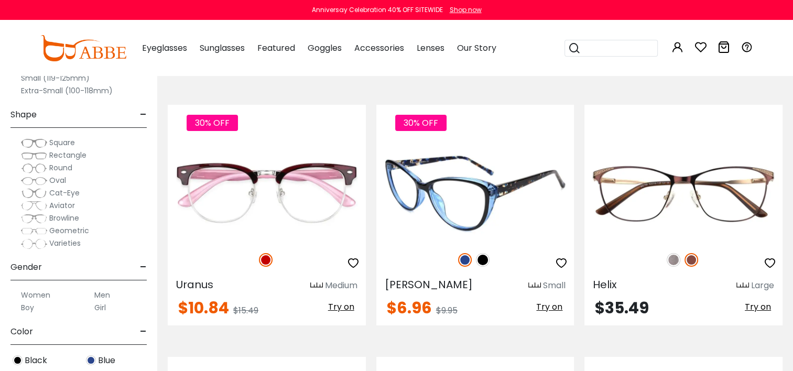
click at [482, 253] on img at bounding box center [483, 260] width 14 height 14
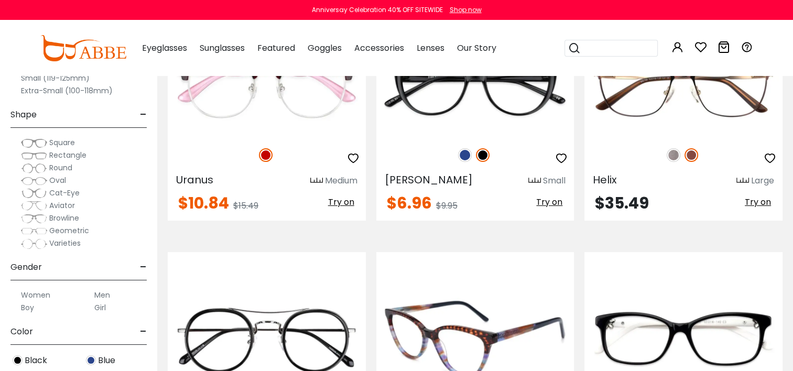
scroll to position [3722, 0]
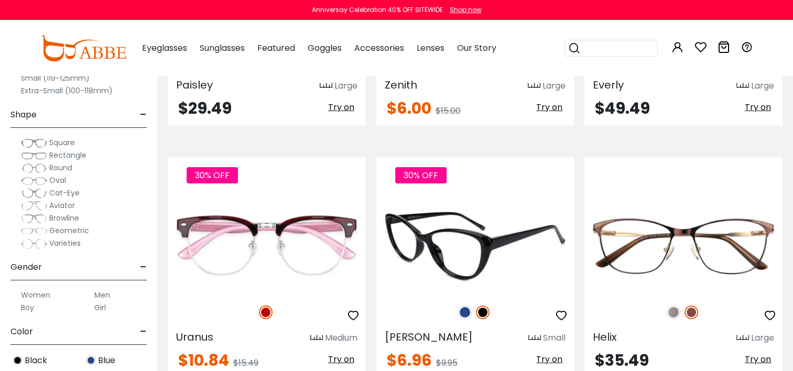
click at [463, 232] on img at bounding box center [475, 244] width 198 height 99
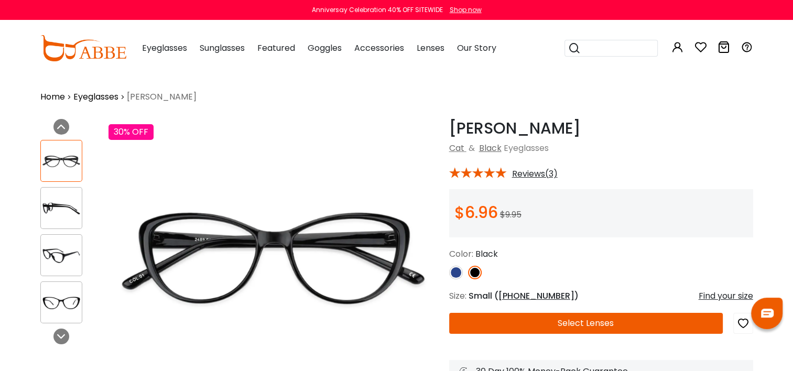
drag, startPoint x: 0, startPoint y: 0, endPoint x: 430, endPoint y: 248, distance: 496.5
click at [430, 250] on img at bounding box center [274, 256] width 330 height 275
click at [455, 275] on img at bounding box center [456, 273] width 14 height 14
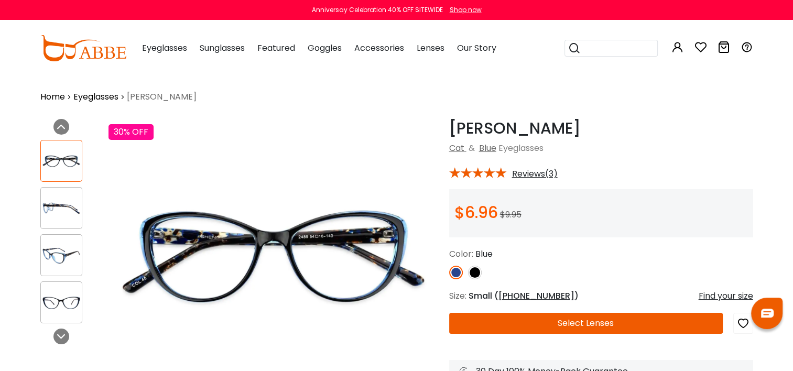
click at [475, 274] on img at bounding box center [475, 273] width 14 height 14
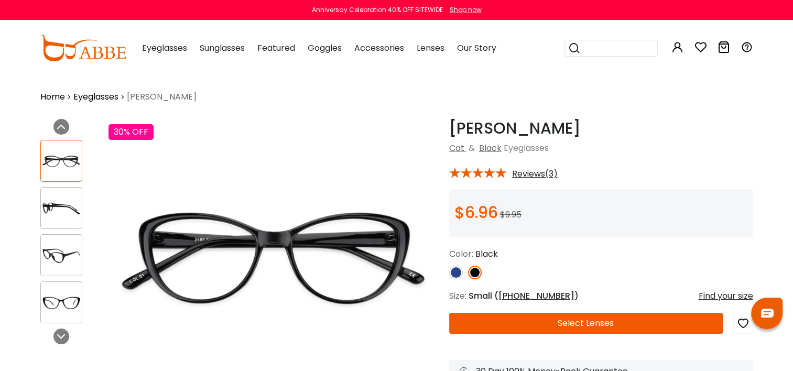
click at [456, 274] on img at bounding box center [456, 273] width 14 height 14
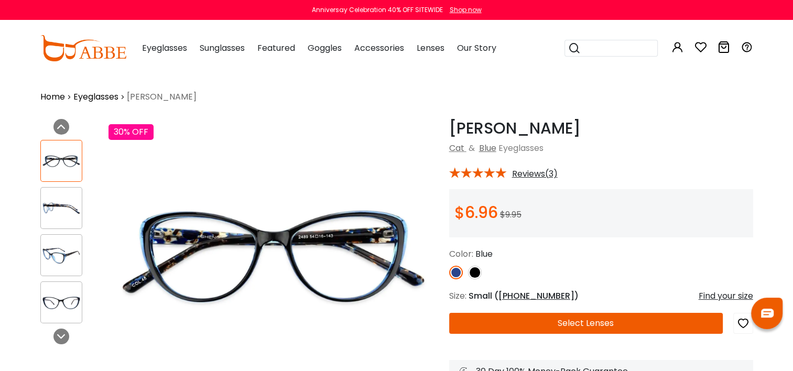
click at [476, 275] on img at bounding box center [475, 273] width 14 height 14
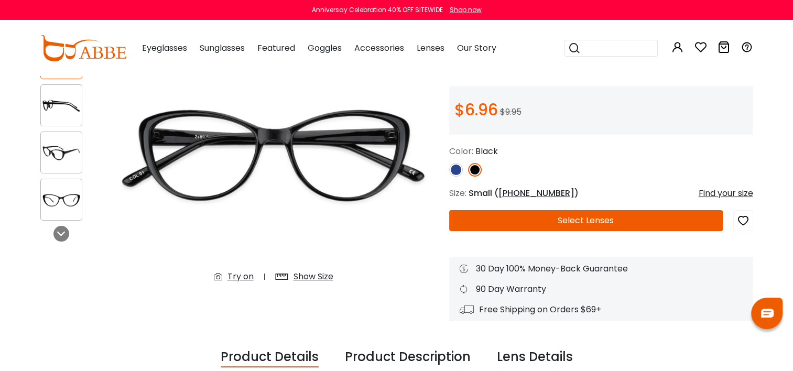
scroll to position [105, 0]
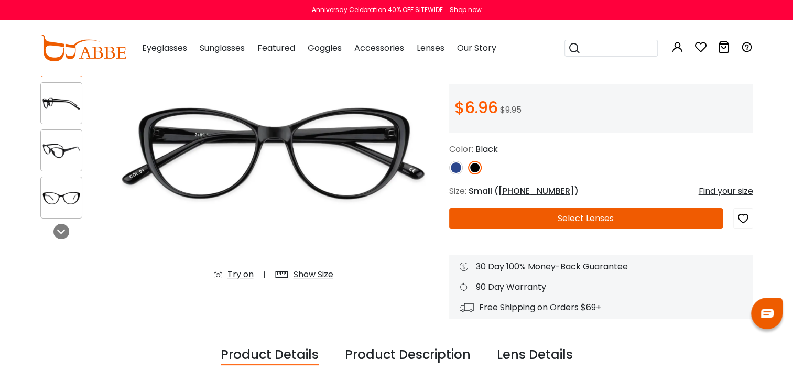
click at [235, 275] on div "Try on" at bounding box center [241, 274] width 26 height 13
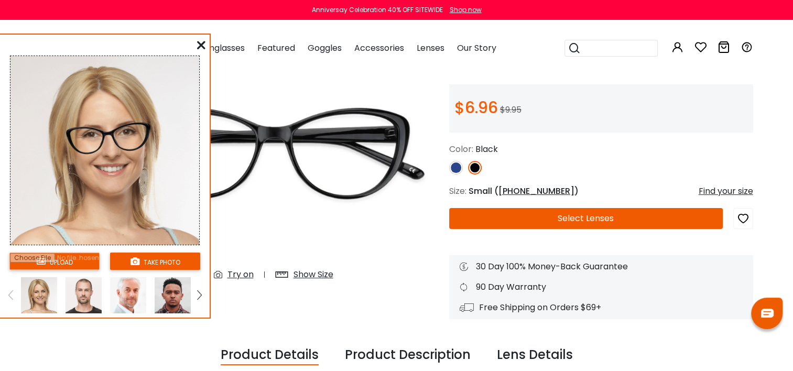
click at [50, 262] on input "file" at bounding box center [54, 261] width 90 height 17
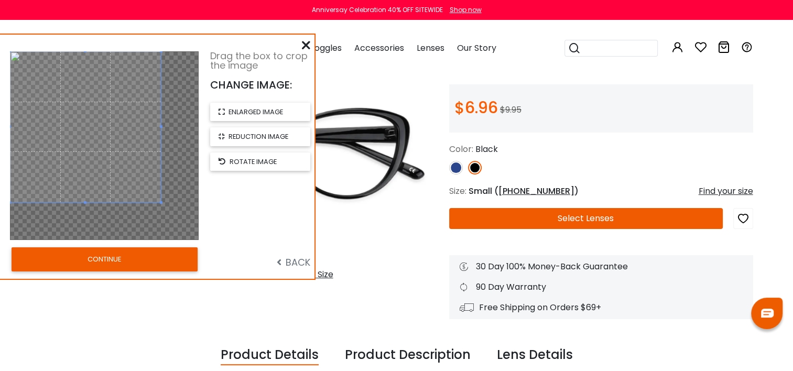
drag, startPoint x: 48, startPoint y: 114, endPoint x: 27, endPoint y: 93, distance: 29.7
click at [27, 93] on span at bounding box center [85, 126] width 151 height 151
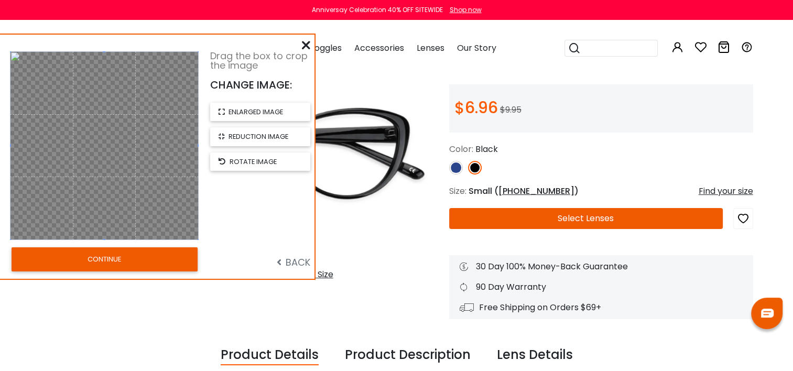
drag, startPoint x: 161, startPoint y: 203, endPoint x: 187, endPoint y: 258, distance: 60.7
click at [204, 245] on div "Drag the box to crop the image CHANGE IMAGE: enlarged image reduction image rot…" at bounding box center [157, 157] width 315 height 244
click at [147, 264] on button "CONTINUE" at bounding box center [105, 259] width 186 height 24
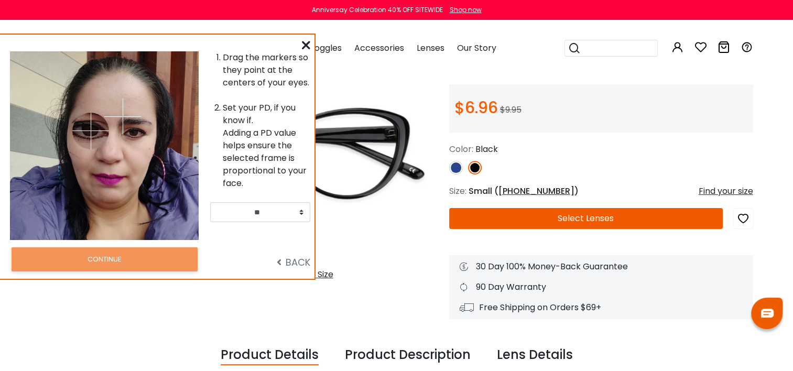
drag, startPoint x: 70, startPoint y: 107, endPoint x: 91, endPoint y: 131, distance: 31.2
click at [91, 131] on img at bounding box center [90, 131] width 37 height 37
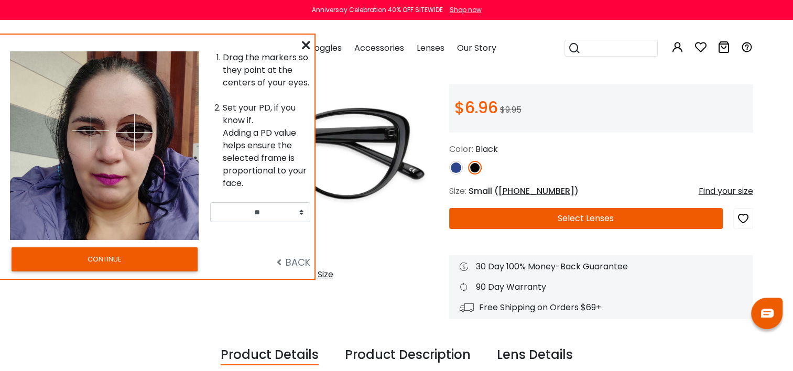
drag, startPoint x: 123, startPoint y: 108, endPoint x: 134, endPoint y: 132, distance: 26.5
click at [134, 132] on img at bounding box center [134, 132] width 37 height 37
click at [122, 258] on button "CONTINUE" at bounding box center [105, 259] width 186 height 24
